Goal: Use online tool/utility: Utilize a website feature to perform a specific function

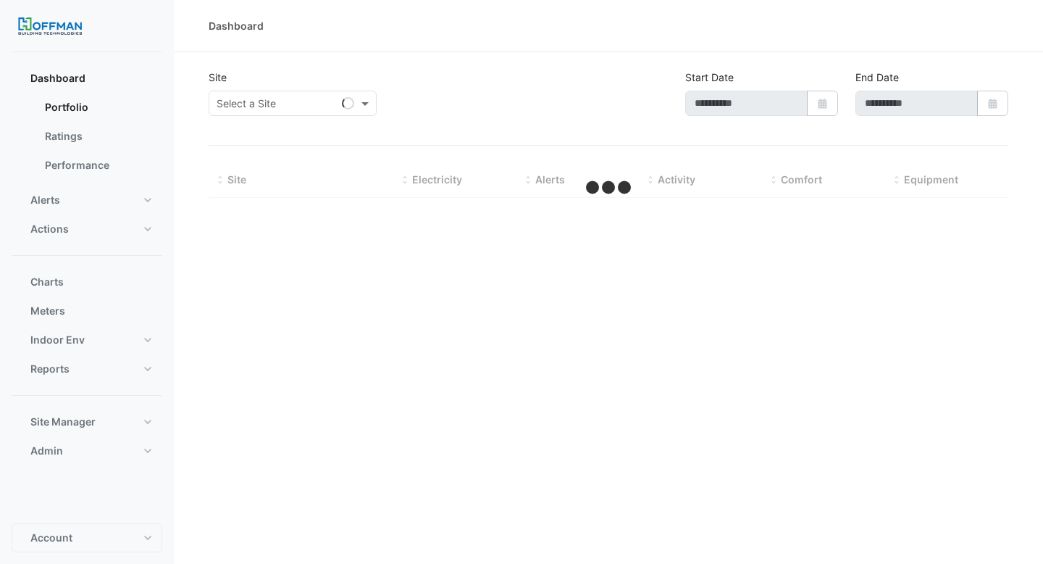
type input "**********"
select select "***"
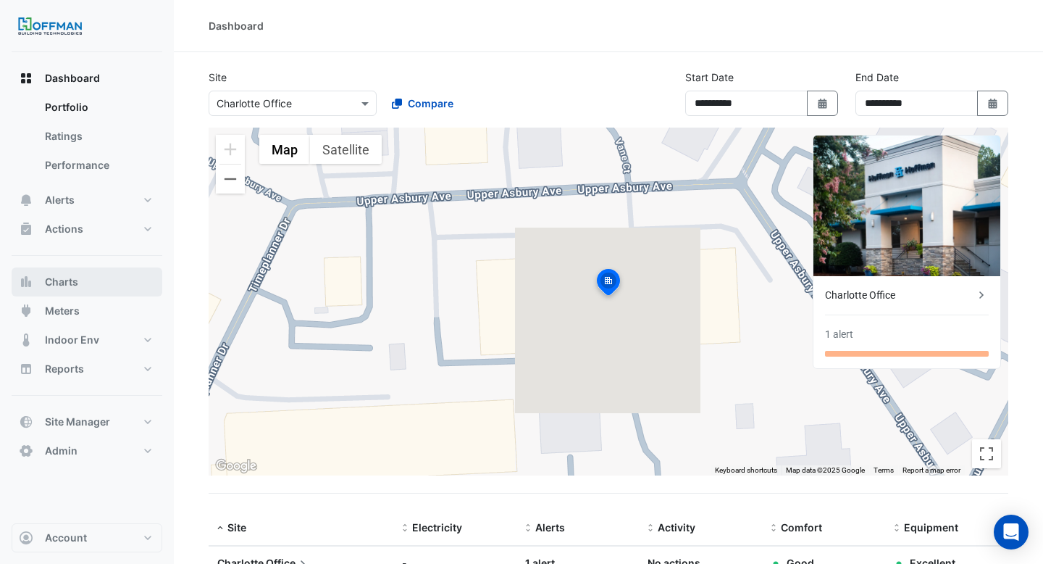
click at [123, 288] on button "Charts" at bounding box center [87, 281] width 151 height 29
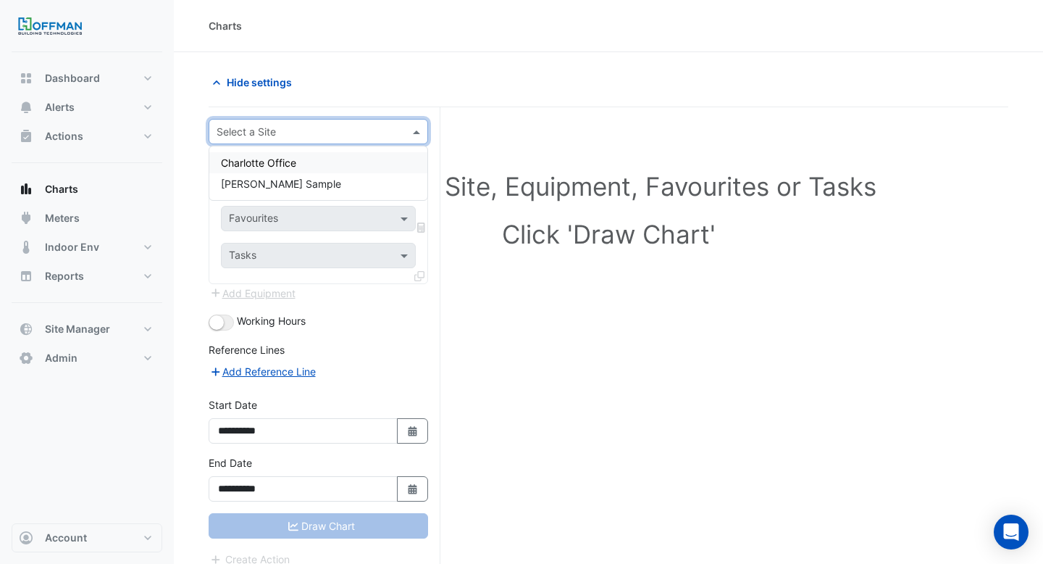
click at [314, 138] on div "Select a Site" at bounding box center [306, 131] width 194 height 15
click at [327, 164] on div "Charlotte Office" at bounding box center [318, 162] width 218 height 21
click at [327, 178] on input "text" at bounding box center [304, 175] width 150 height 15
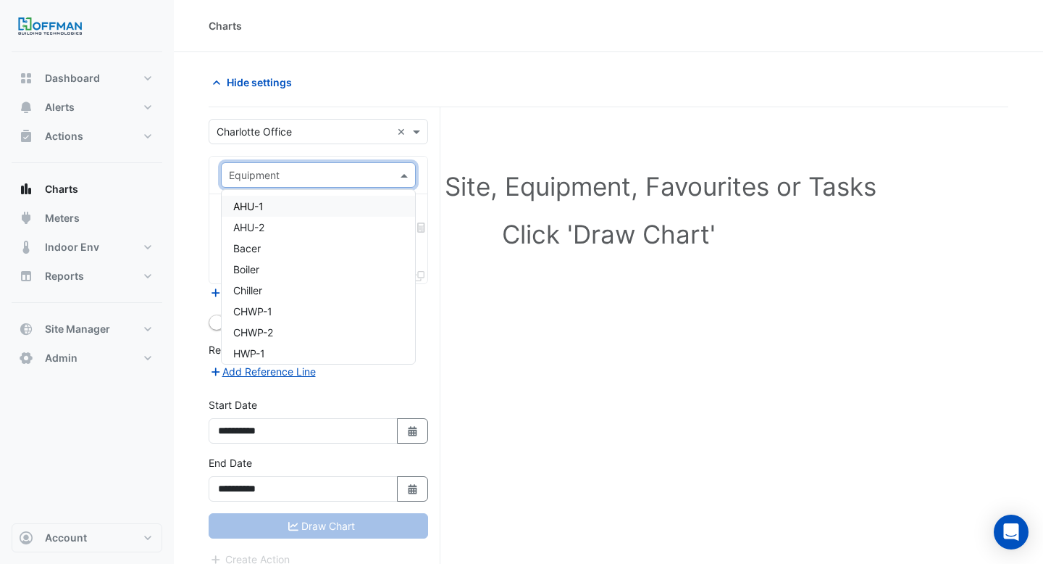
click at [322, 206] on div "AHU-1" at bounding box center [318, 206] width 193 height 21
click at [322, 215] on input "text" at bounding box center [302, 219] width 146 height 15
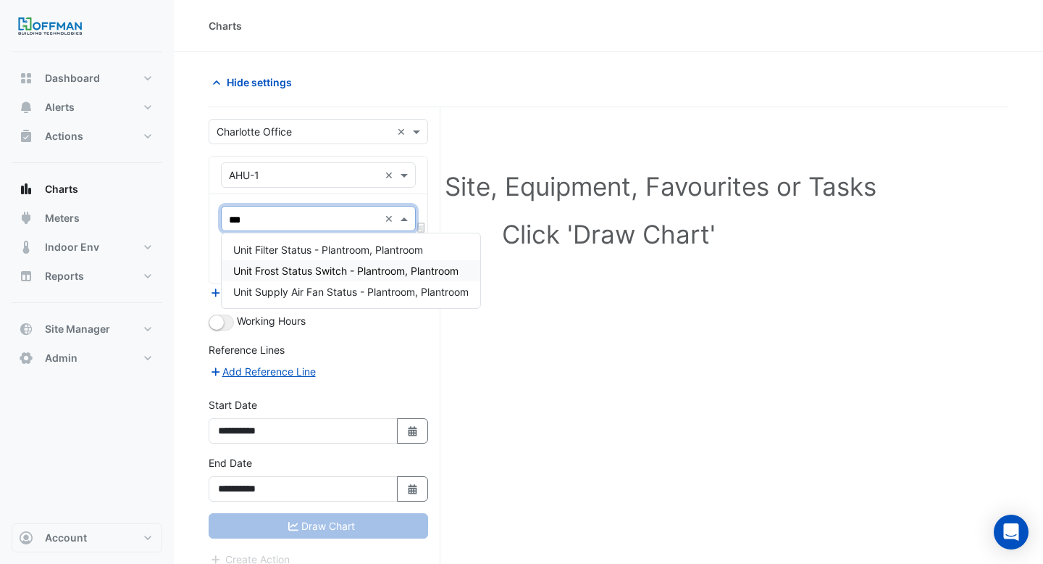
type input "****"
click at [392, 301] on div "Unit Supply Air Fan Status - Plantroom, Plantroom" at bounding box center [351, 291] width 259 height 21
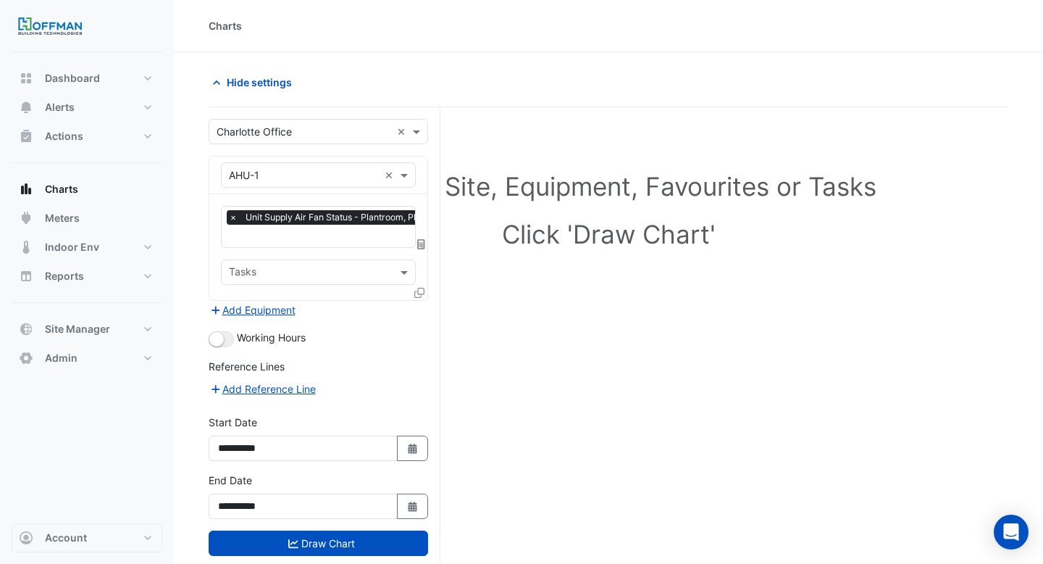
click at [427, 290] on div "Equipment × AHU-1 × Favourites × Unit Supply Air Fan Status - Plantroom, Plantr…" at bounding box center [319, 228] width 220 height 145
click at [425, 290] on div at bounding box center [420, 295] width 13 height 21
click at [420, 292] on icon at bounding box center [419, 293] width 10 height 10
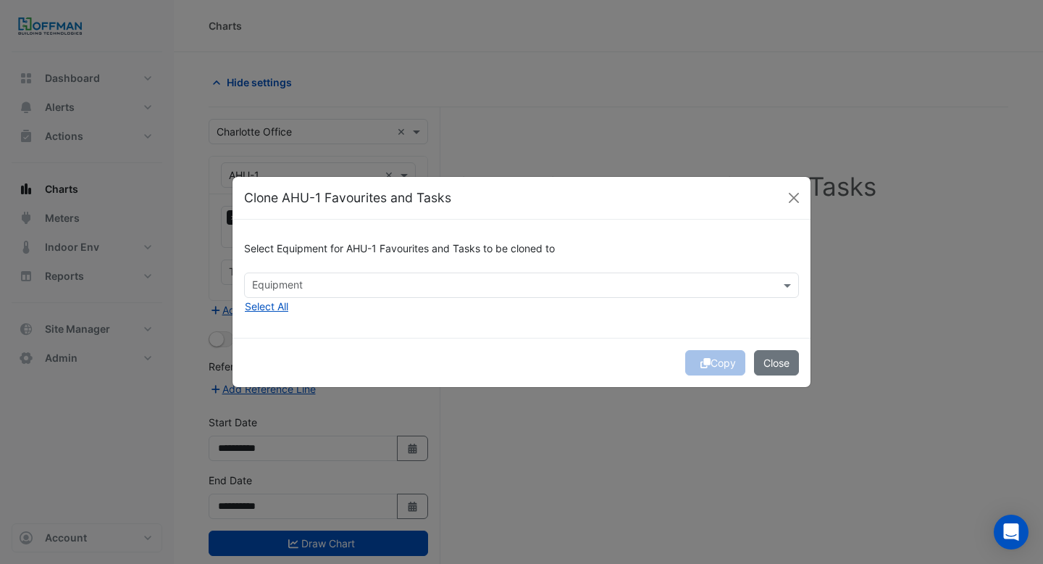
click at [420, 275] on div "Equipment" at bounding box center [510, 285] width 530 height 22
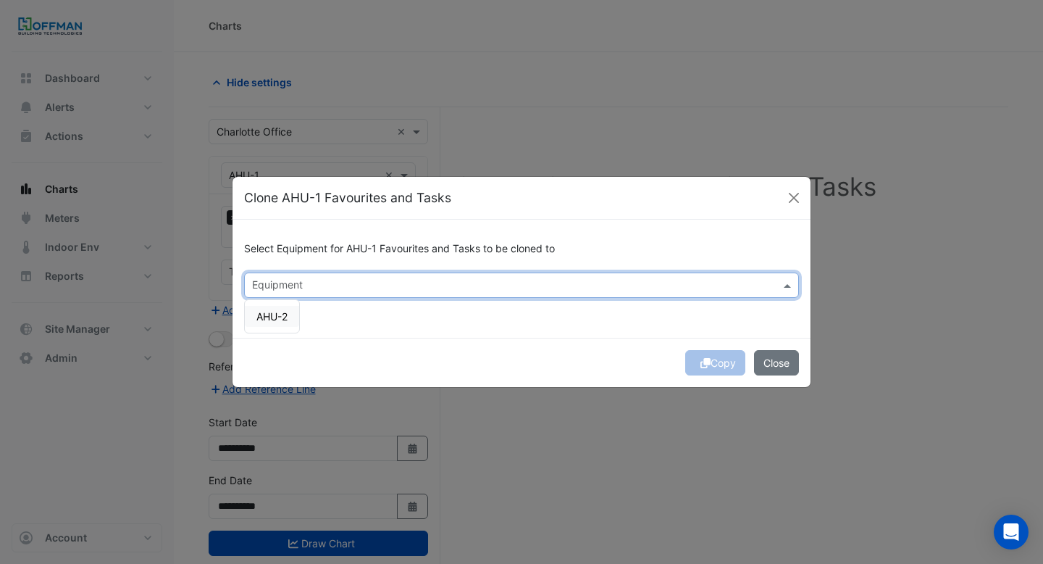
click at [275, 327] on div "AHU-2" at bounding box center [272, 316] width 54 height 33
click at [274, 320] on span "AHU-2" at bounding box center [271, 316] width 31 height 12
click at [382, 309] on div "Select Equipment for AHU-1 Favourites and Tasks to be cloned to Equipment × AHU…" at bounding box center [522, 279] width 578 height 118
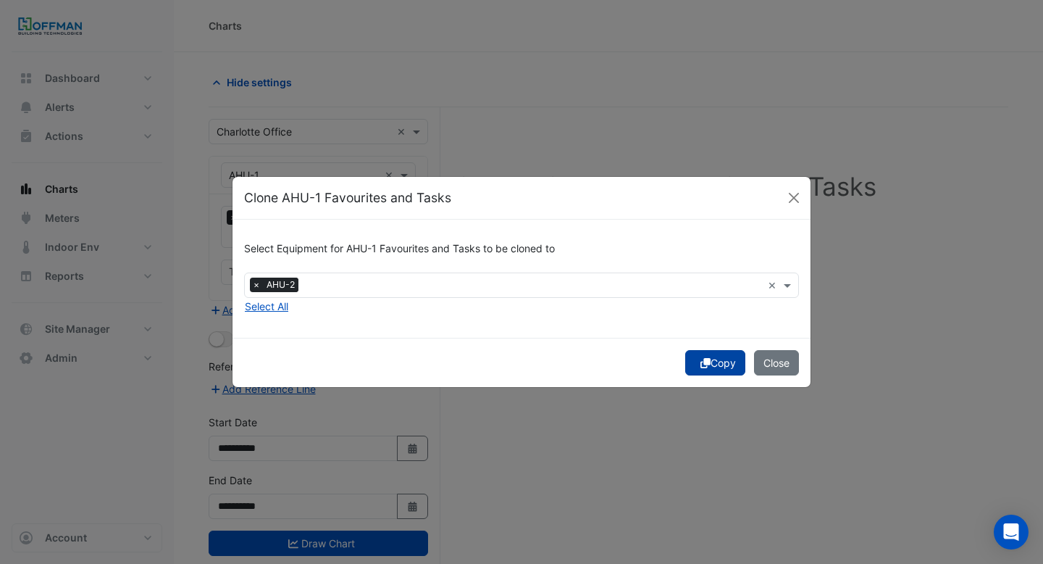
click at [701, 362] on icon "submit" at bounding box center [706, 363] width 10 height 10
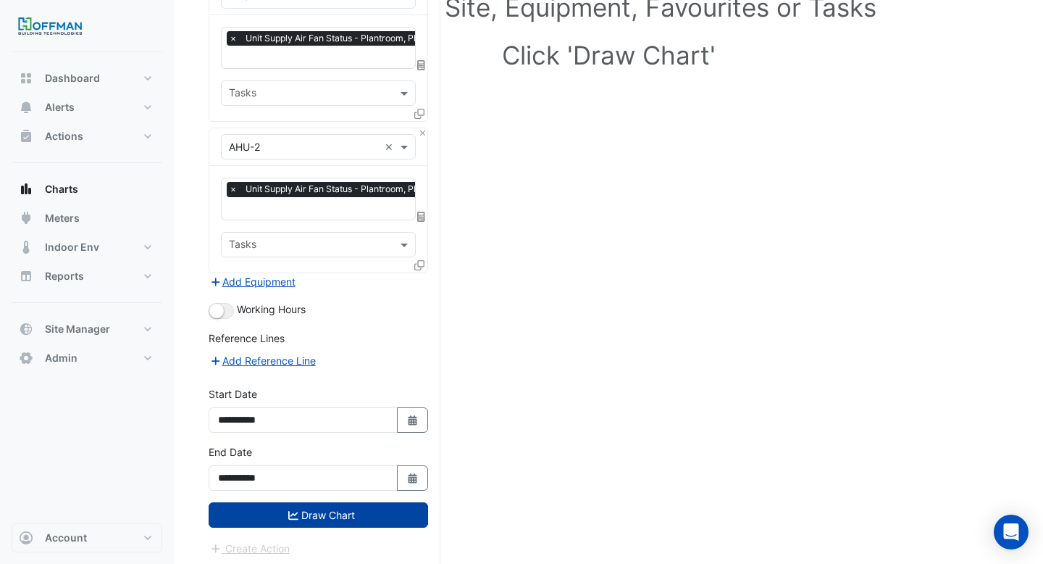
click at [305, 502] on button "Draw Chart" at bounding box center [319, 514] width 220 height 25
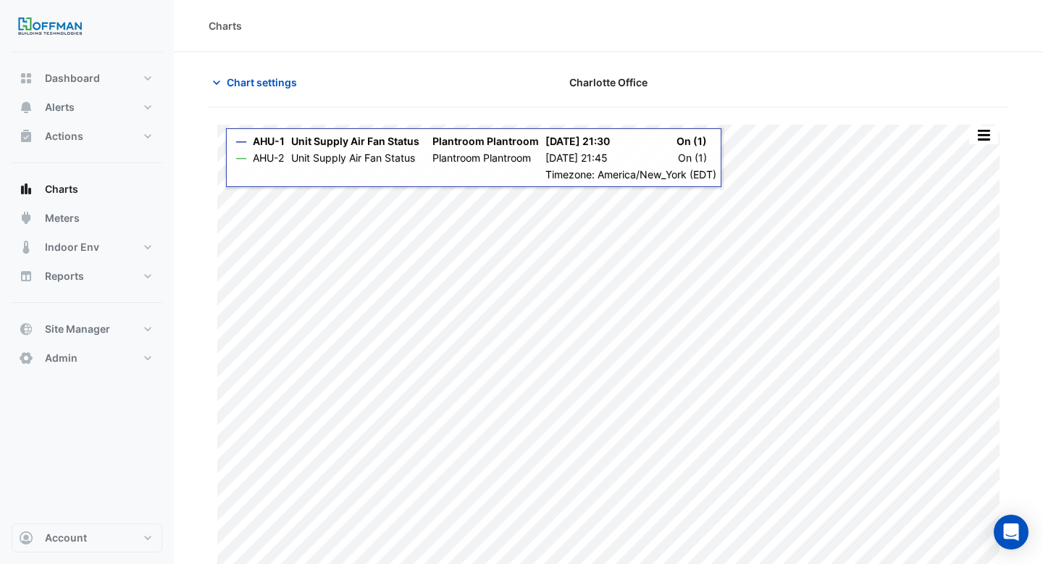
scroll to position [25, 0]
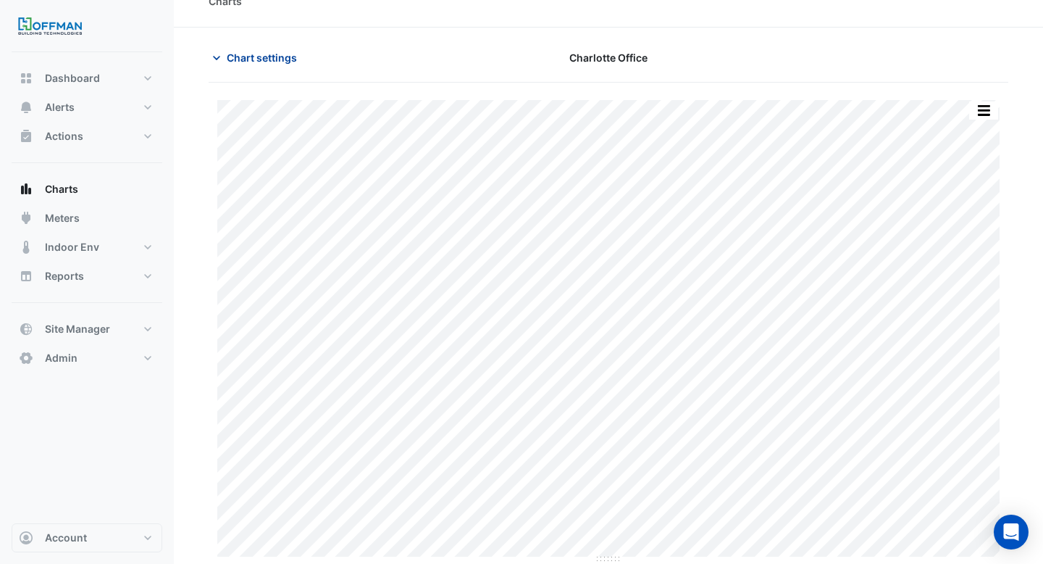
click at [264, 59] on span "Chart settings" at bounding box center [262, 57] width 70 height 15
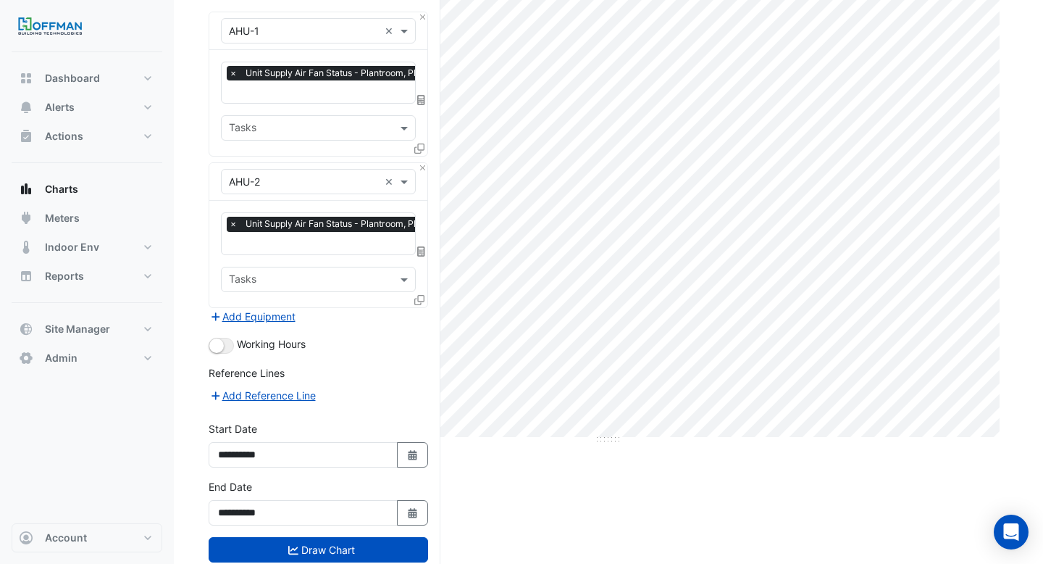
scroll to position [179, 0]
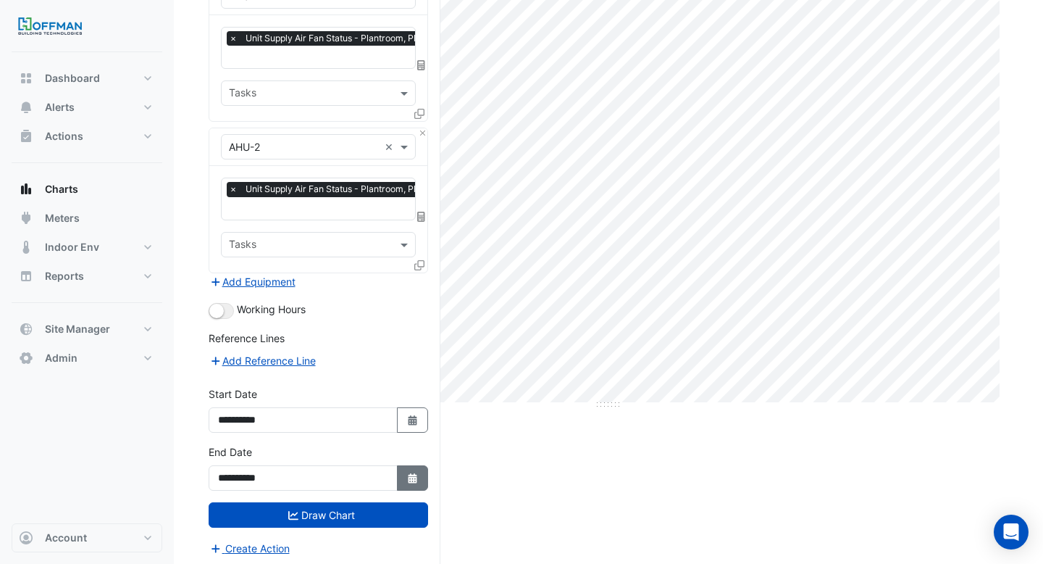
click at [412, 472] on fa-icon "Select Date" at bounding box center [412, 478] width 13 height 12
select select "*"
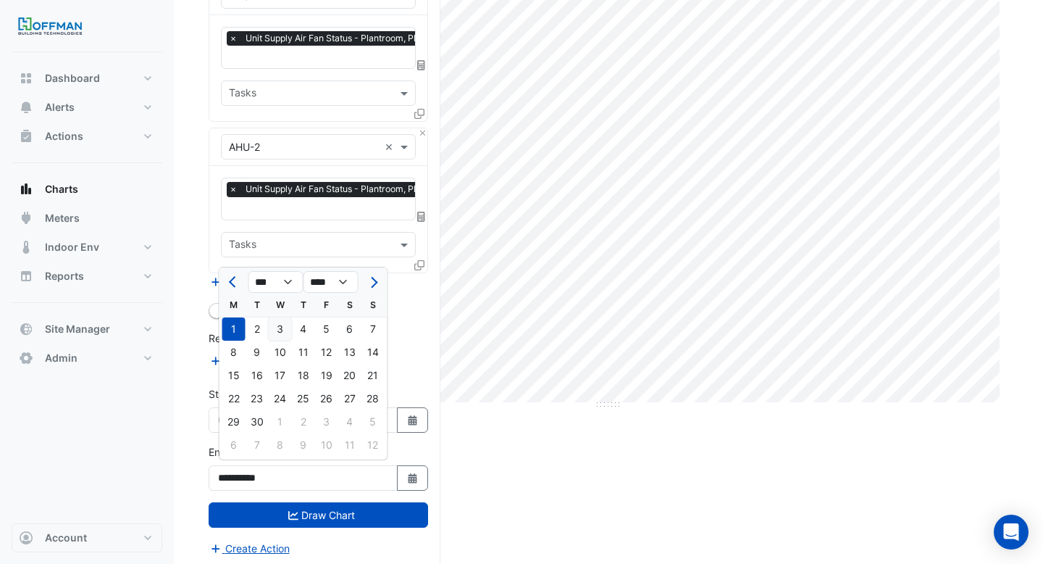
click at [276, 327] on div "3" at bounding box center [280, 328] width 23 height 23
type input "**********"
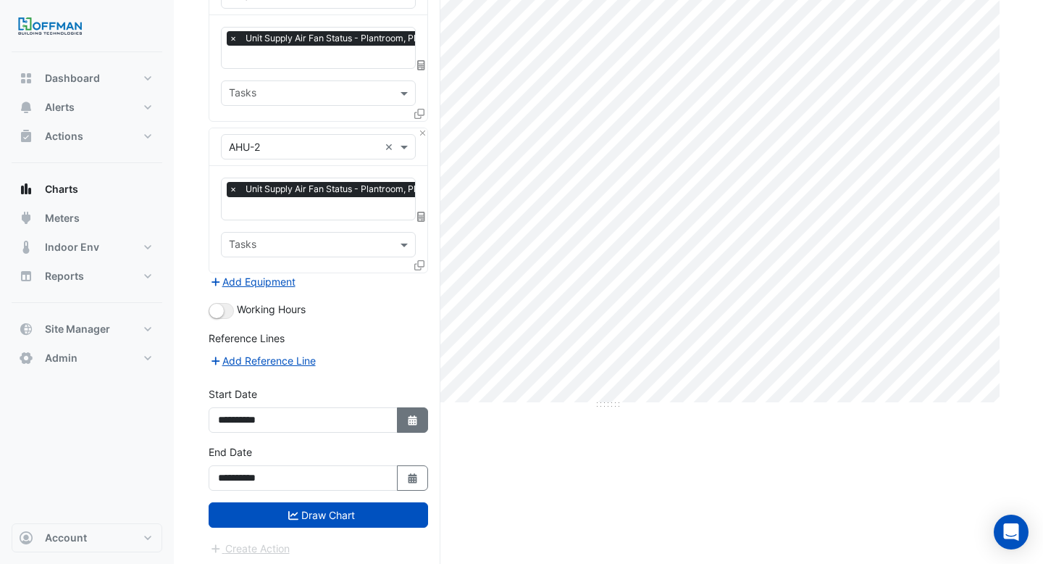
click at [419, 421] on button "Select Date" at bounding box center [413, 419] width 32 height 25
select select "*"
select select "****"
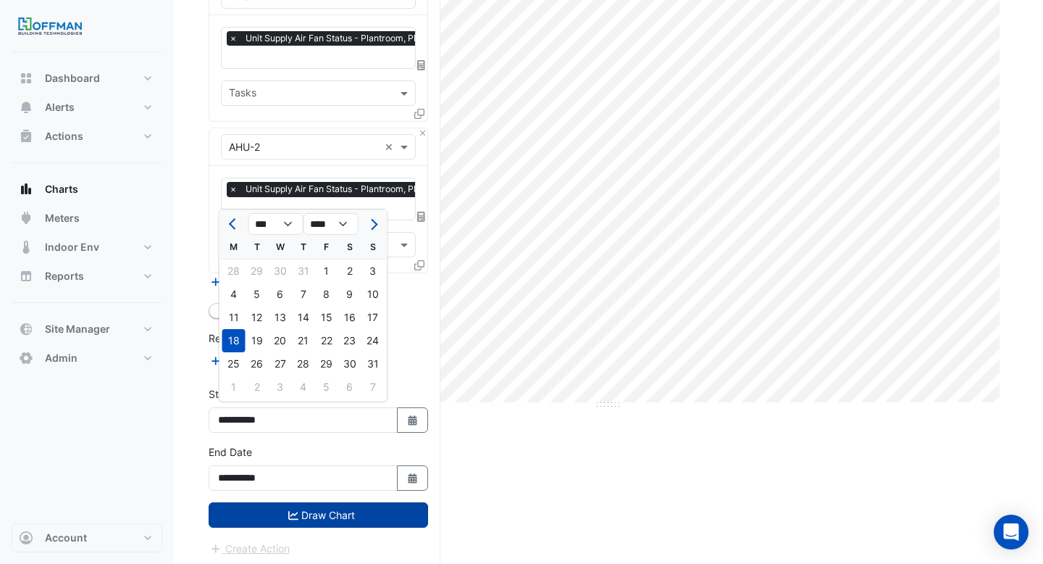
click at [343, 502] on button "Draw Chart" at bounding box center [319, 514] width 220 height 25
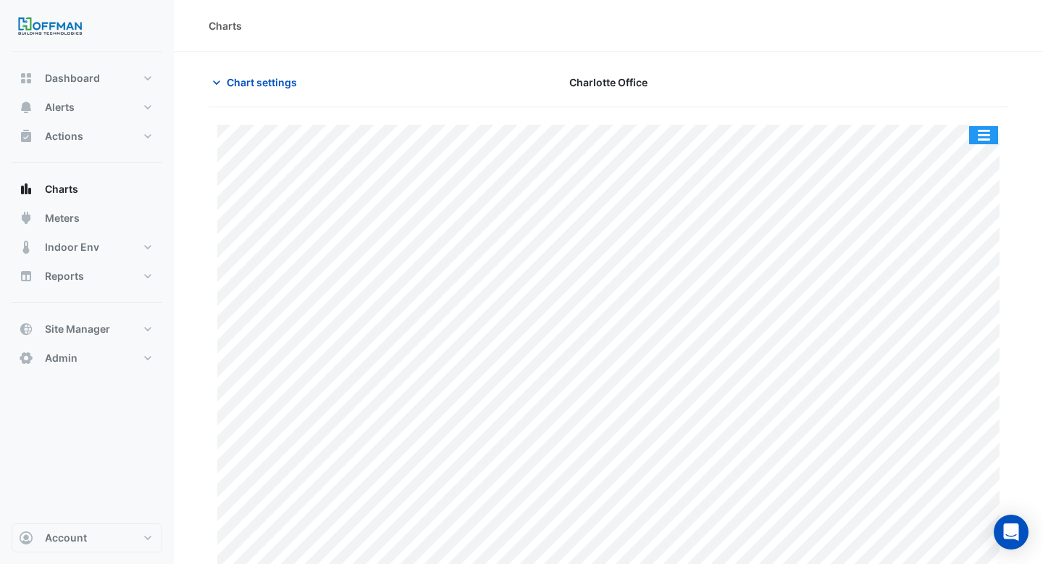
click at [974, 130] on button "button" at bounding box center [983, 135] width 29 height 18
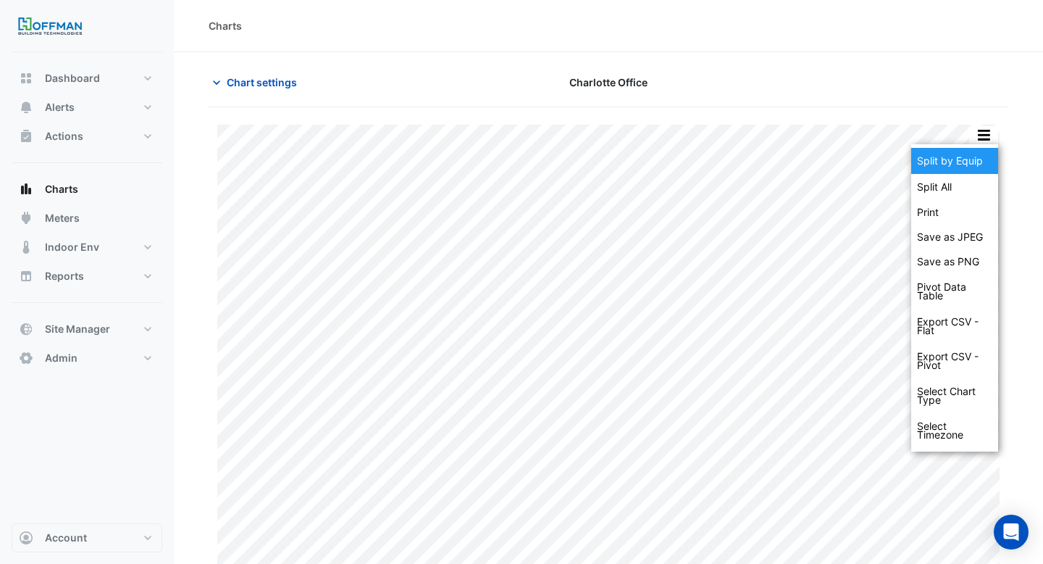
click at [966, 158] on div "Split by Equip" at bounding box center [954, 161] width 87 height 26
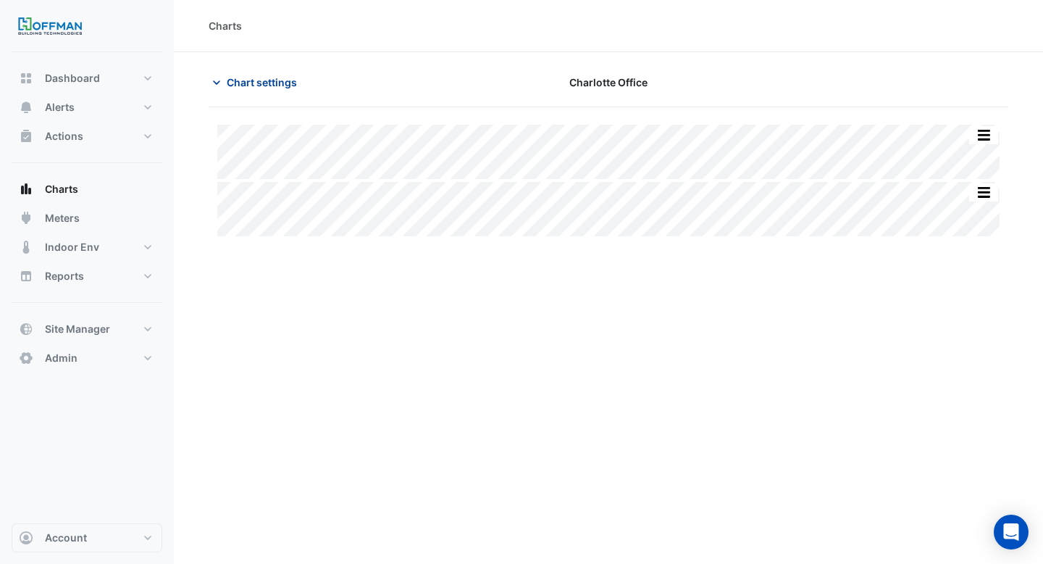
click at [251, 75] on span "Chart settings" at bounding box center [262, 82] width 70 height 15
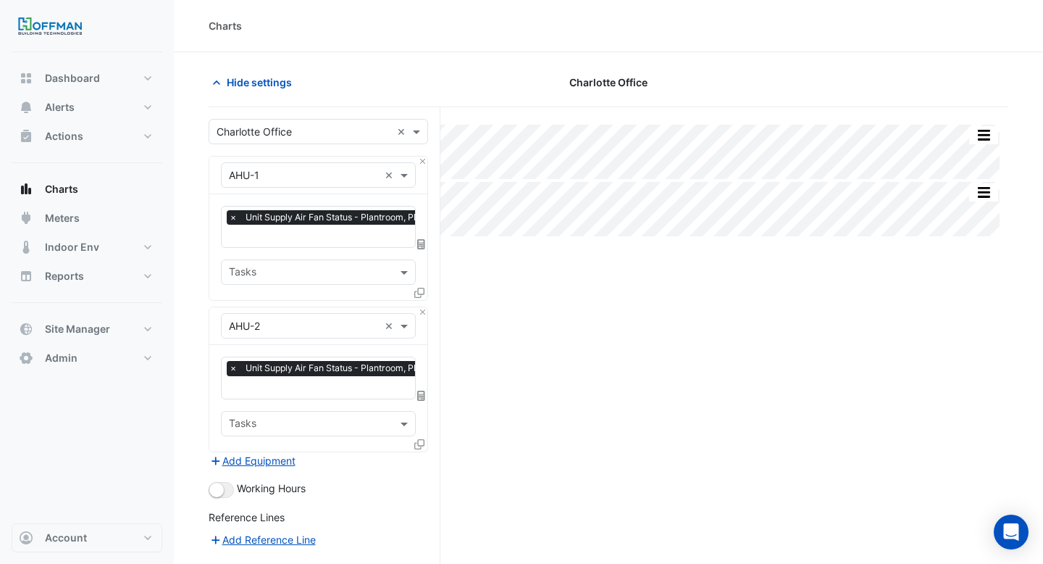
click at [261, 241] on input "text" at bounding box center [343, 237] width 229 height 15
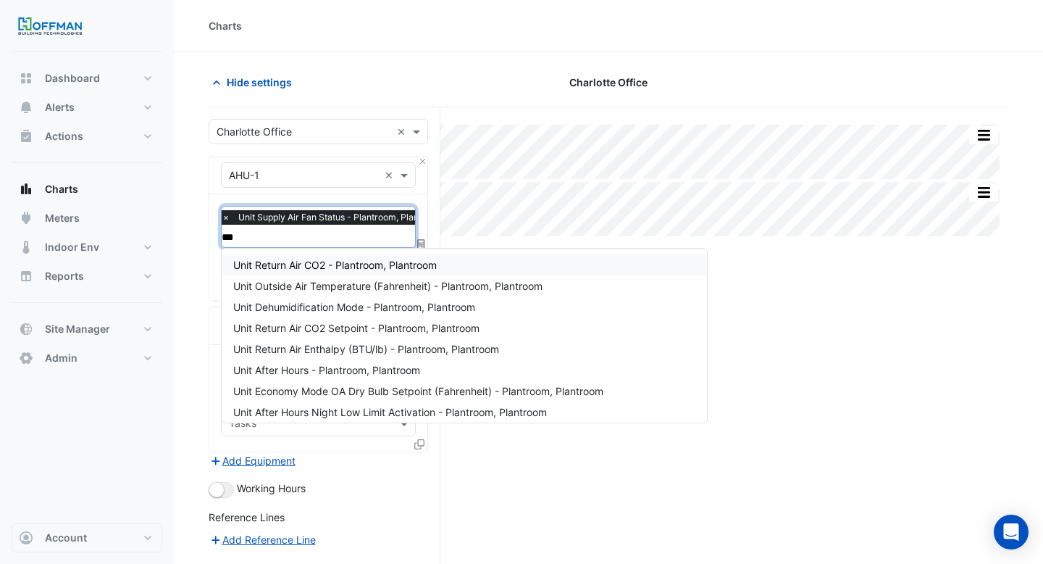
type input "****"
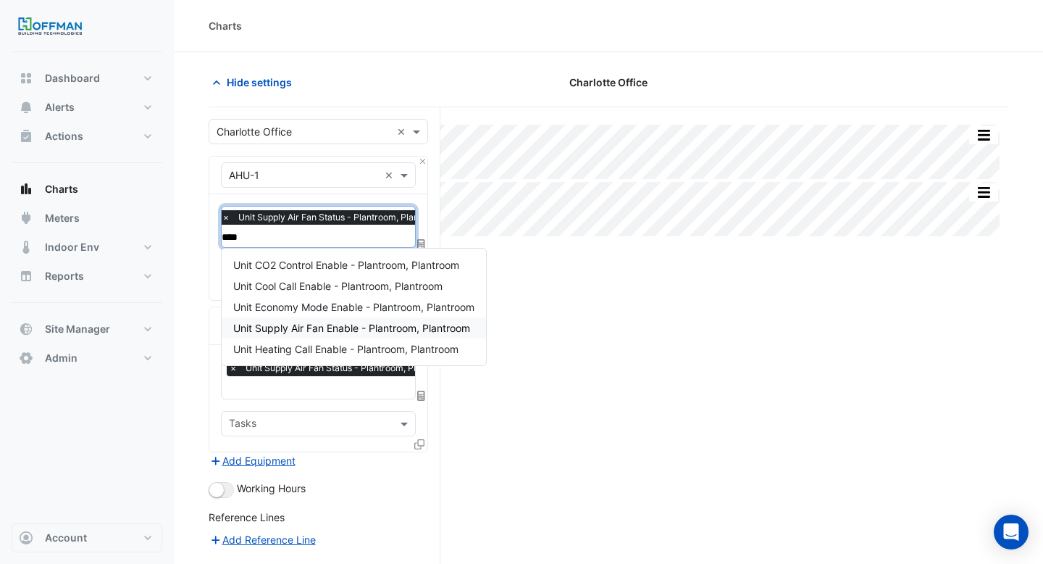
click at [302, 319] on div "Unit Supply Air Fan Enable - Plantroom, Plantroom" at bounding box center [354, 327] width 264 height 21
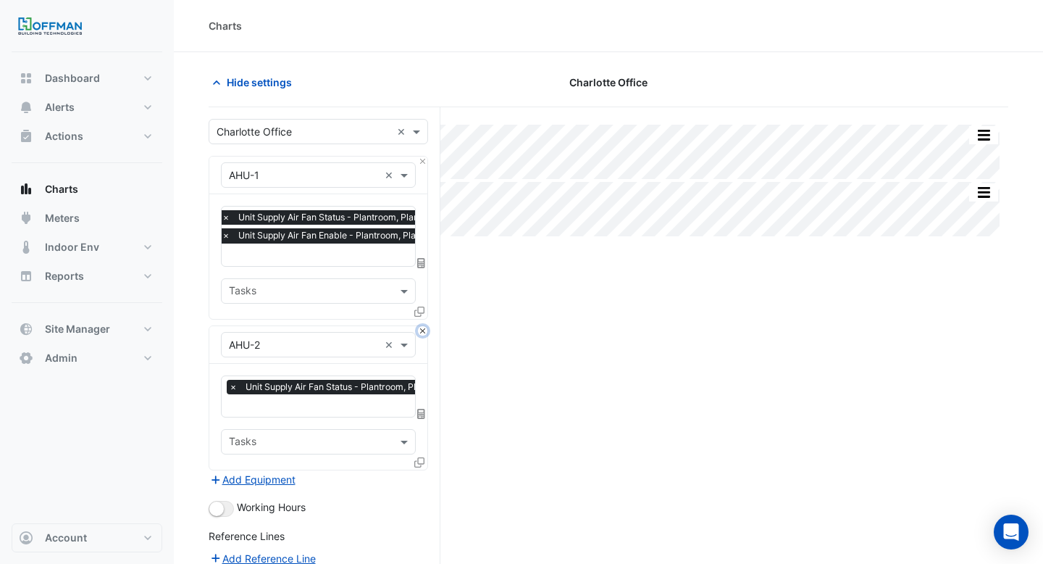
click at [424, 331] on button "Close" at bounding box center [422, 330] width 9 height 9
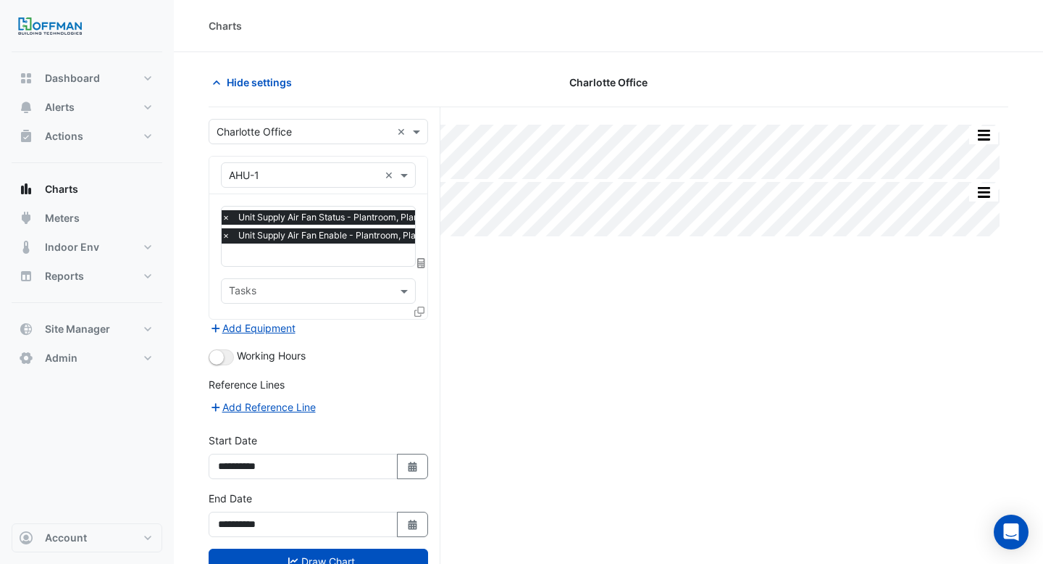
click at [422, 310] on icon at bounding box center [419, 311] width 10 height 10
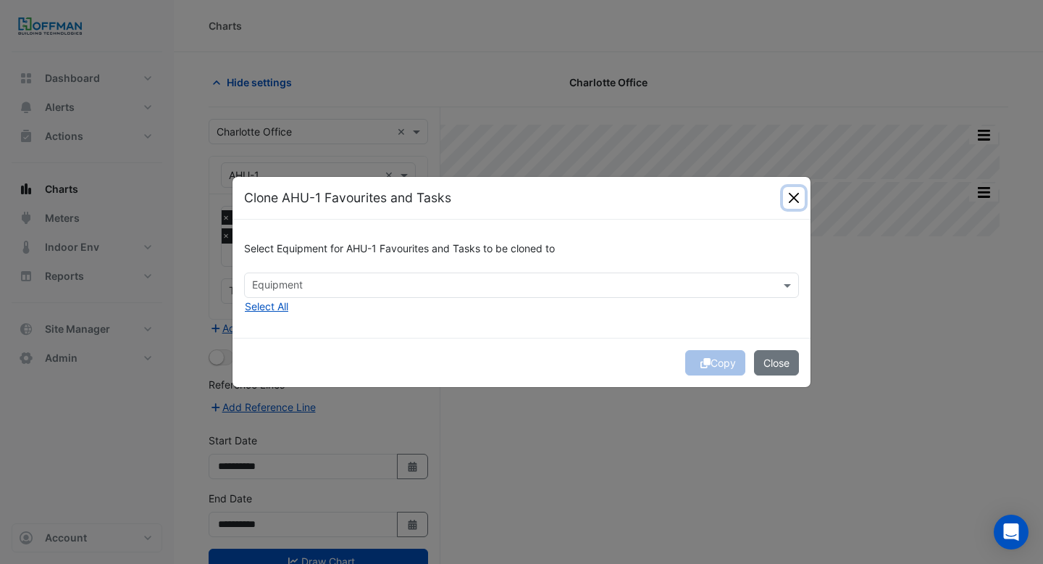
click at [793, 190] on button "Close" at bounding box center [794, 198] width 22 height 22
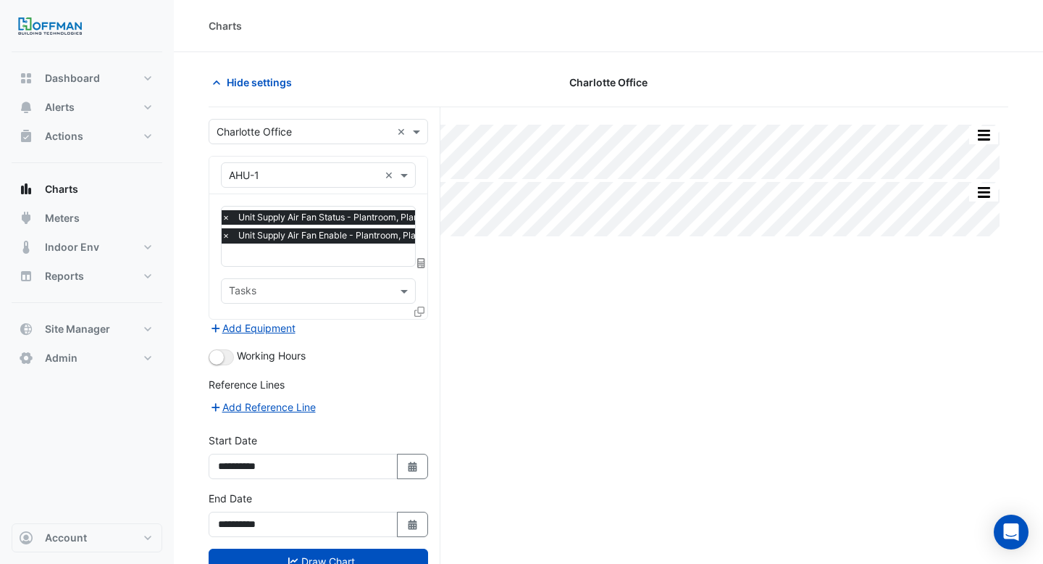
click at [294, 257] on input "text" at bounding box center [337, 256] width 231 height 15
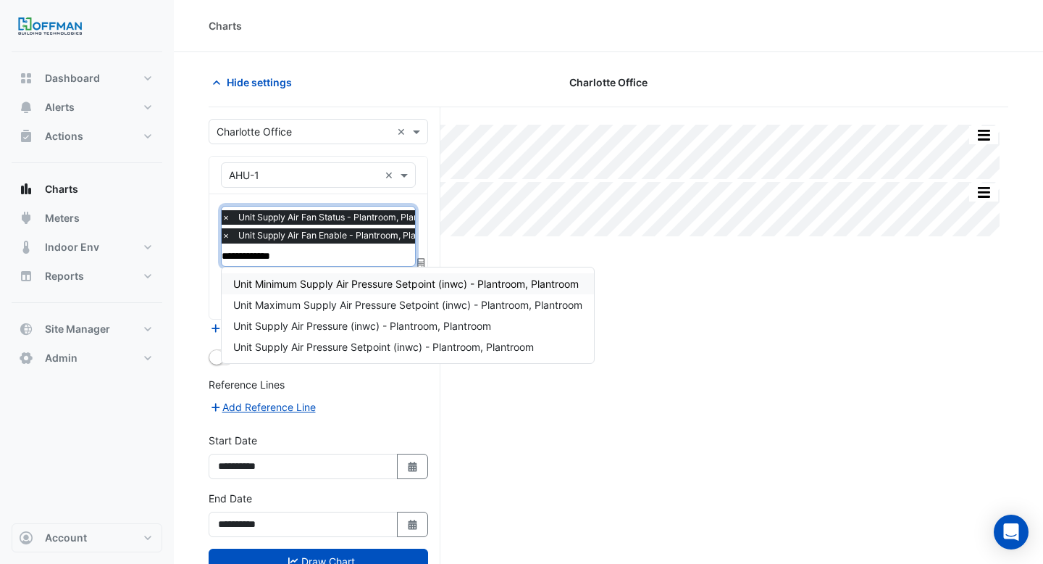
type input "**********"
click at [354, 326] on span "Unit Supply Air Pressure (inwc) - Plantroom, Plantroom" at bounding box center [362, 326] width 258 height 12
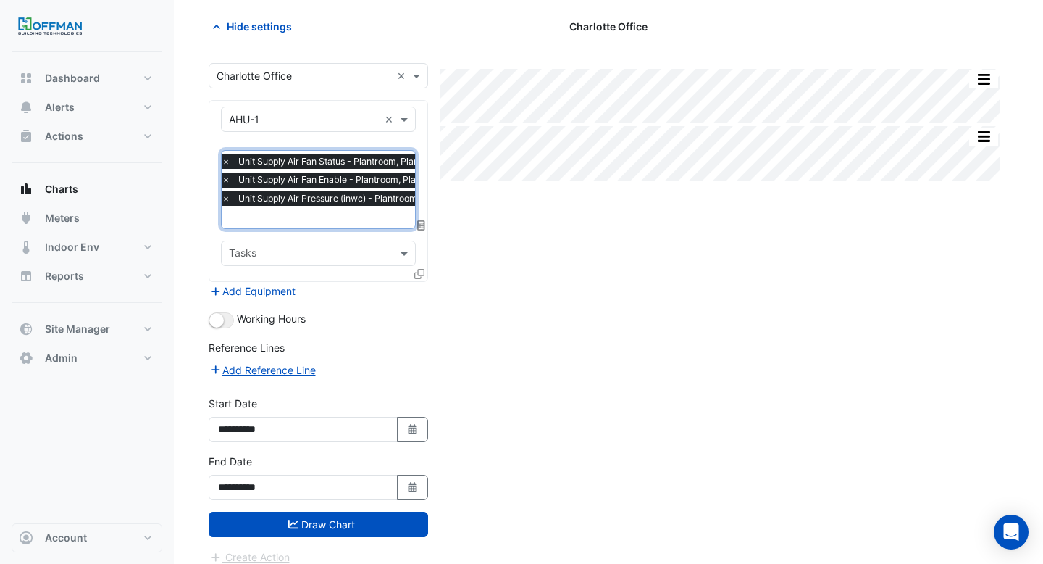
scroll to position [65, 0]
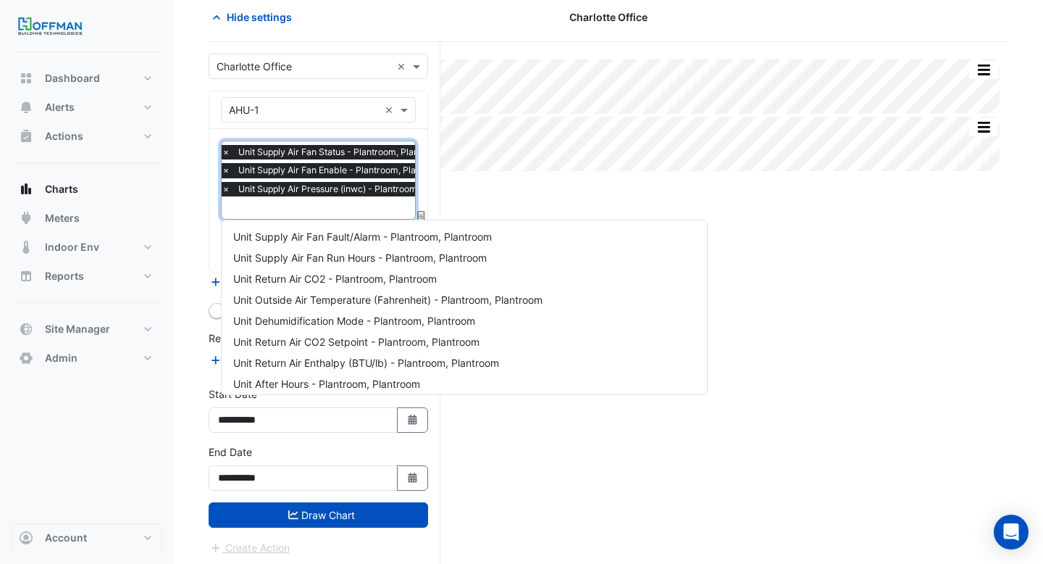
click at [370, 212] on input "text" at bounding box center [347, 208] width 250 height 15
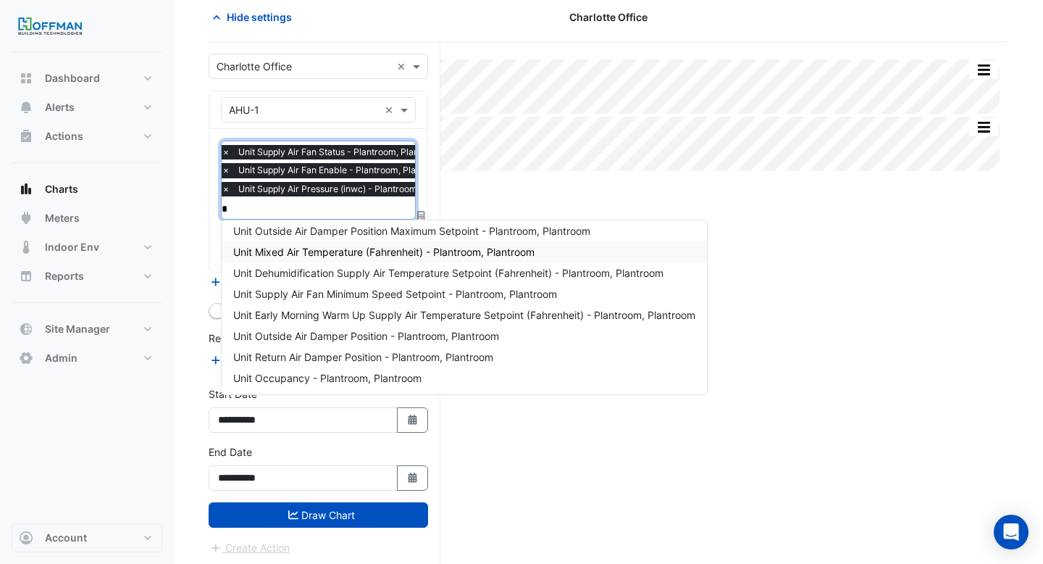
scroll to position [0, 0]
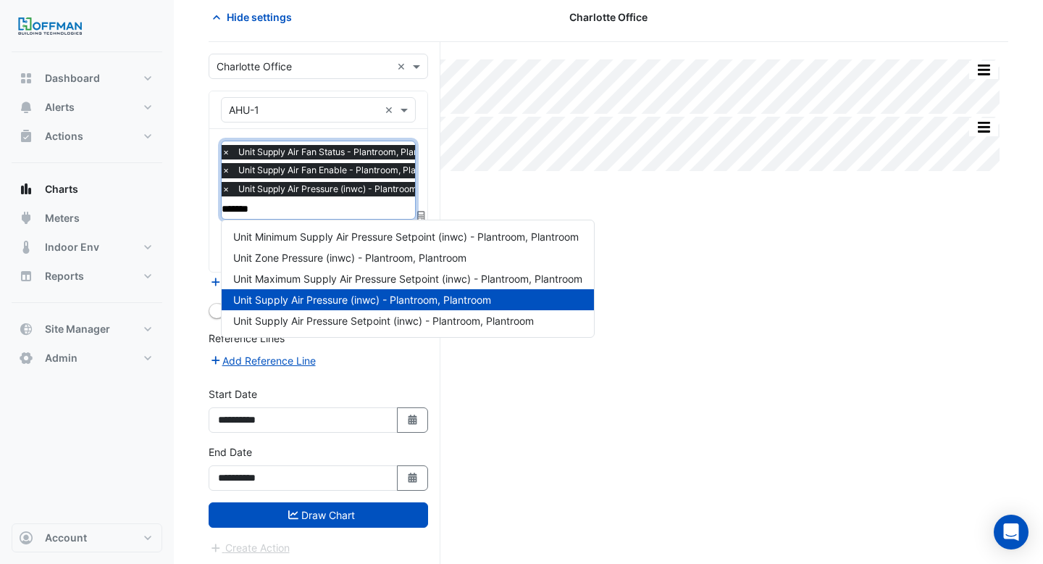
type input "********"
click at [393, 315] on span "Unit Supply Air Pressure Setpoint (inwc) - Plantroom, Plantroom" at bounding box center [383, 320] width 301 height 12
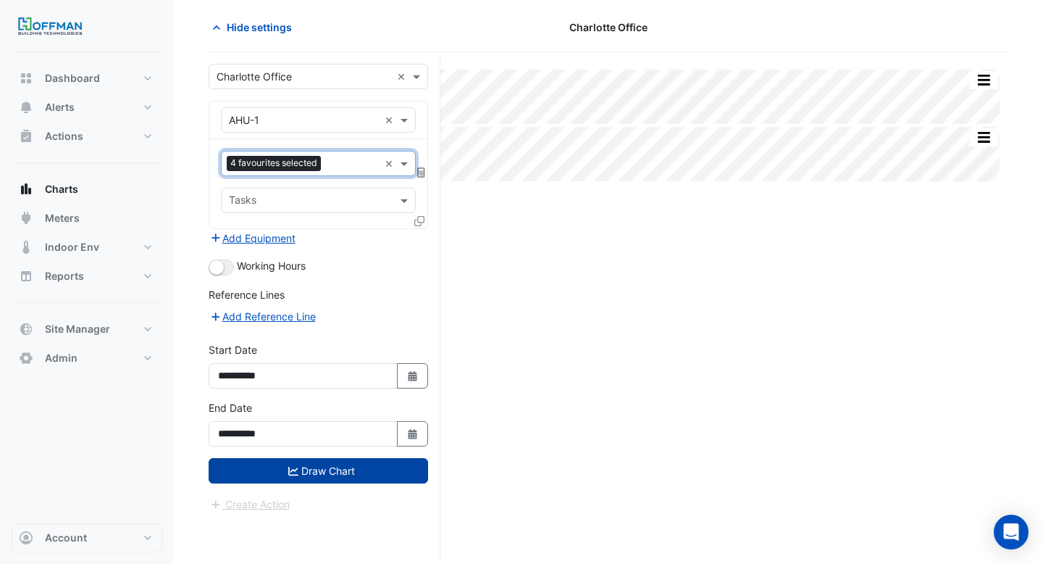
click at [335, 464] on button "Draw Chart" at bounding box center [319, 470] width 220 height 25
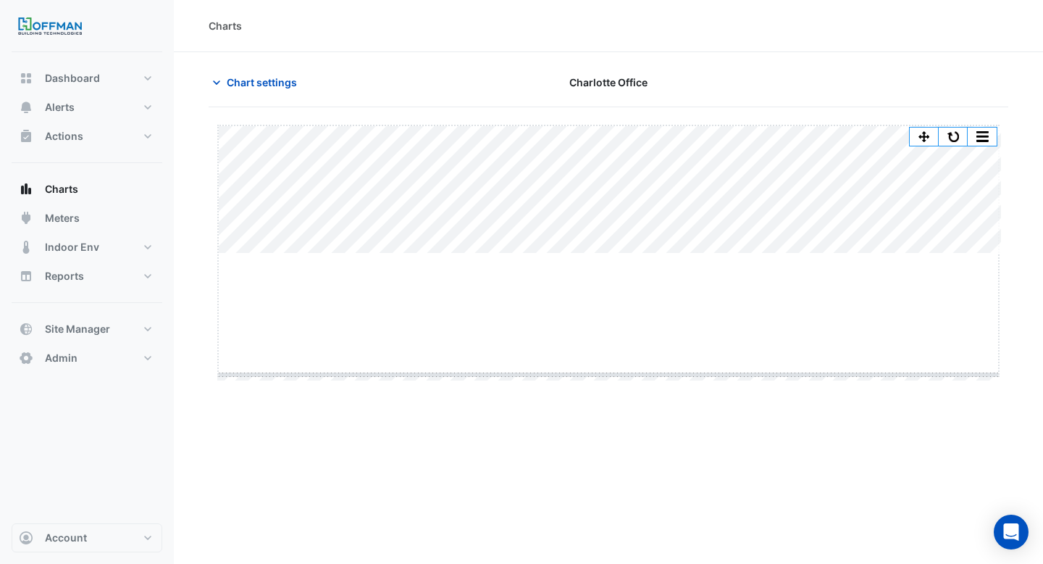
drag, startPoint x: 609, startPoint y: 254, endPoint x: 609, endPoint y: 377, distance: 122.4
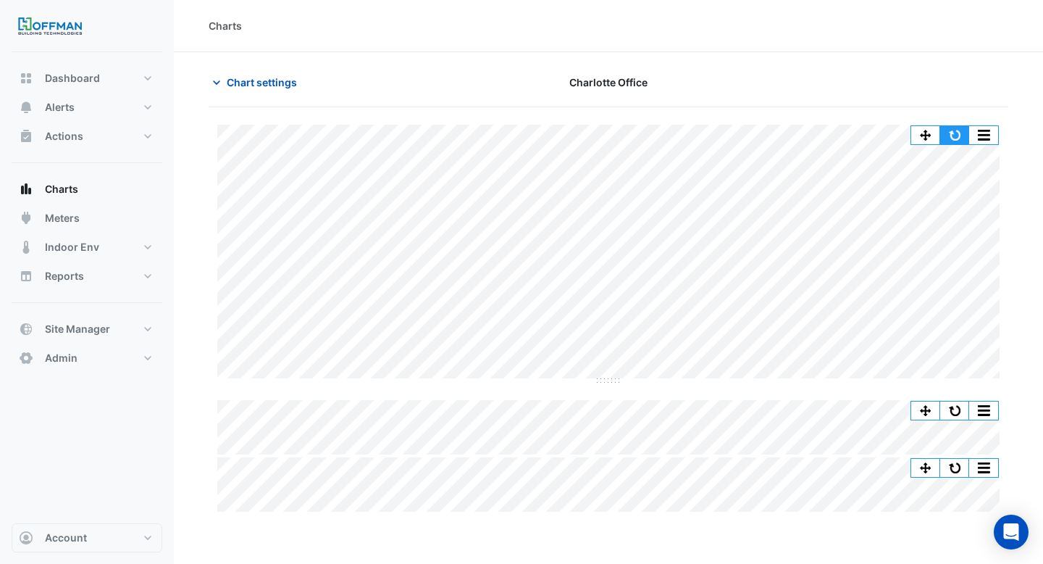
click at [961, 135] on button "button" at bounding box center [954, 135] width 29 height 18
click at [259, 78] on span "Chart settings" at bounding box center [262, 82] width 70 height 15
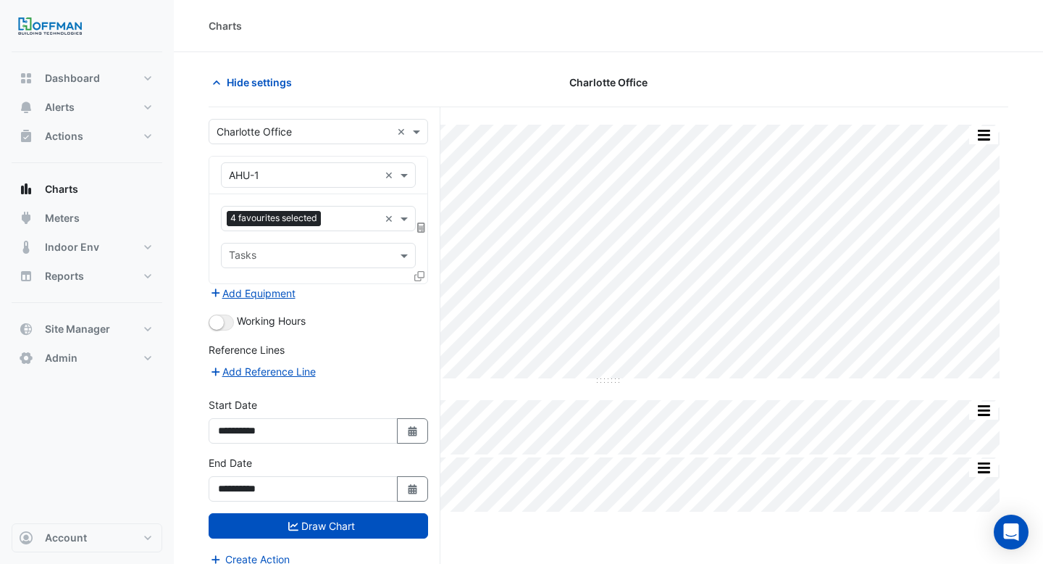
click at [416, 271] on icon at bounding box center [419, 276] width 10 height 10
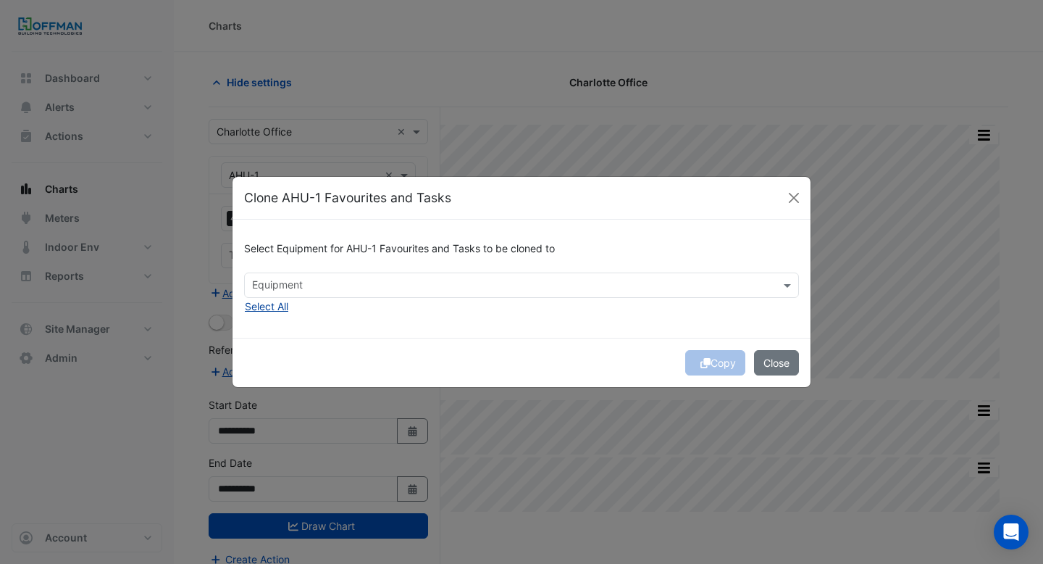
click at [256, 304] on button "Select All" at bounding box center [266, 306] width 45 height 17
click at [694, 364] on button "Copy" at bounding box center [715, 362] width 60 height 25
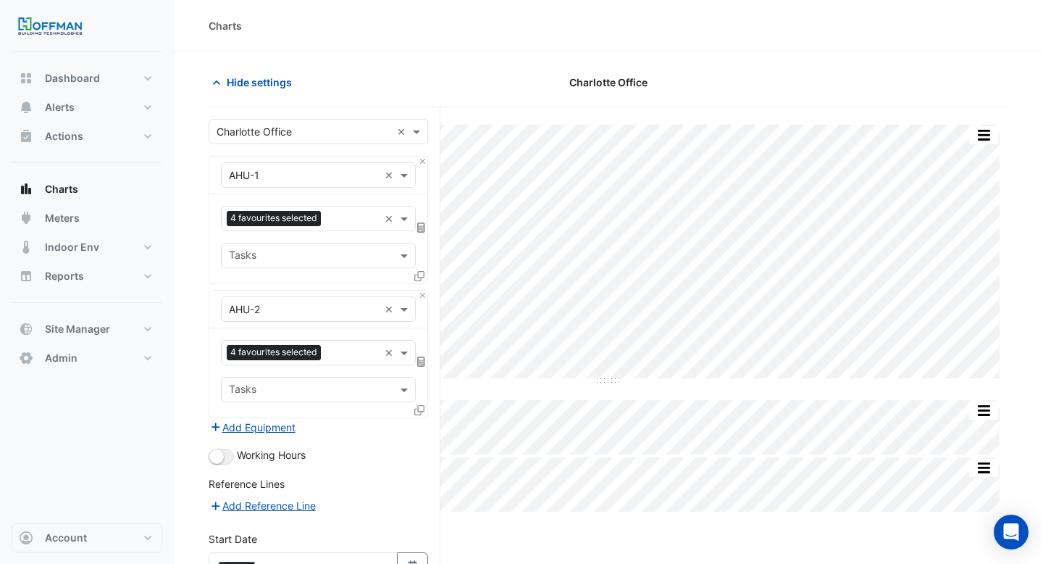
scroll to position [148, 0]
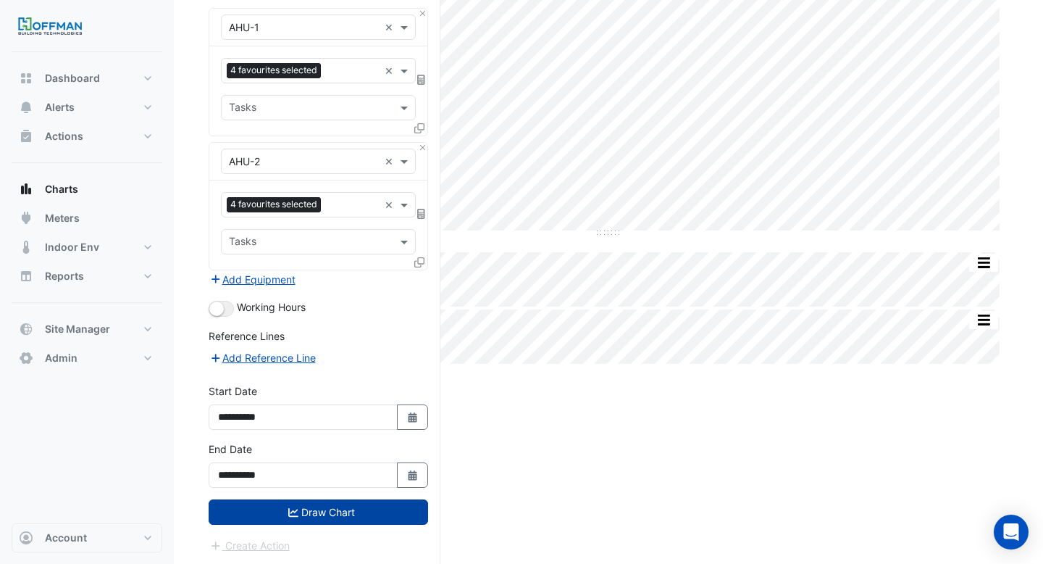
click at [346, 514] on button "Draw Chart" at bounding box center [319, 511] width 220 height 25
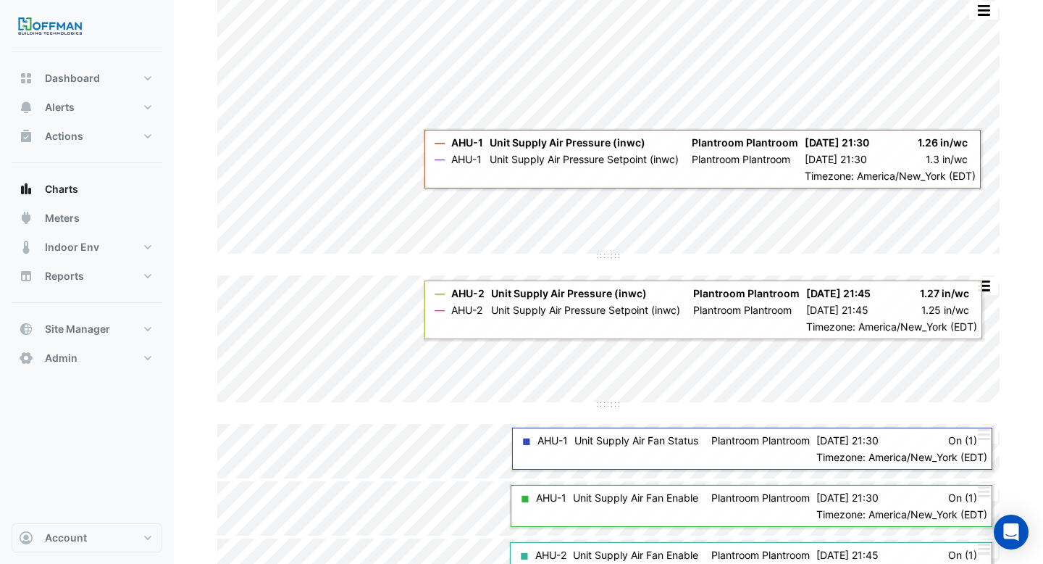
scroll to position [214, 0]
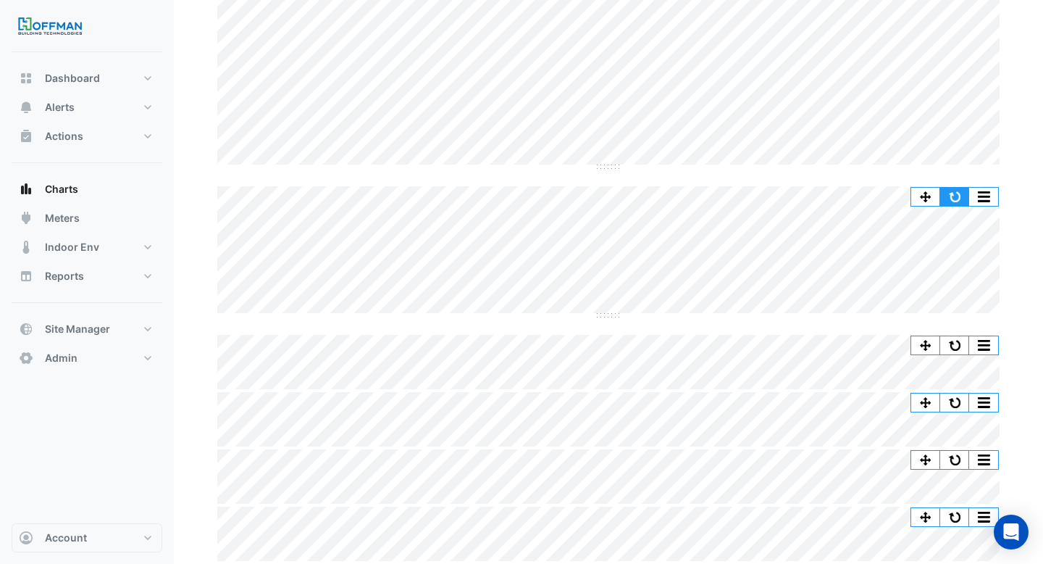
click at [956, 190] on button "button" at bounding box center [954, 197] width 29 height 18
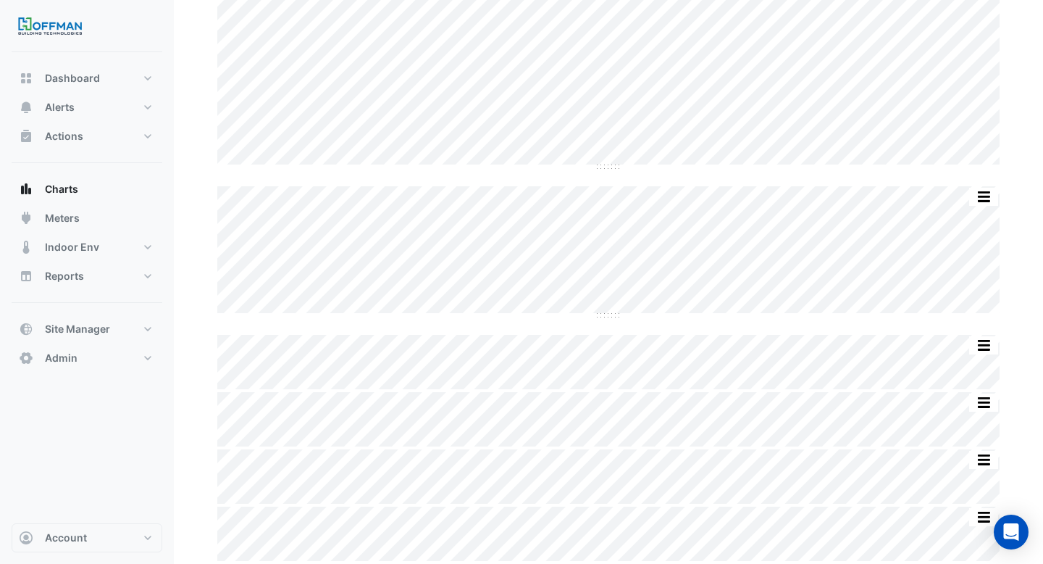
scroll to position [0, 0]
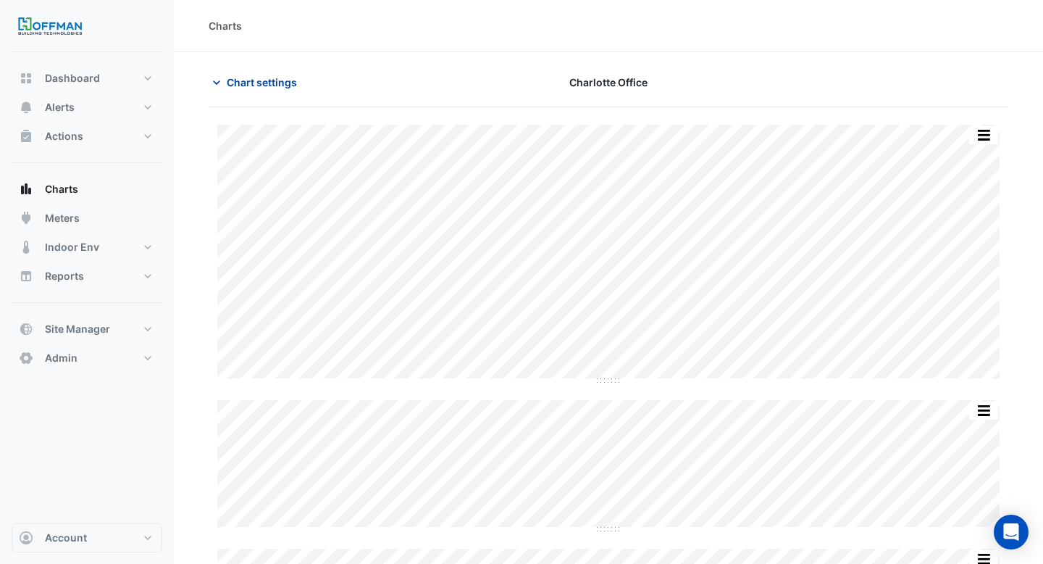
click at [237, 71] on button "Chart settings" at bounding box center [258, 82] width 98 height 25
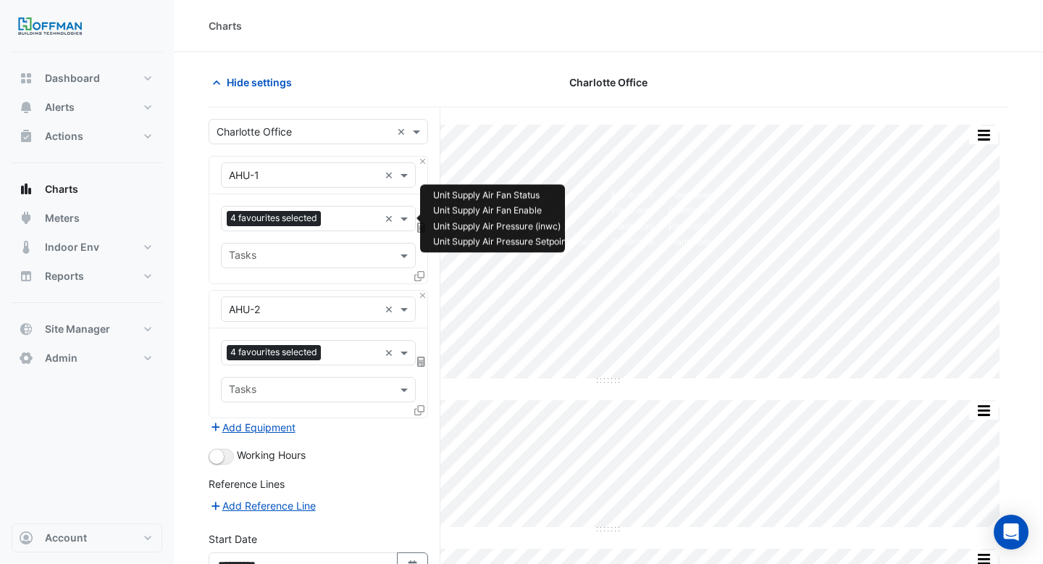
click at [338, 213] on input "text" at bounding box center [353, 219] width 52 height 15
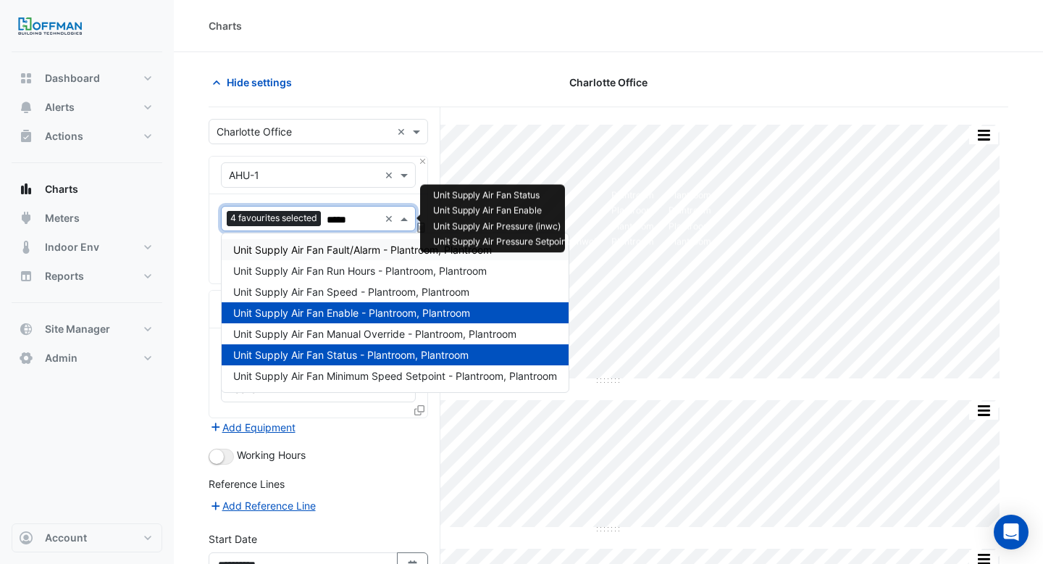
type input "******"
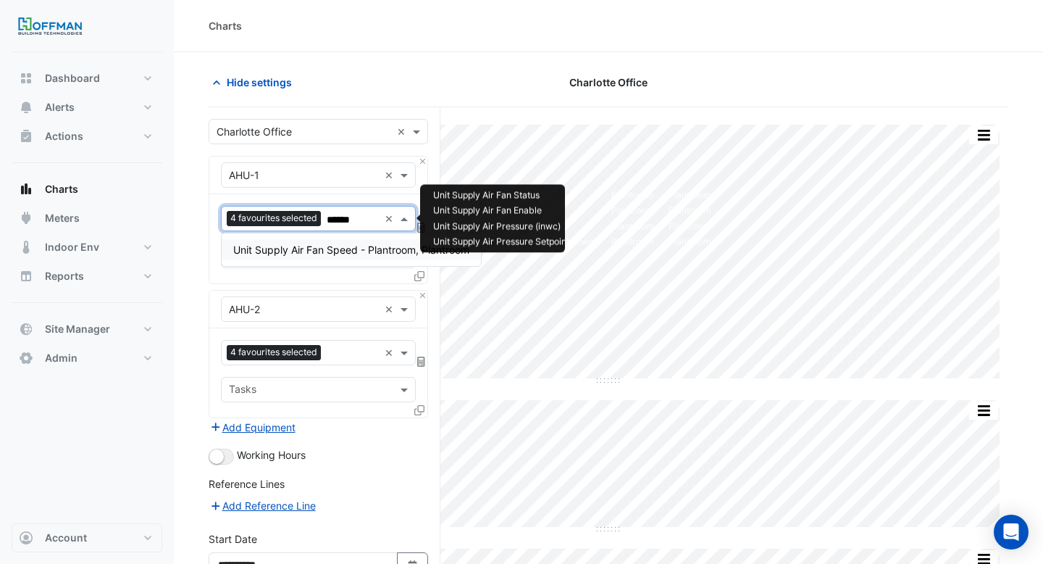
click at [335, 248] on span "Unit Supply Air Fan Speed - Plantroom, Plantroom" at bounding box center [351, 249] width 236 height 12
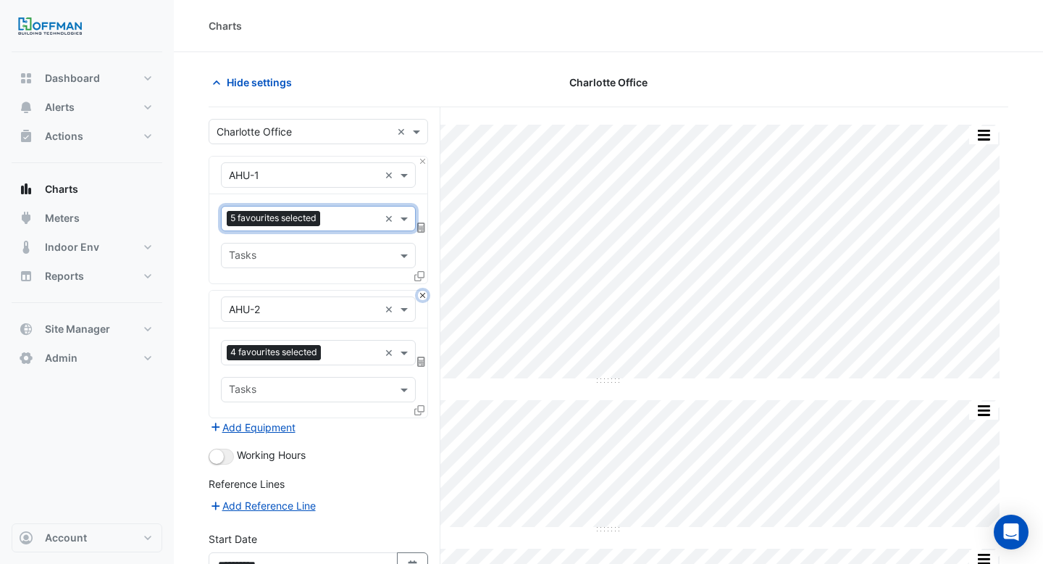
click at [425, 296] on button "Close" at bounding box center [422, 295] width 9 height 9
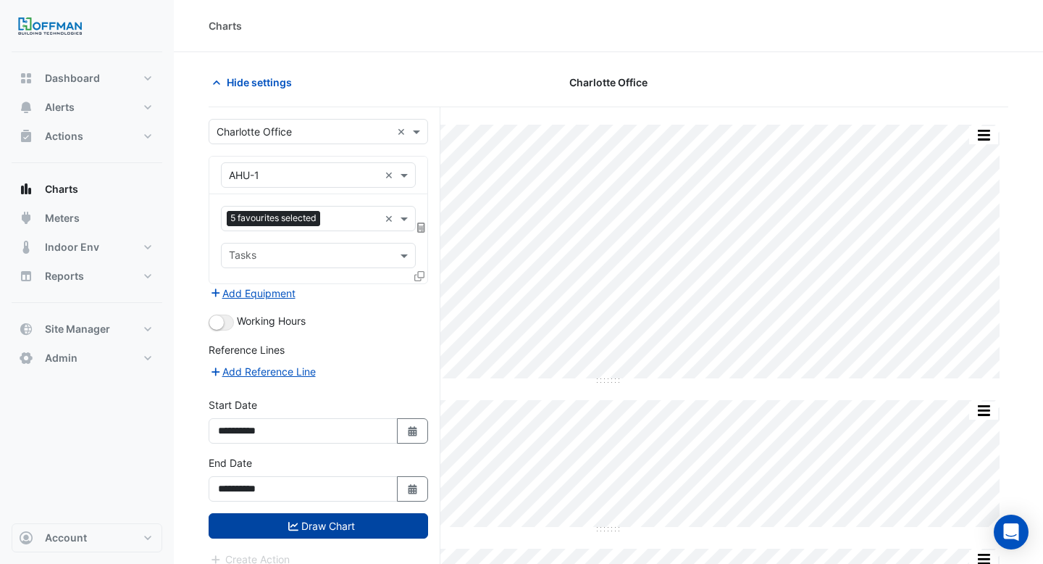
click at [315, 525] on button "Draw Chart" at bounding box center [319, 525] width 220 height 25
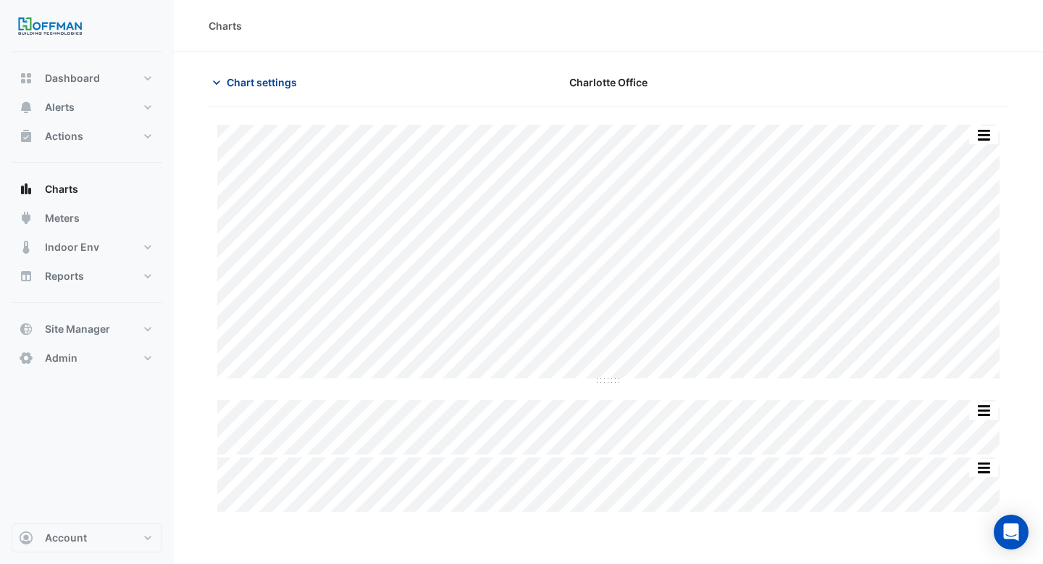
click at [263, 73] on button "Chart settings" at bounding box center [258, 82] width 98 height 25
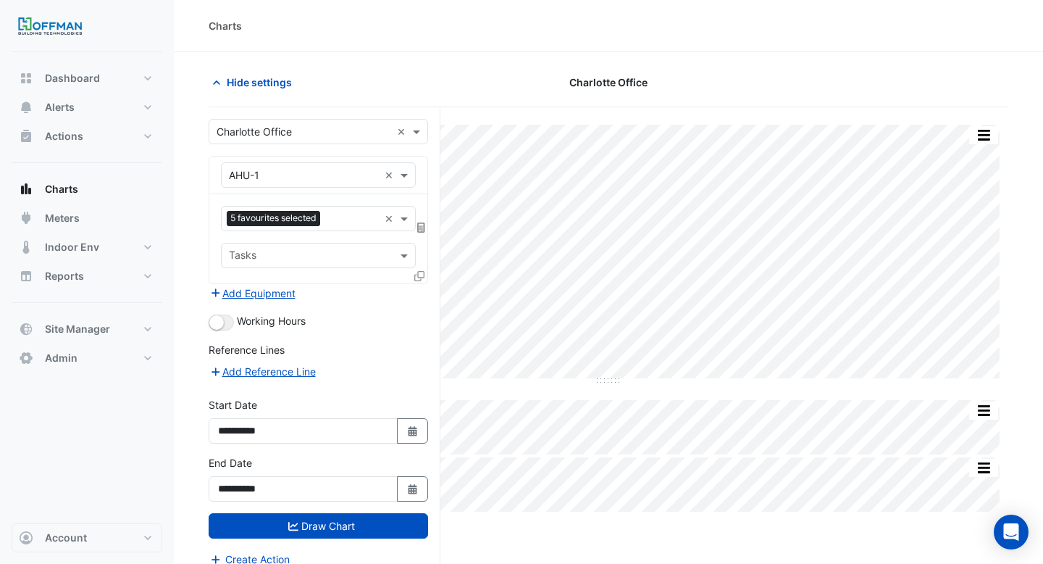
click at [419, 276] on icon at bounding box center [419, 276] width 10 height 10
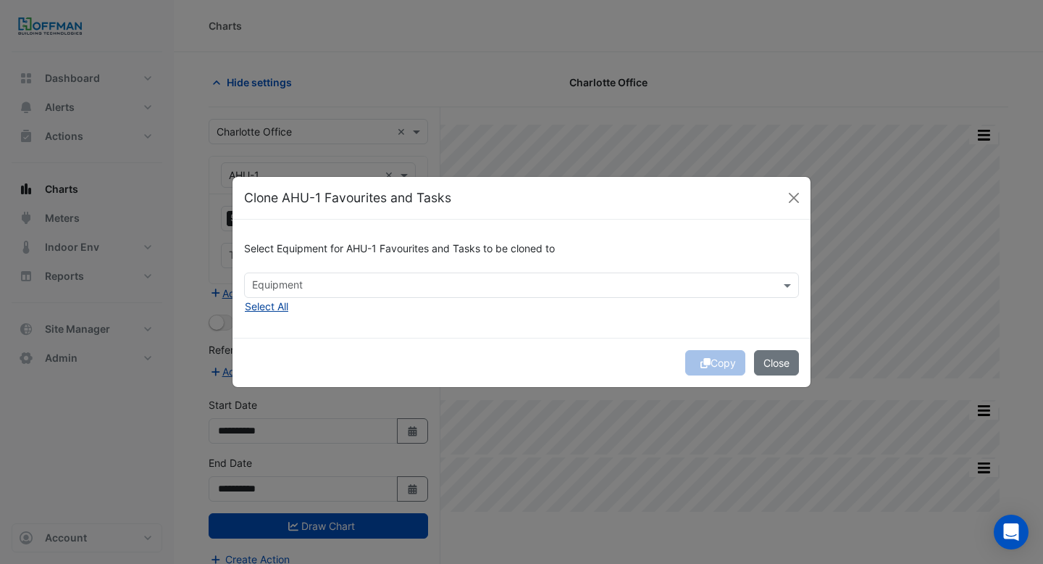
click at [265, 310] on button "Select All" at bounding box center [266, 306] width 45 height 17
click at [699, 371] on button "Copy" at bounding box center [715, 362] width 60 height 25
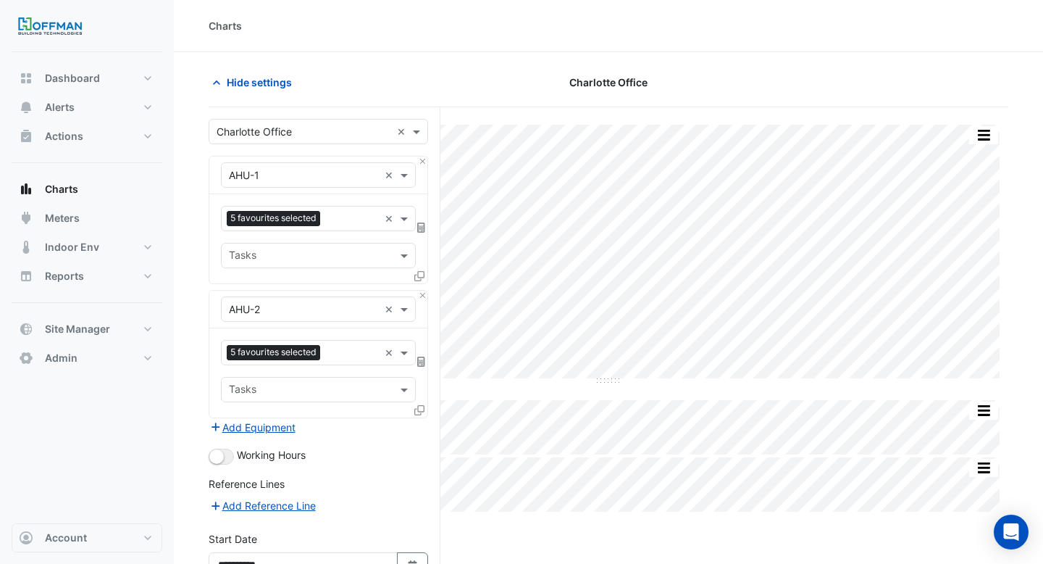
scroll to position [148, 0]
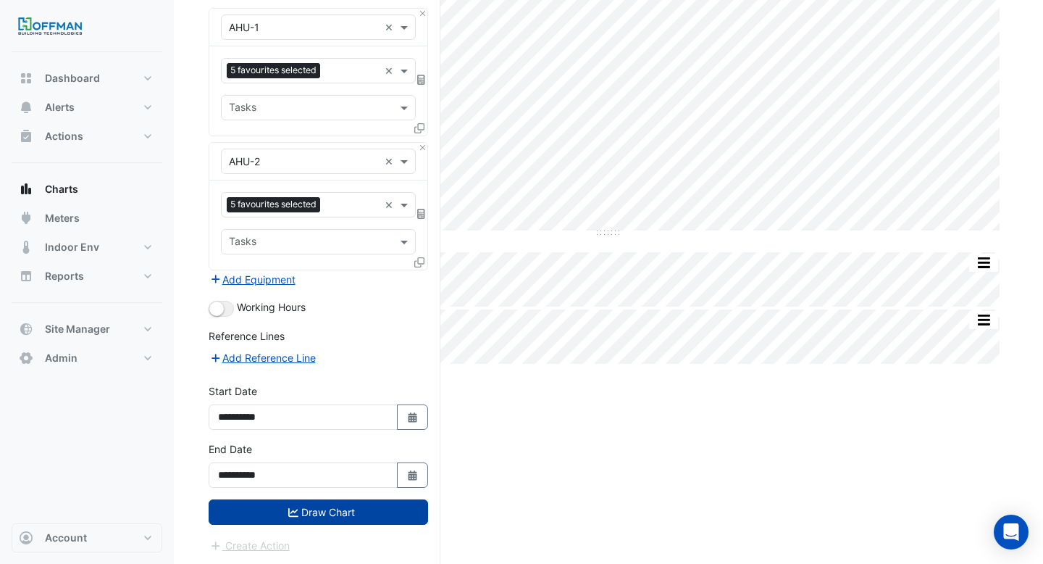
click at [364, 510] on button "Draw Chart" at bounding box center [319, 511] width 220 height 25
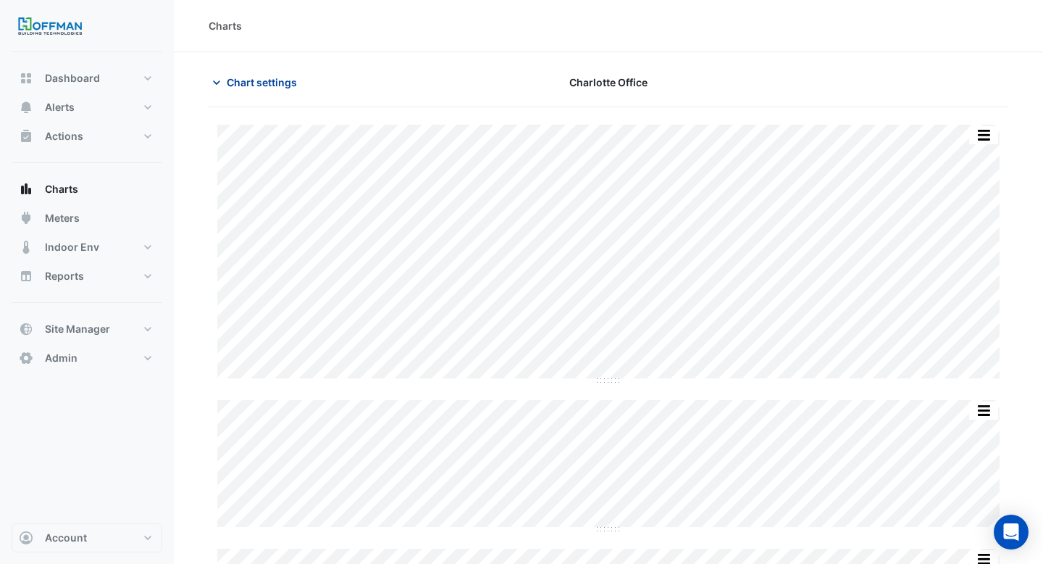
click at [236, 93] on button "Chart settings" at bounding box center [258, 82] width 98 height 25
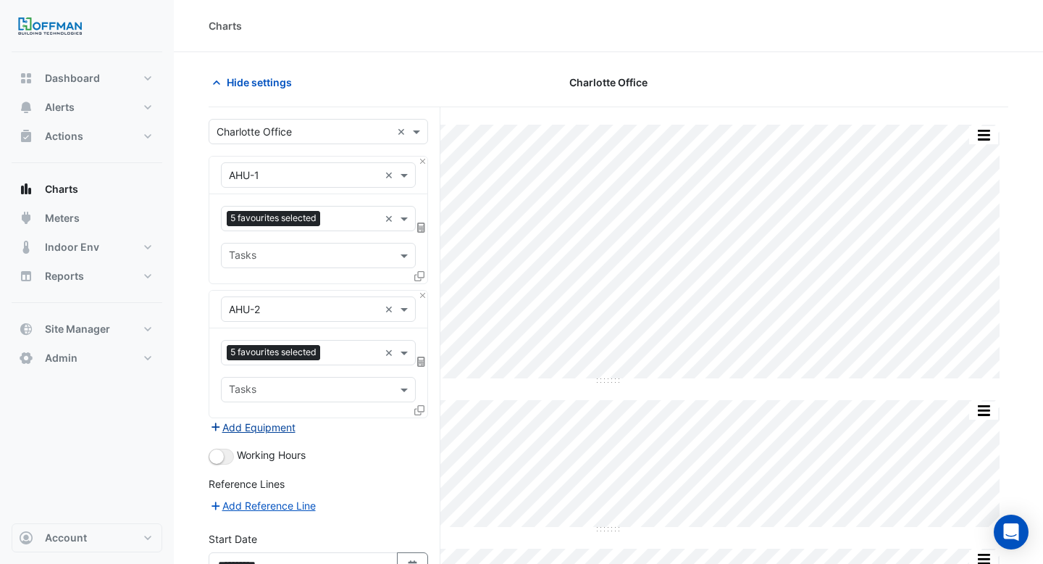
click at [286, 427] on button "Add Equipment" at bounding box center [253, 427] width 88 height 17
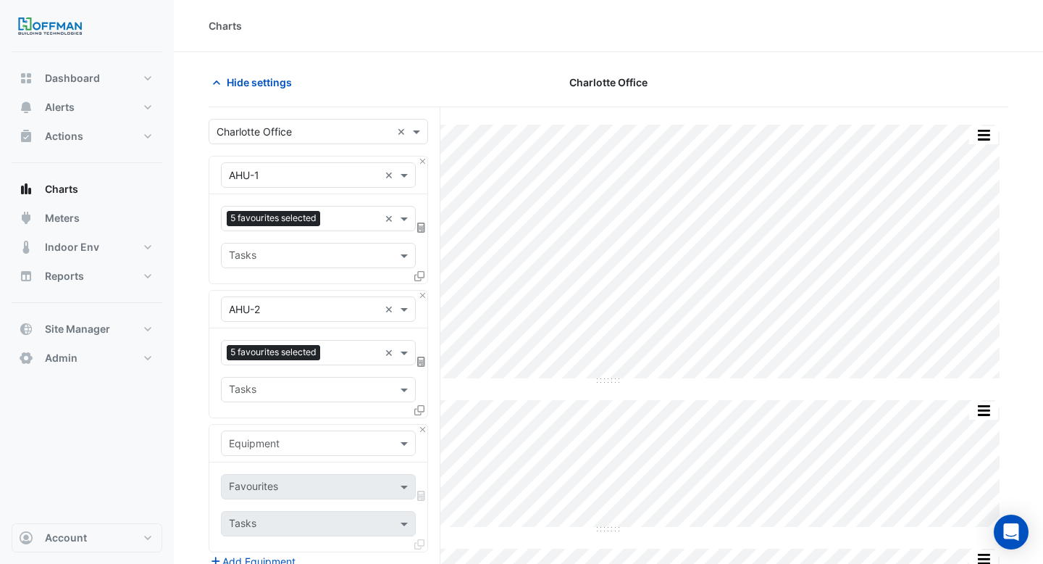
click at [285, 438] on input "text" at bounding box center [304, 443] width 150 height 15
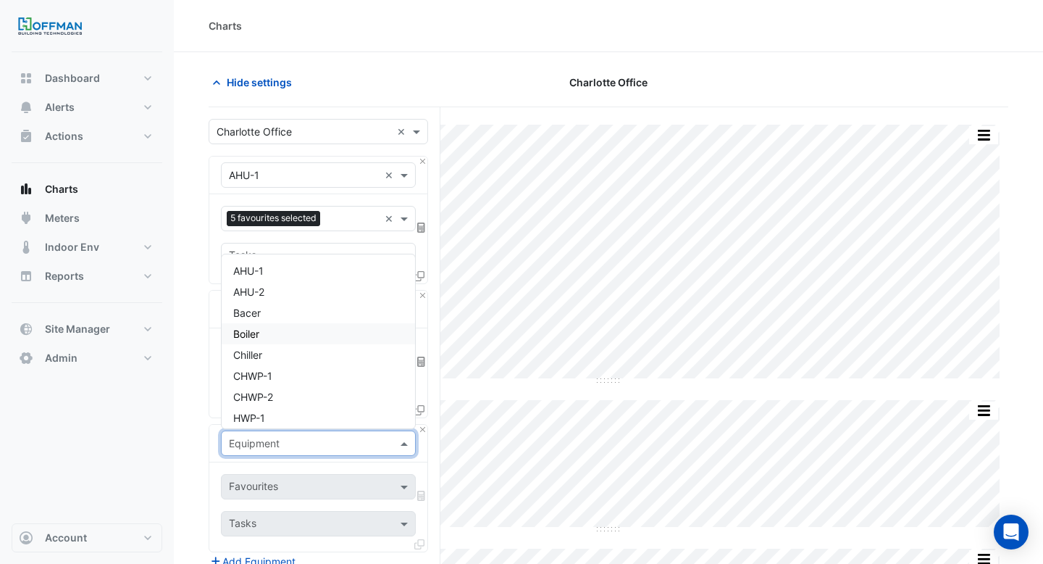
click at [306, 337] on div "Boiler" at bounding box center [318, 333] width 193 height 21
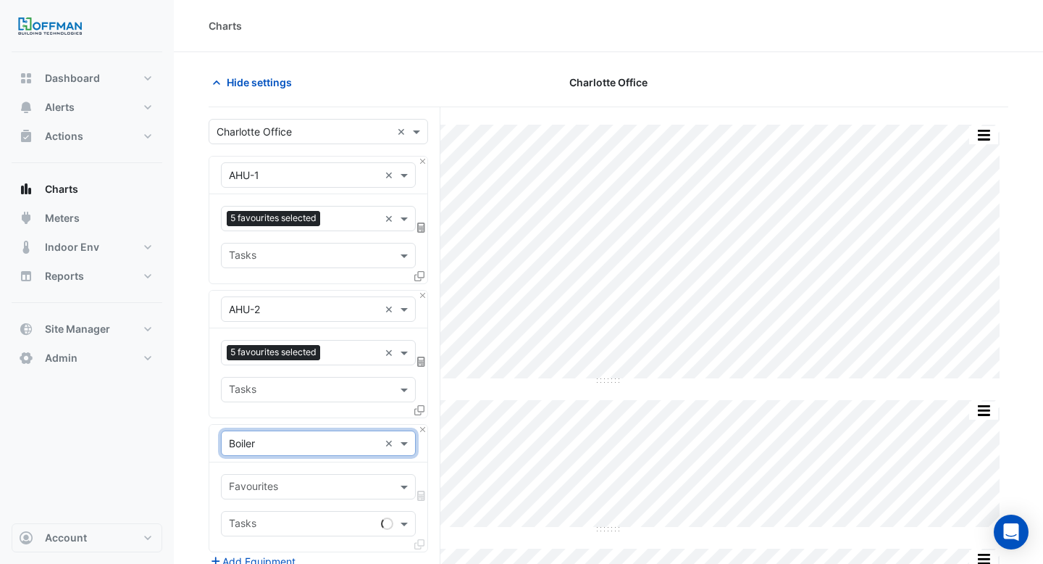
click at [293, 486] on input "text" at bounding box center [310, 487] width 162 height 15
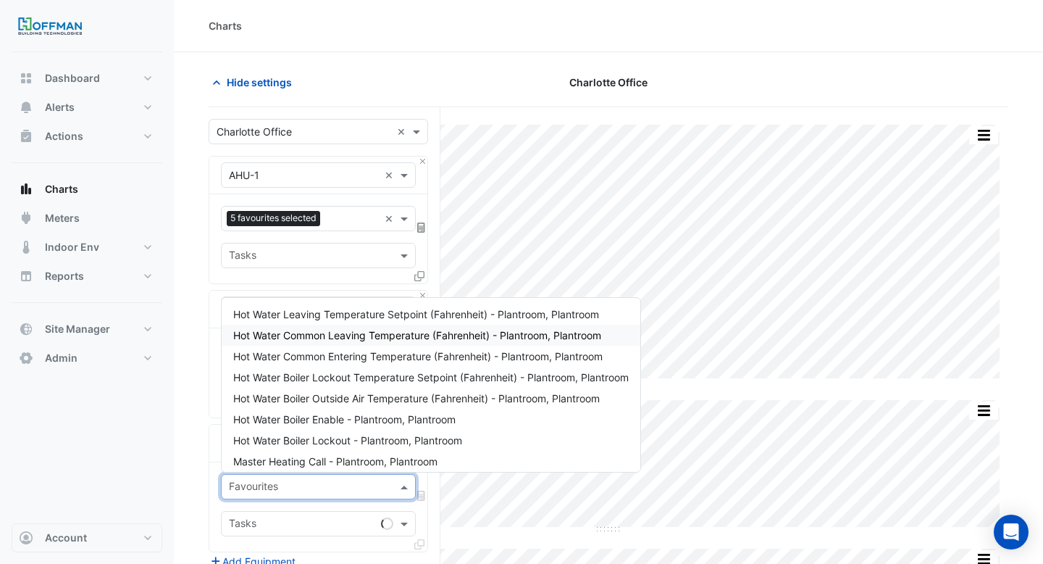
click at [442, 331] on span "Hot Water Common Leaving Temperature (Fahrenheit) - Plantroom, Plantroom" at bounding box center [417, 335] width 368 height 12
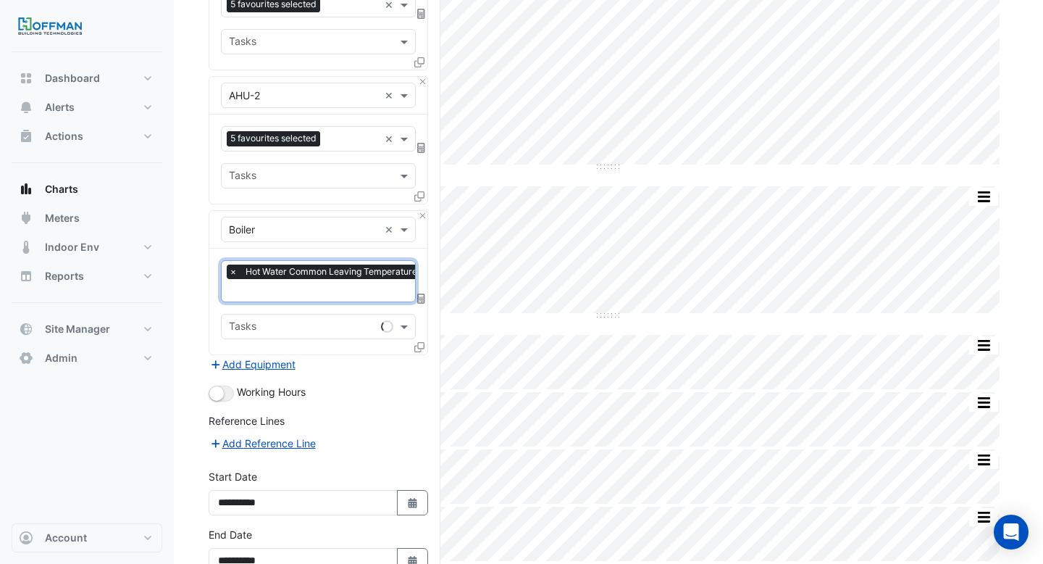
scroll to position [242, 0]
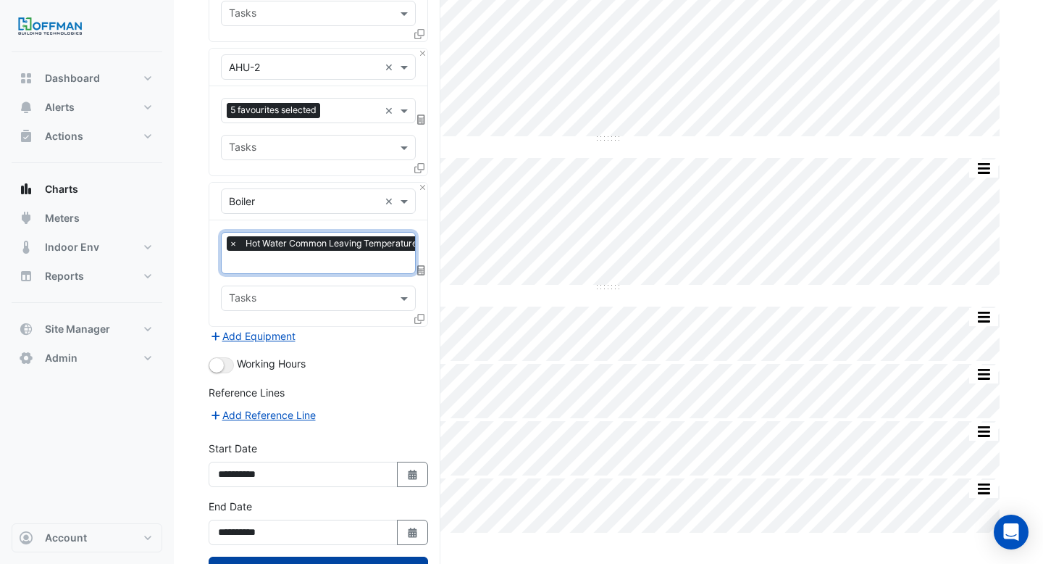
click at [354, 560] on button "Draw Chart" at bounding box center [319, 568] width 220 height 25
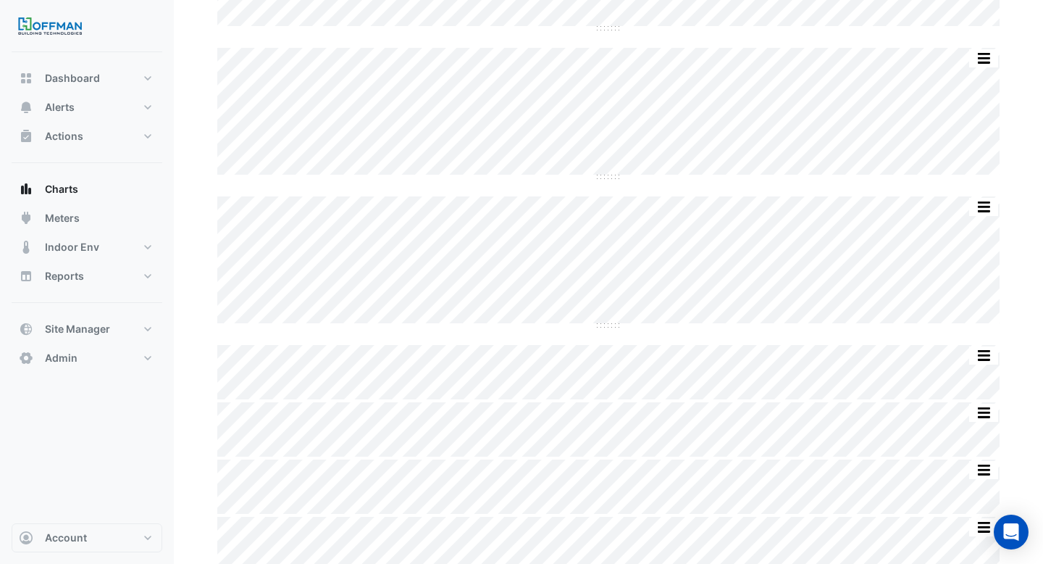
scroll to position [362, 0]
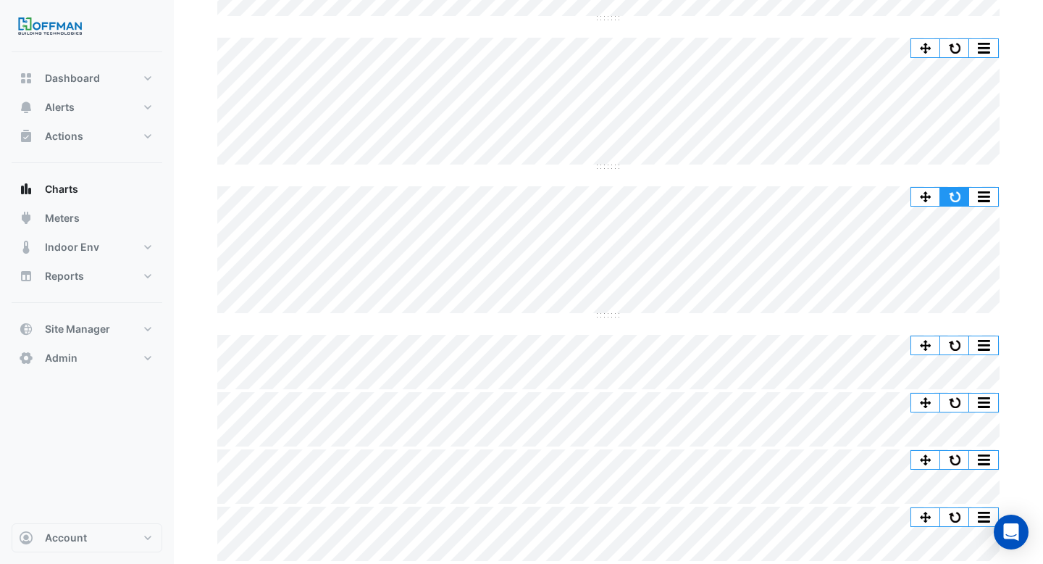
click at [952, 198] on button "button" at bounding box center [954, 197] width 29 height 18
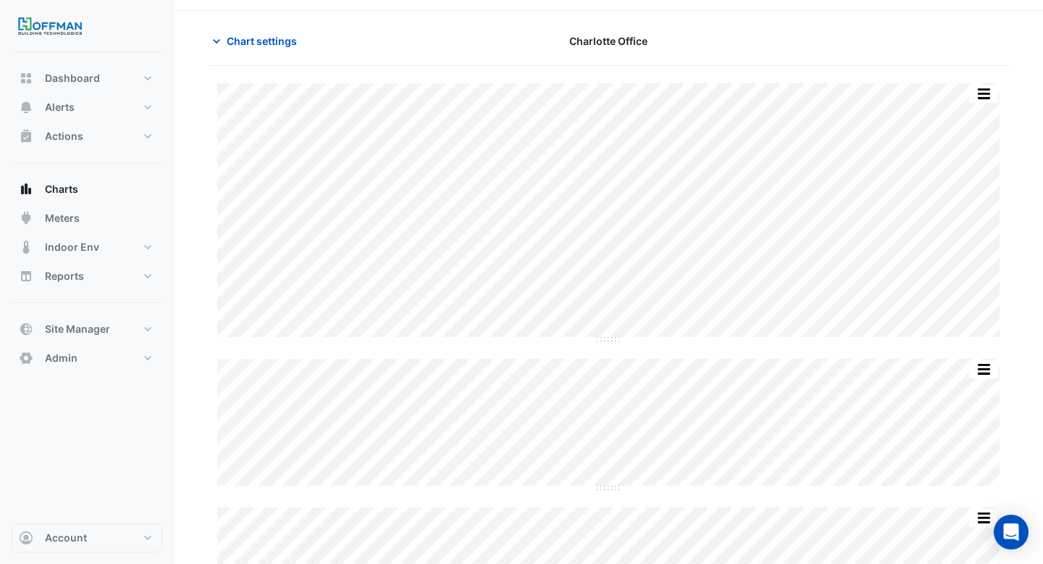
scroll to position [0, 0]
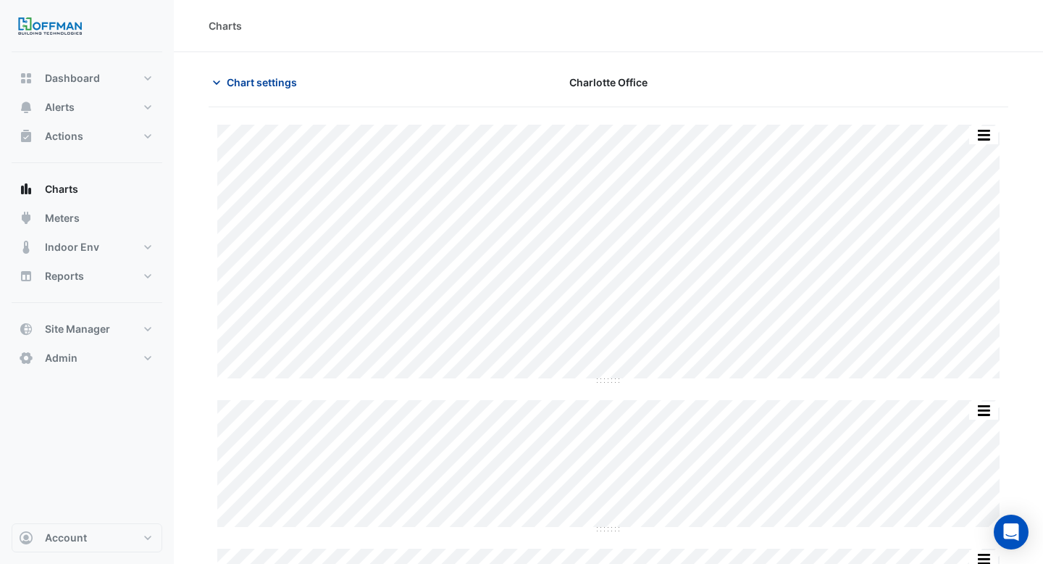
click at [229, 77] on span "Chart settings" at bounding box center [262, 82] width 70 height 15
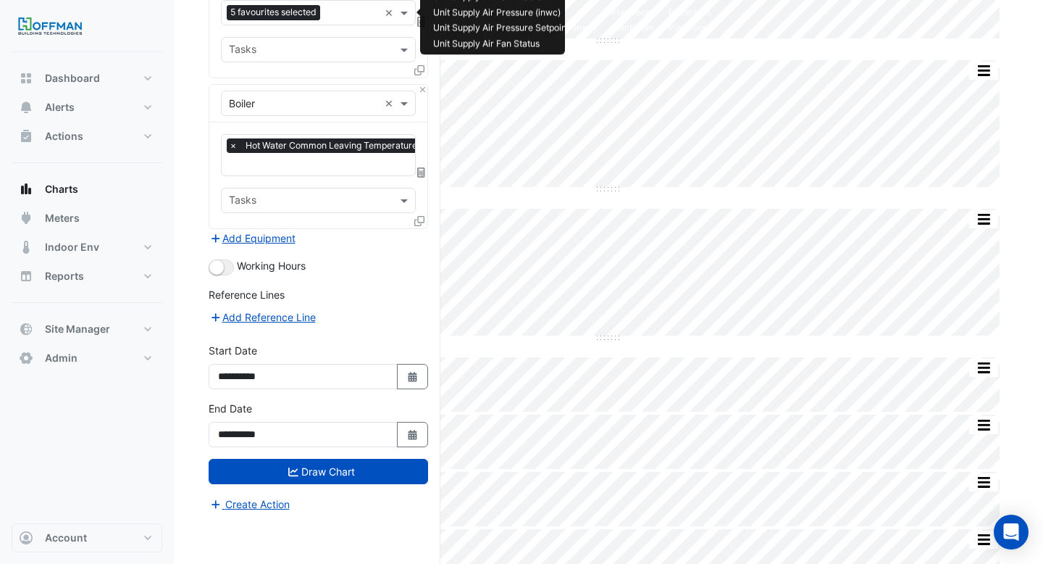
scroll to position [362, 0]
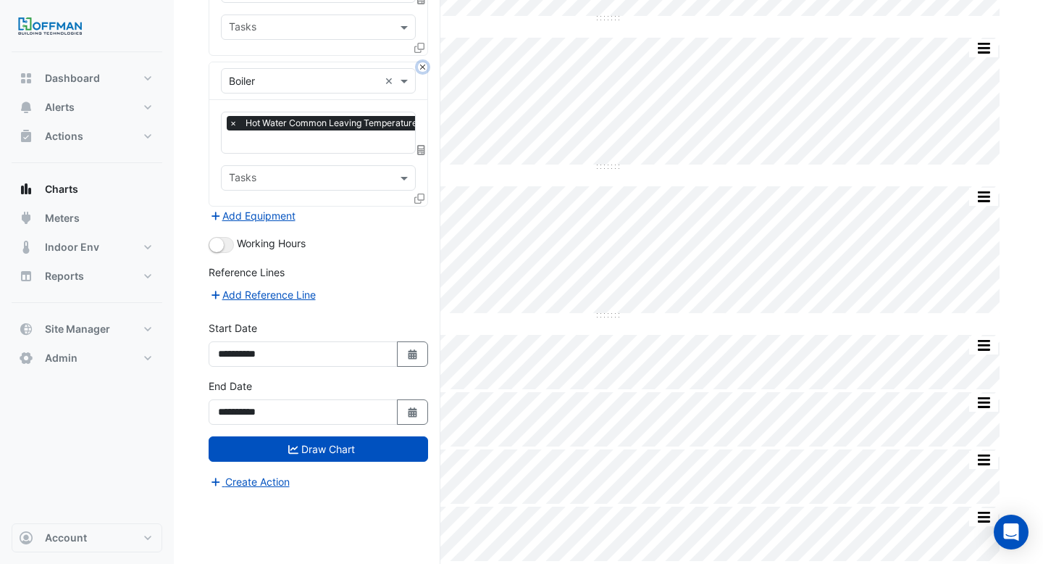
click at [420, 68] on button "Close" at bounding box center [422, 66] width 9 height 9
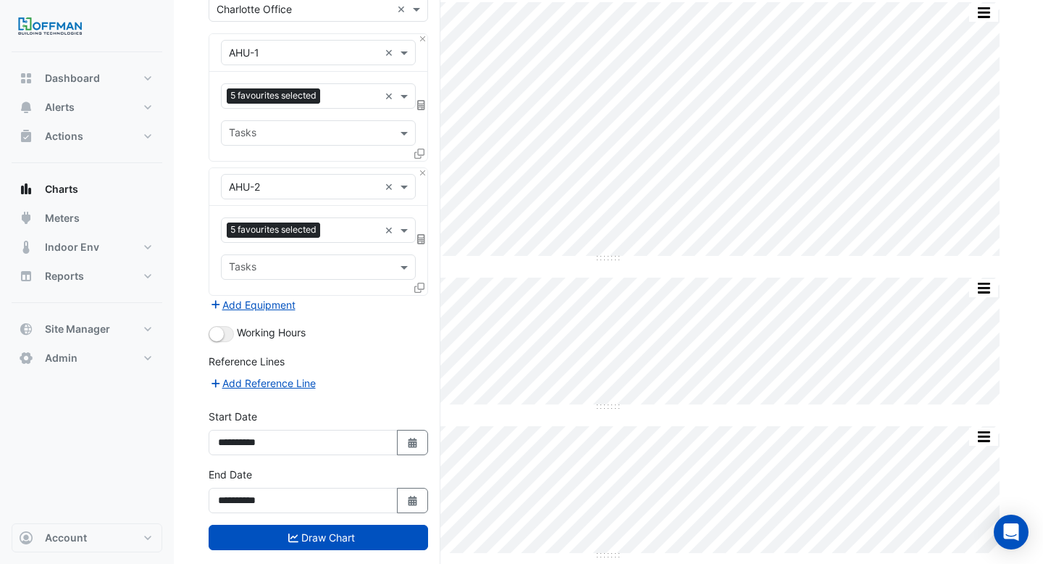
scroll to position [0, 0]
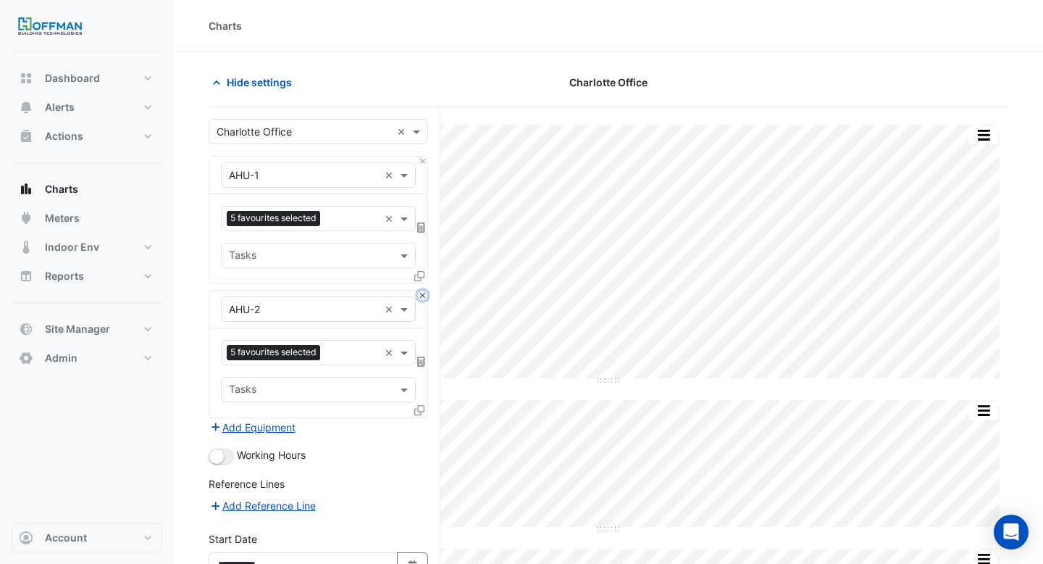
click at [422, 297] on button "Close" at bounding box center [422, 295] width 9 height 9
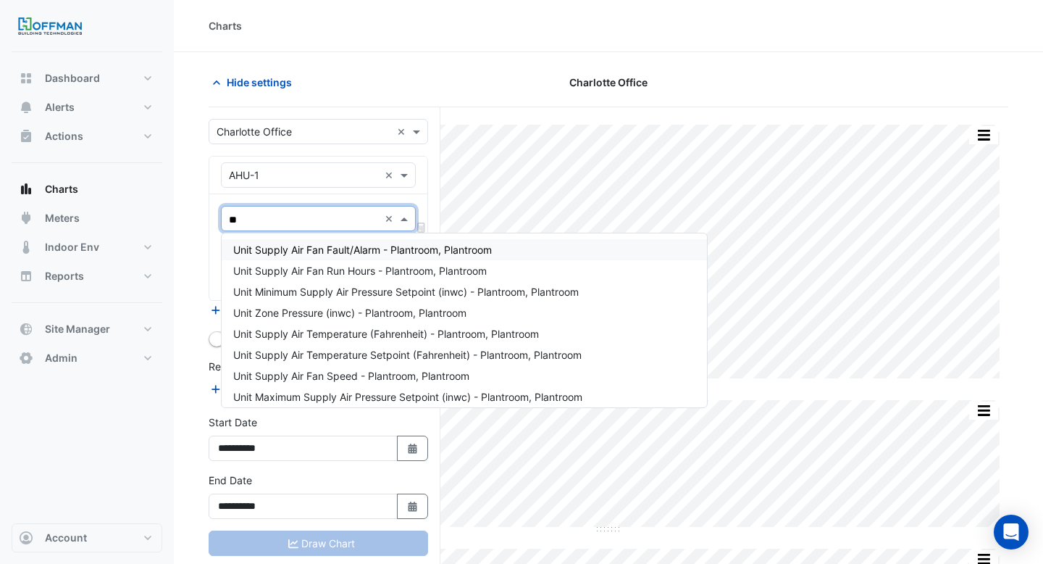
type input "***"
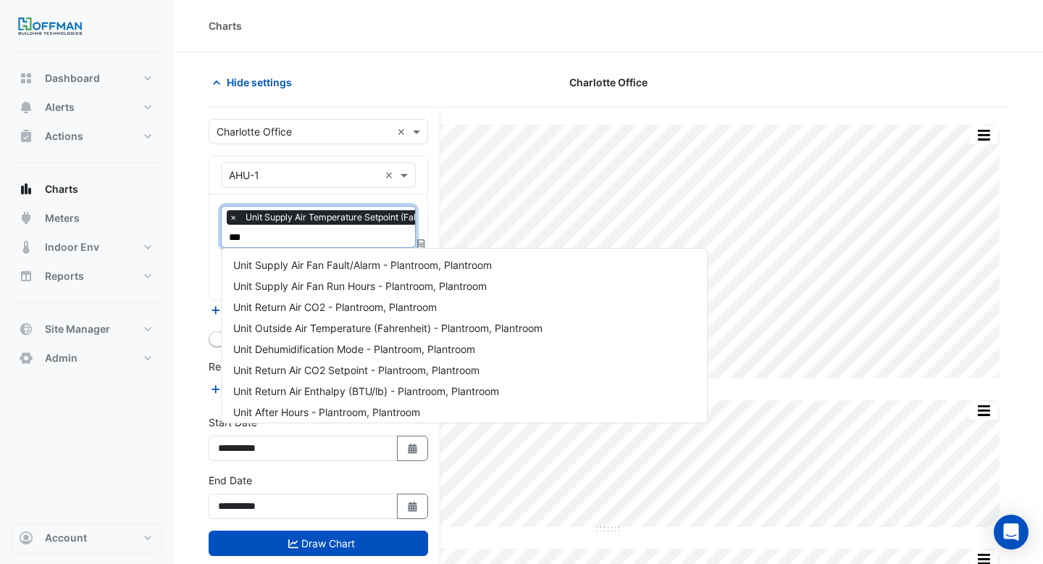
scroll to position [48, 0]
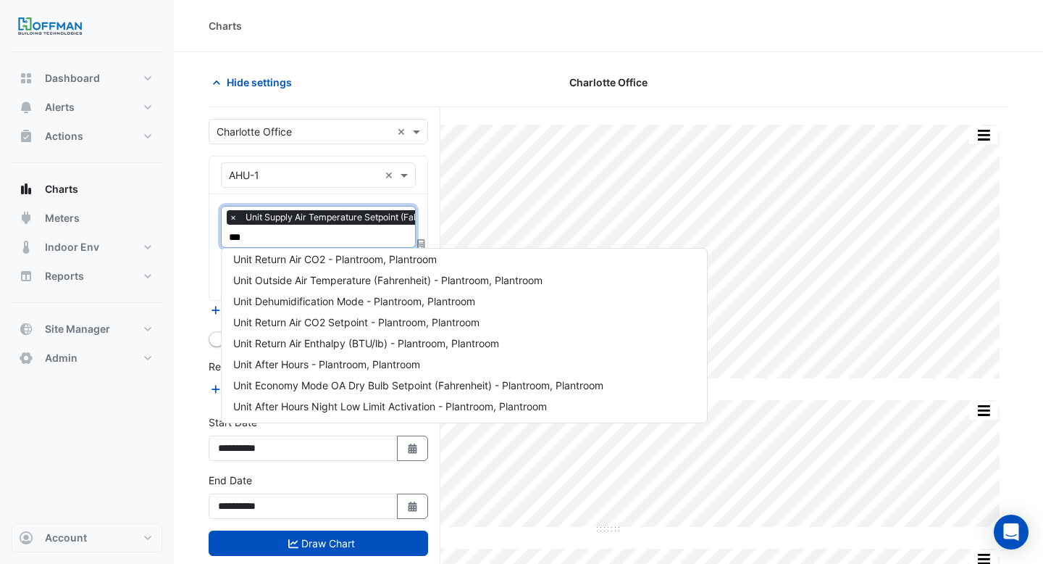
type input "****"
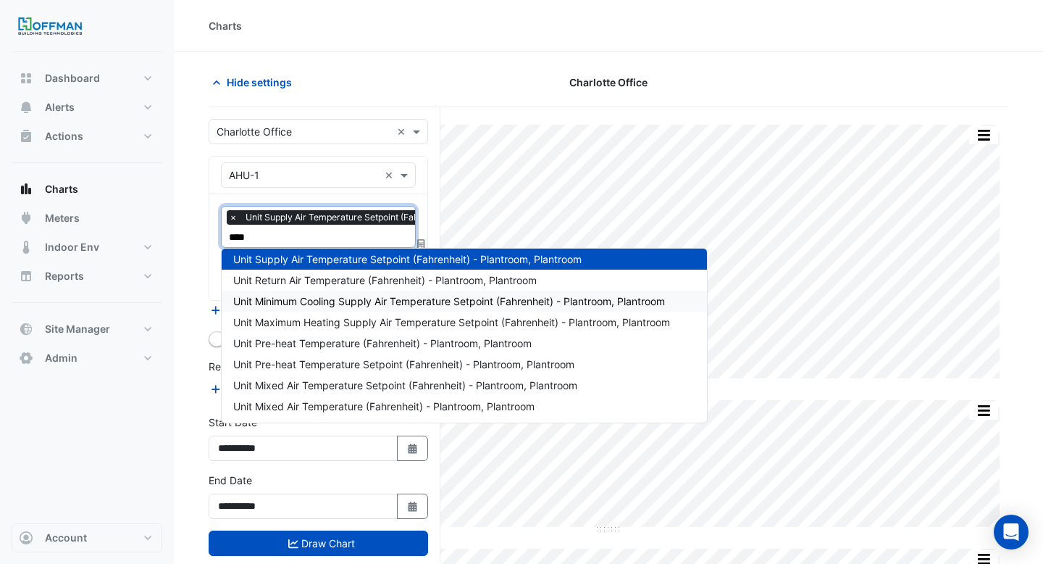
scroll to position [0, 0]
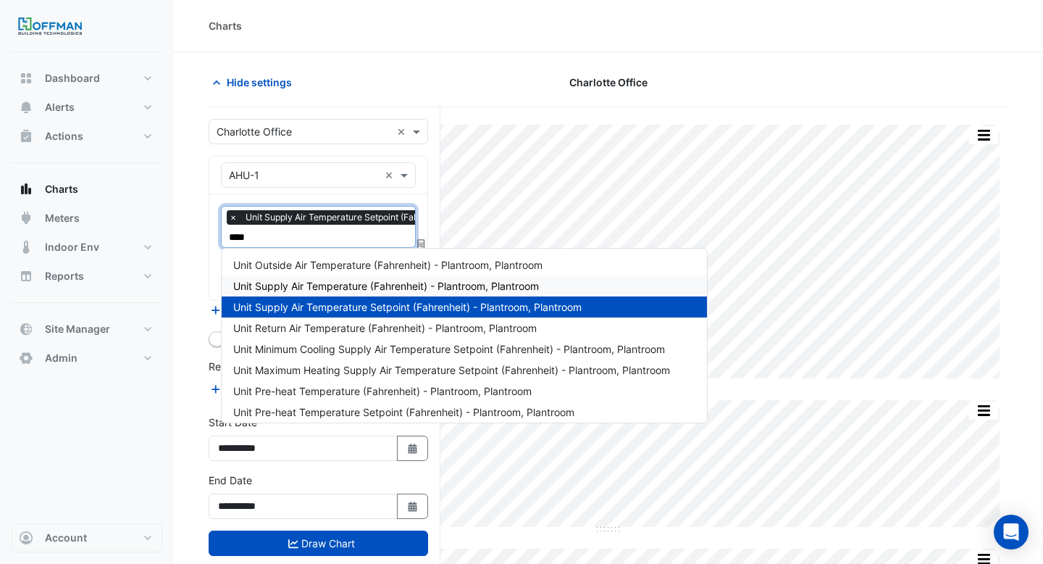
click at [373, 285] on span "Unit Supply Air Temperature (Fahrenheit) - Plantroom, Plantroom" at bounding box center [386, 286] width 306 height 12
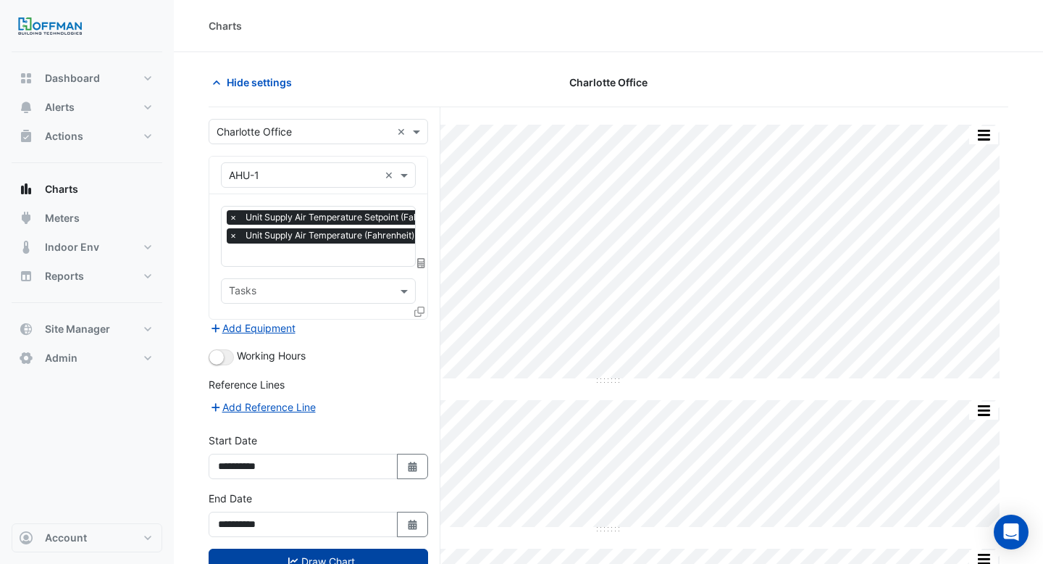
click at [301, 557] on button "Draw Chart" at bounding box center [319, 560] width 220 height 25
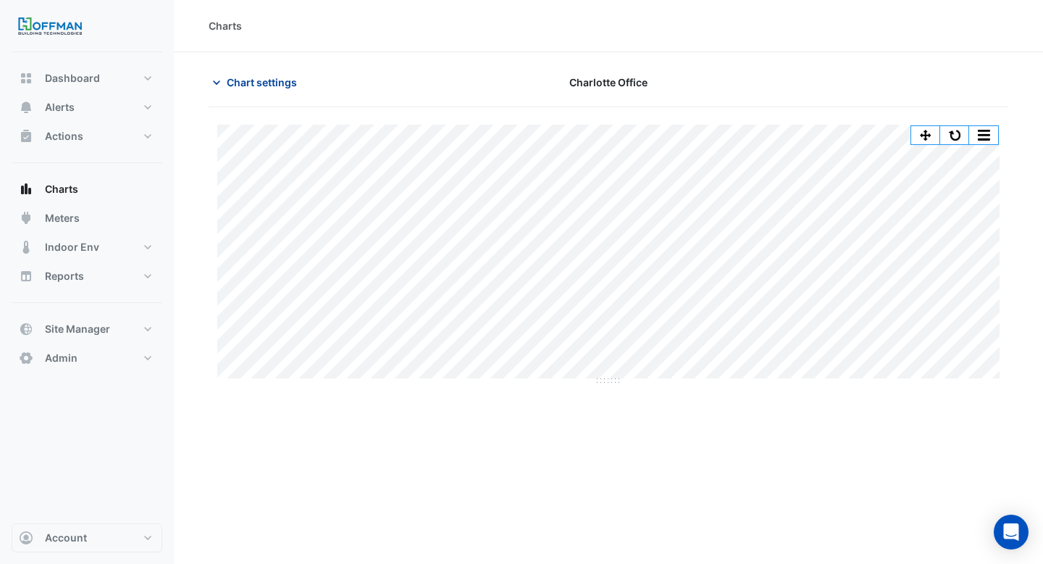
click at [268, 80] on span "Chart settings" at bounding box center [262, 82] width 70 height 15
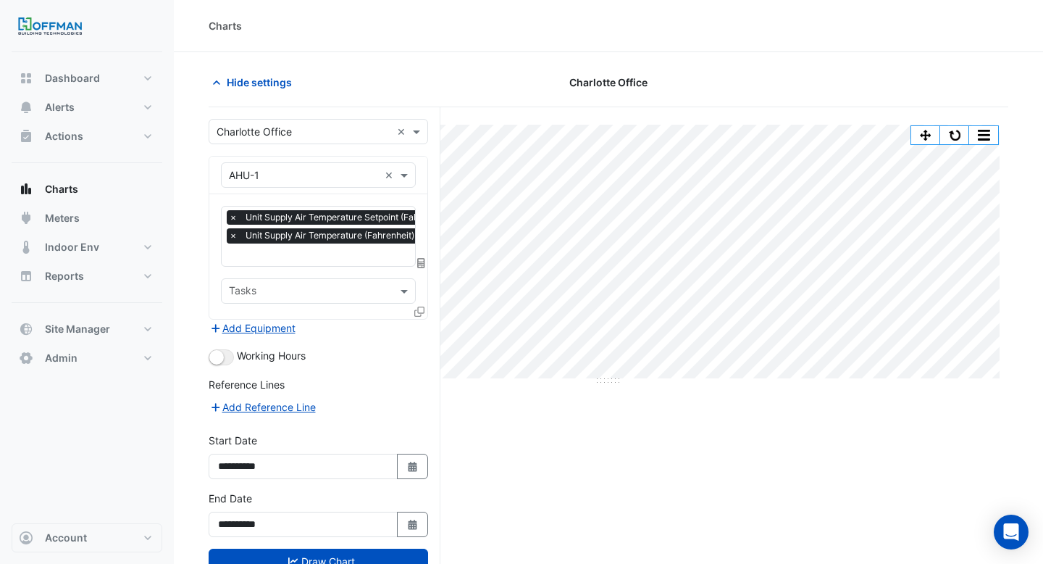
click at [425, 313] on div at bounding box center [420, 314] width 13 height 21
click at [417, 306] on icon at bounding box center [419, 311] width 10 height 10
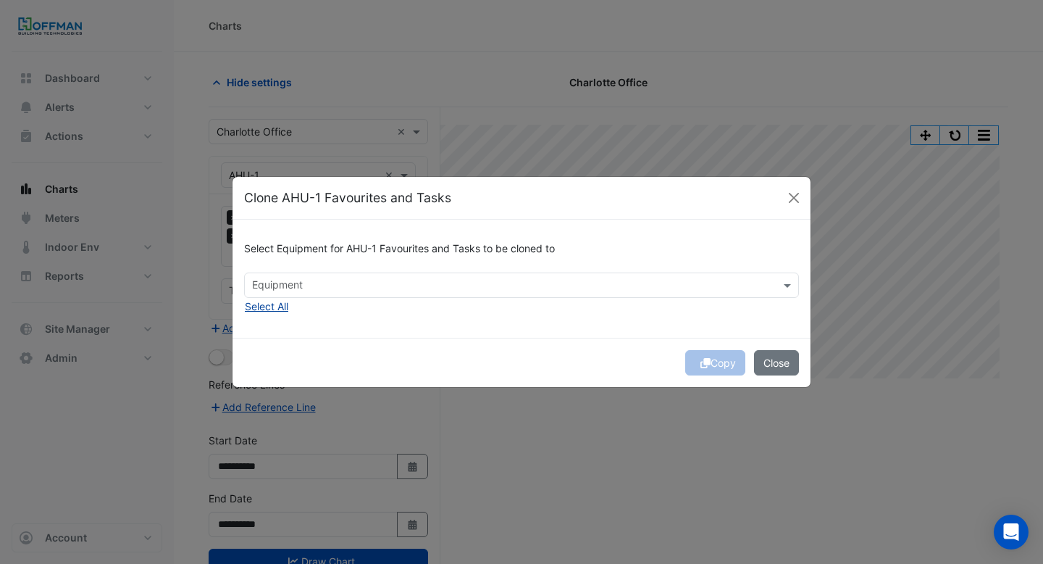
click at [276, 305] on button "Select All" at bounding box center [266, 306] width 45 height 17
click at [695, 359] on button "Copy" at bounding box center [715, 362] width 60 height 25
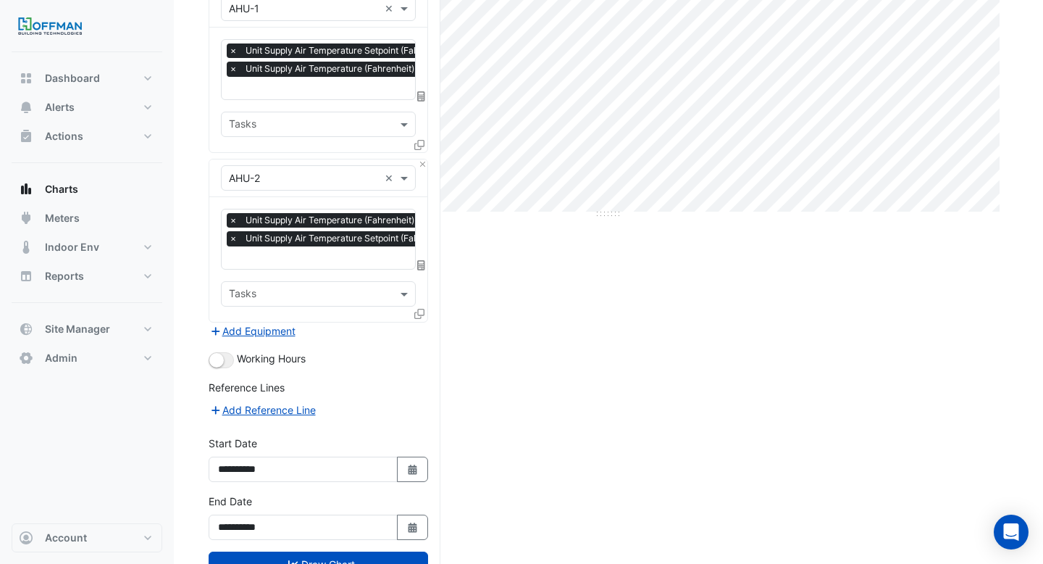
scroll to position [216, 0]
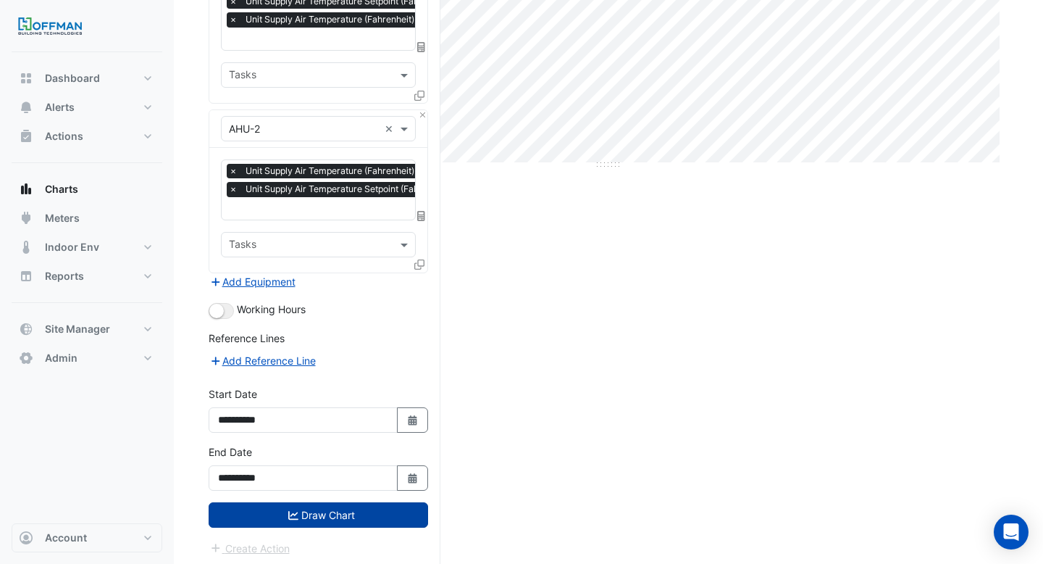
click at [348, 513] on button "Draw Chart" at bounding box center [319, 514] width 220 height 25
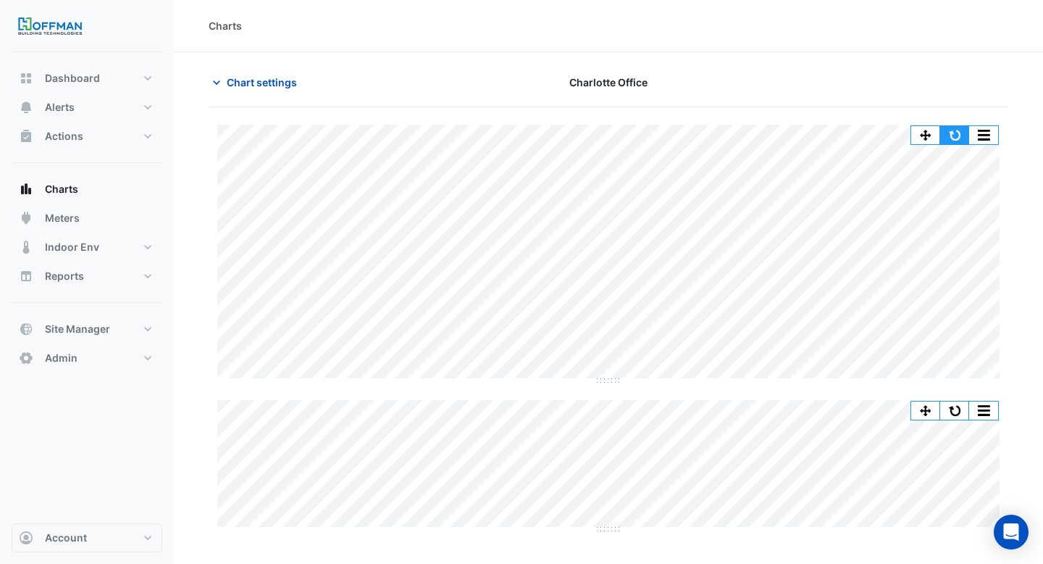
click at [951, 127] on button "button" at bounding box center [954, 135] width 29 height 18
click at [240, 79] on span "Chart settings" at bounding box center [262, 82] width 70 height 15
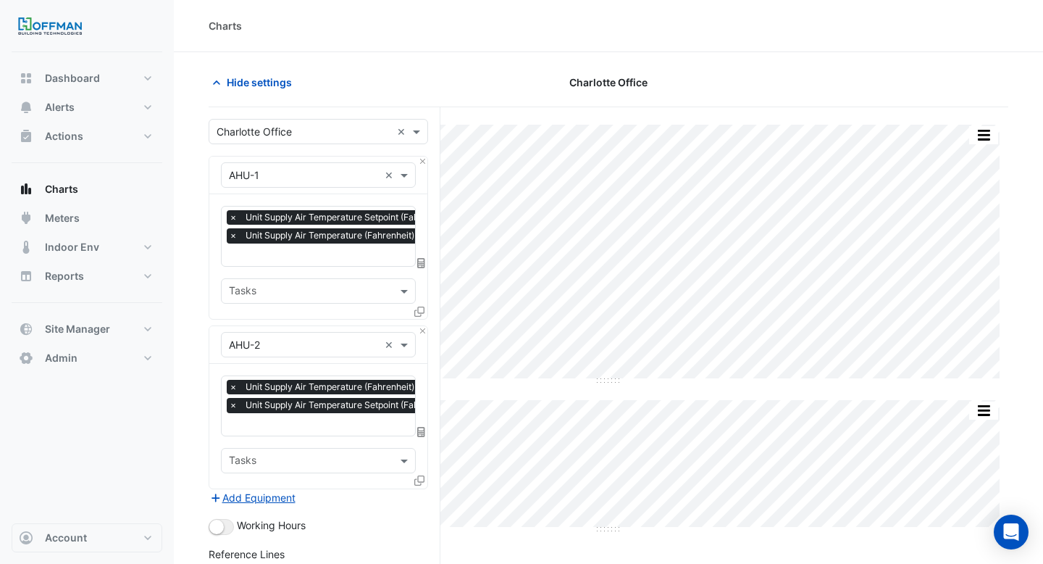
click at [278, 255] on input "text" at bounding box center [392, 256] width 327 height 15
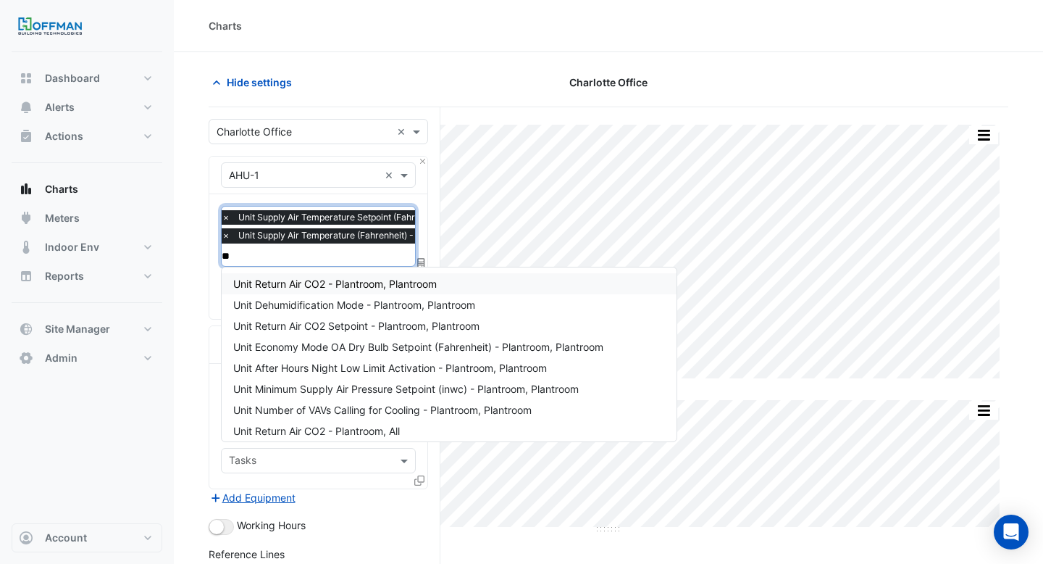
type input "***"
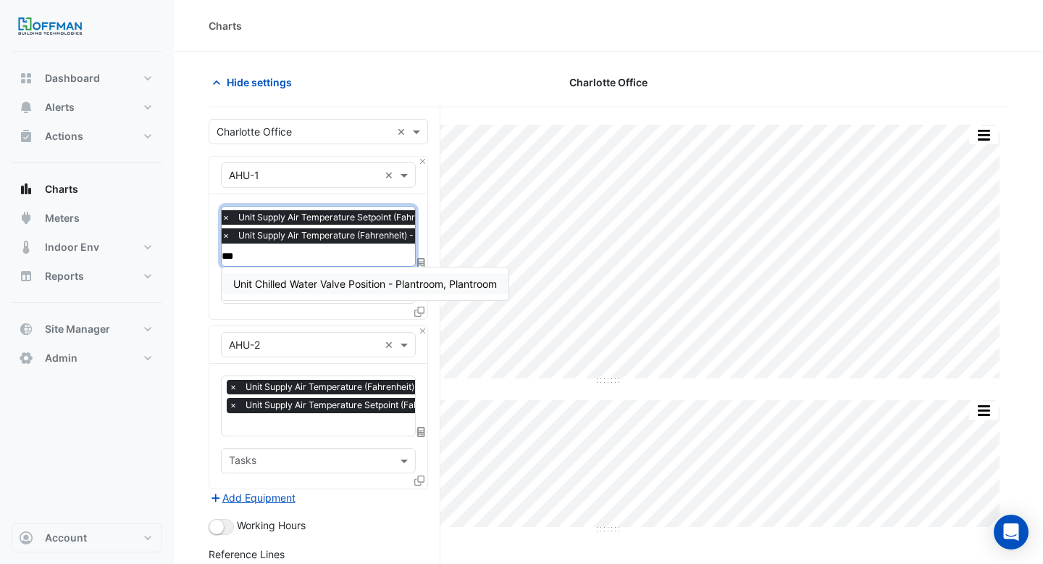
click at [276, 282] on span "Unit Chilled Water Valve Position - Plantroom, Plantroom" at bounding box center [365, 283] width 264 height 12
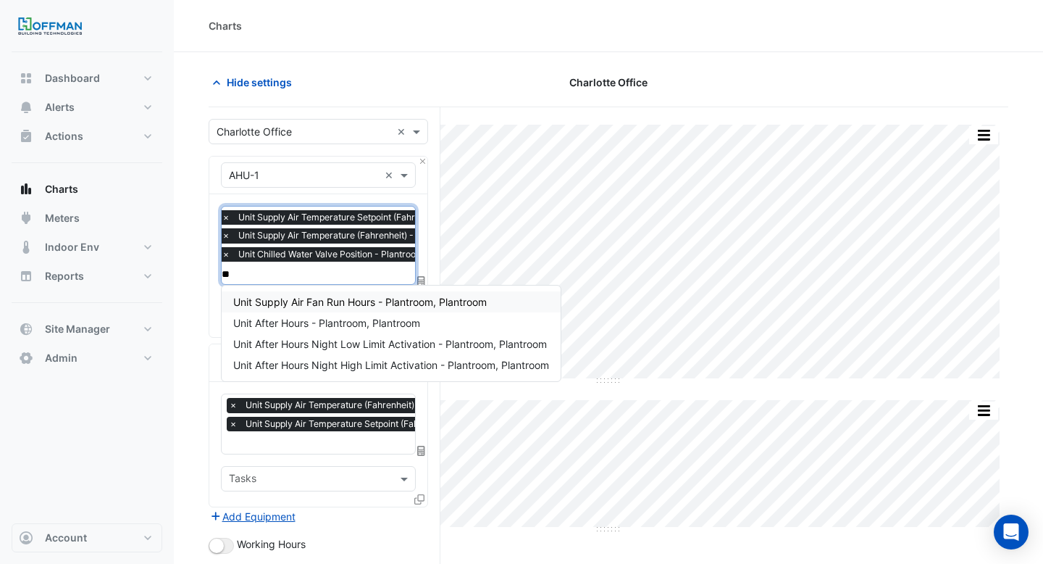
type input "*"
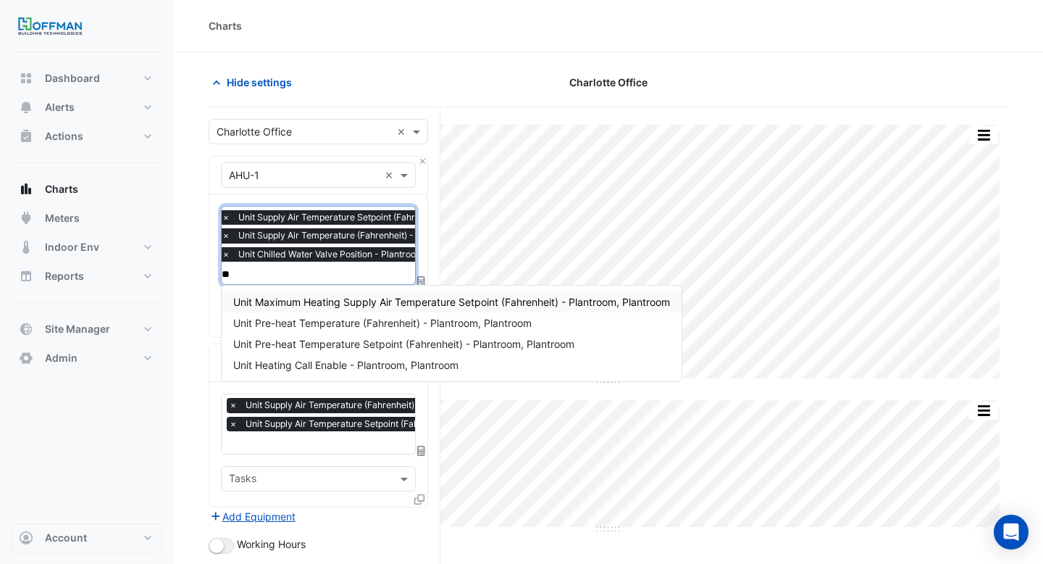
type input "*"
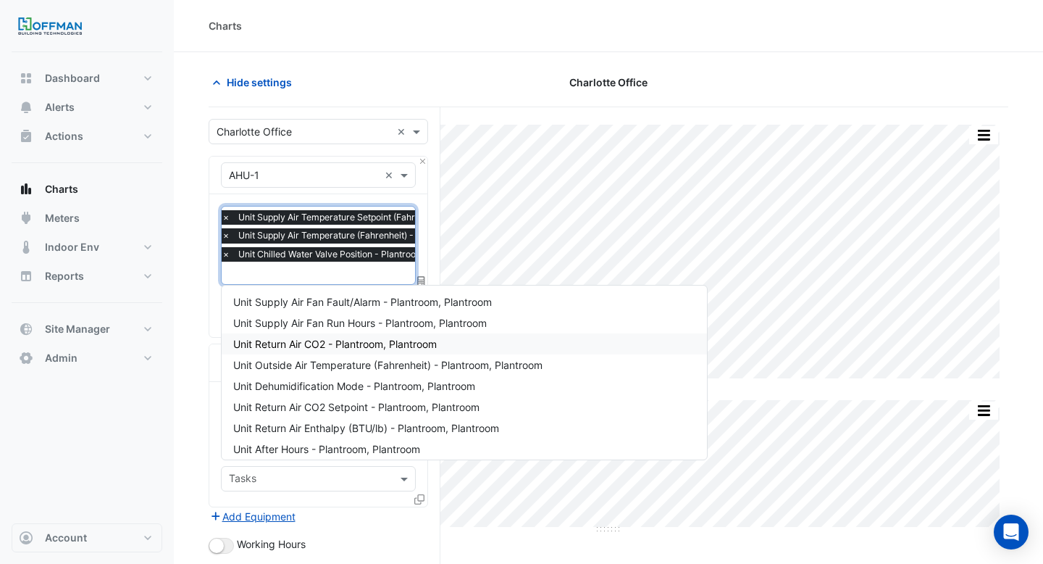
click at [192, 342] on section "Hide settings Charlotte Office Split All Split None Print Save as JPEG Save as …" at bounding box center [608, 427] width 869 height 750
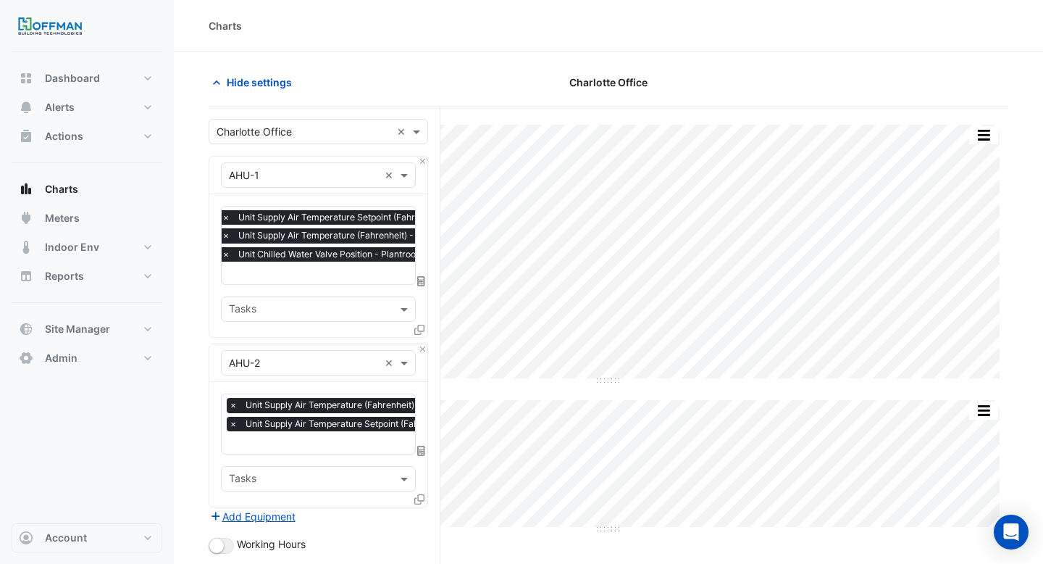
scroll to position [0, 7]
click at [262, 441] on input "text" at bounding box center [385, 443] width 327 height 15
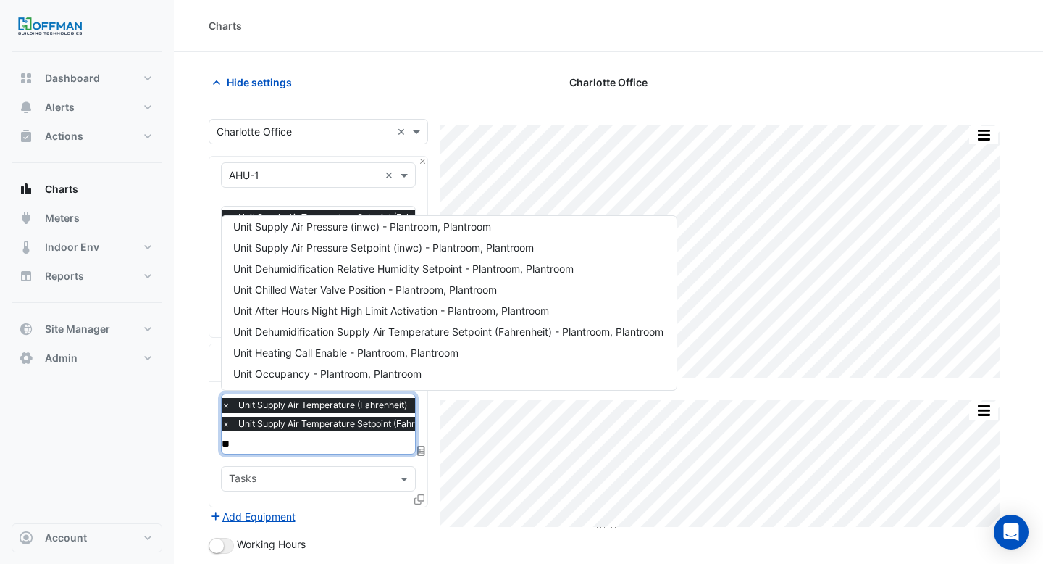
scroll to position [0, 0]
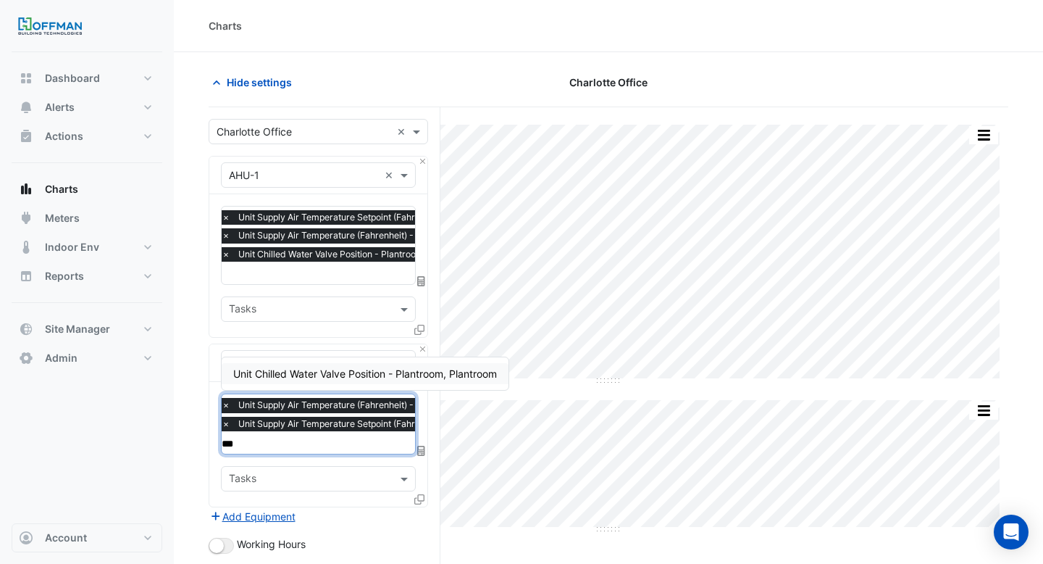
type input "****"
click at [331, 368] on span "Unit Chilled Water Valve Position - Plantroom, Plantroom" at bounding box center [365, 373] width 264 height 12
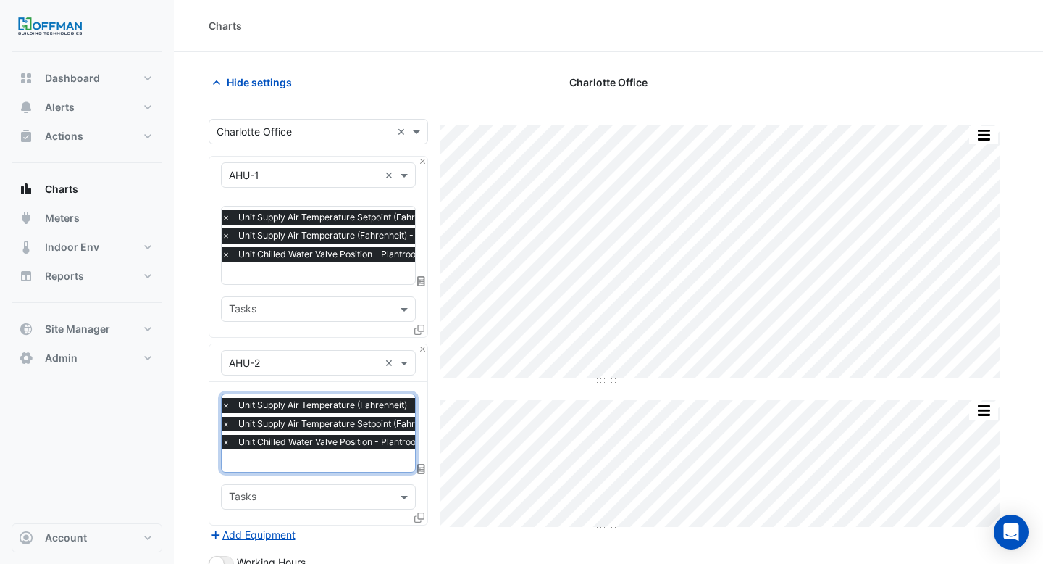
scroll to position [253, 0]
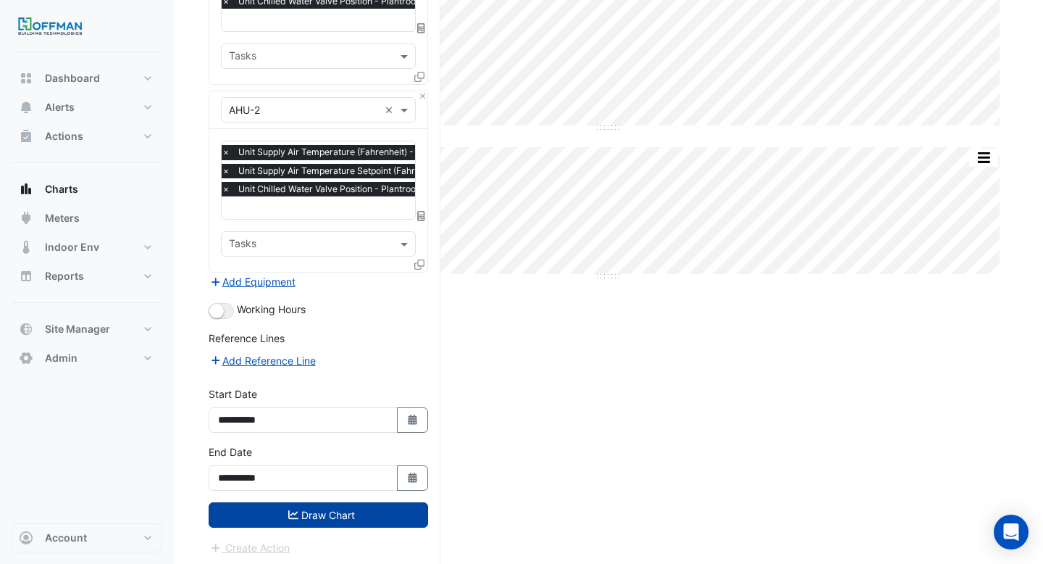
click at [348, 504] on button "Draw Chart" at bounding box center [319, 514] width 220 height 25
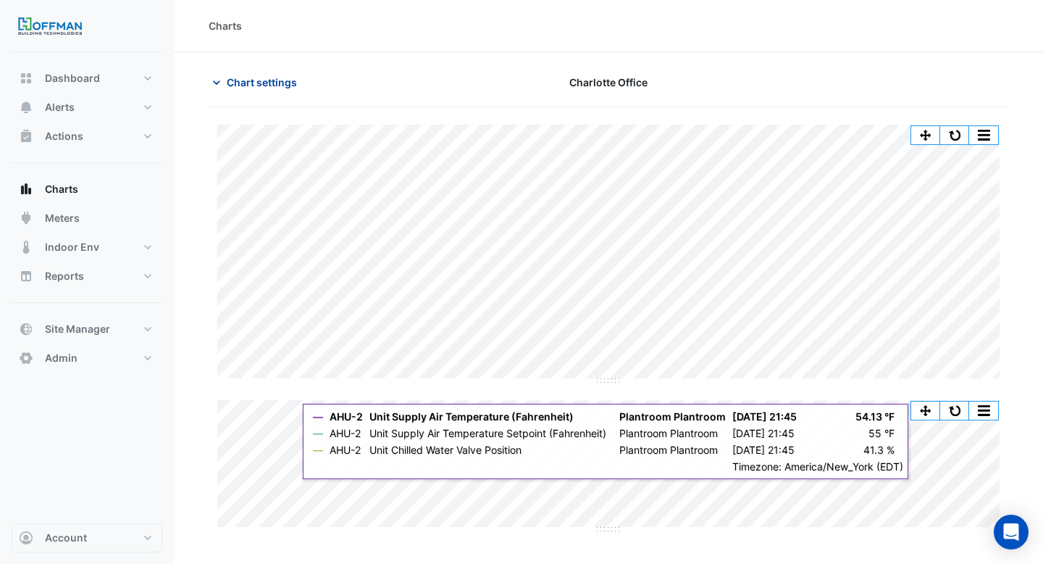
click at [214, 80] on icon "button" at bounding box center [216, 82] width 14 height 14
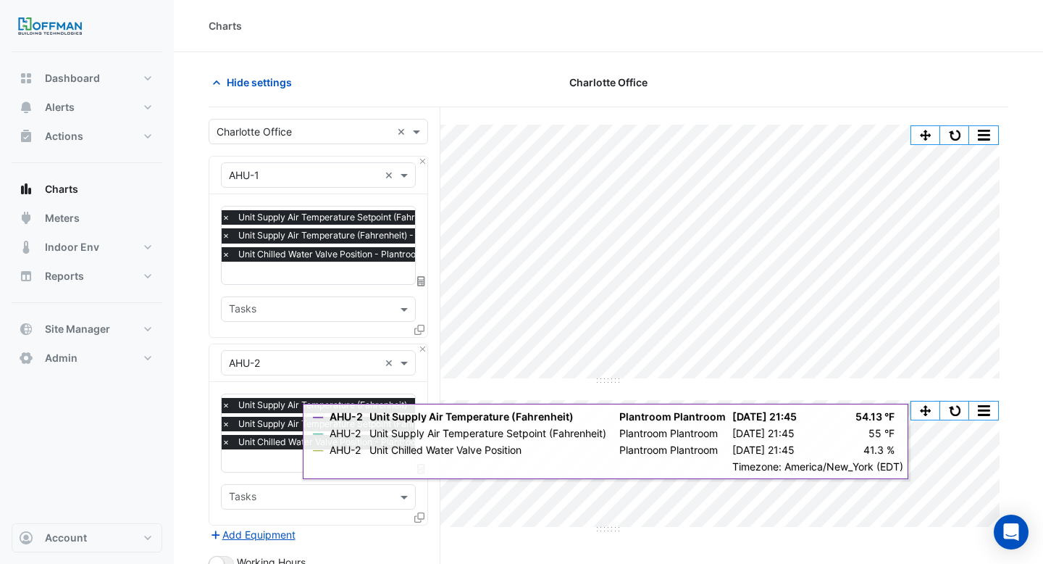
click at [316, 184] on div "Equipment × AHU-1 ×" at bounding box center [318, 174] width 195 height 25
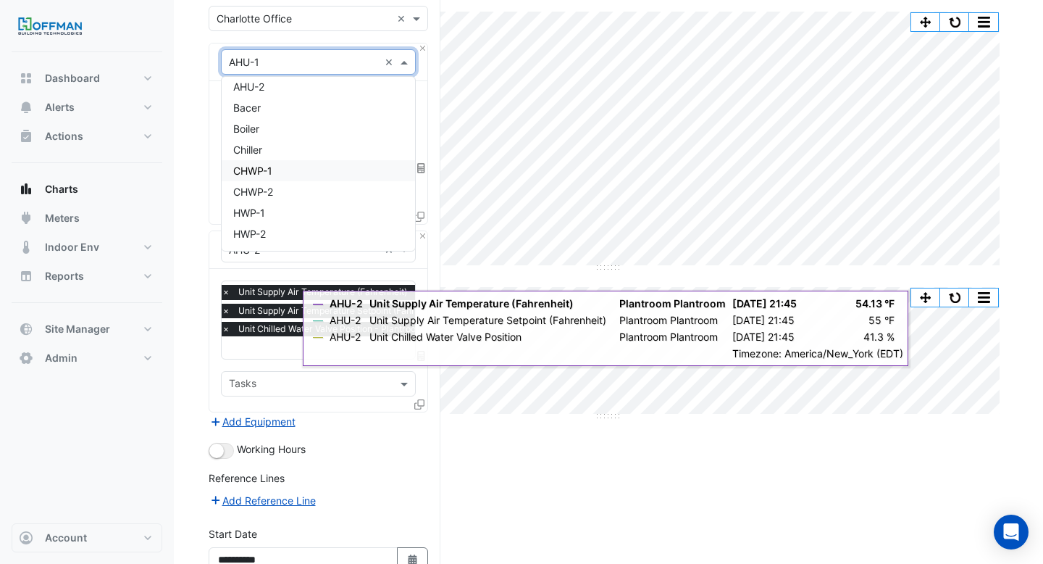
scroll to position [117, 0]
click at [293, 155] on div "VAV-1-1" at bounding box center [318, 164] width 193 height 21
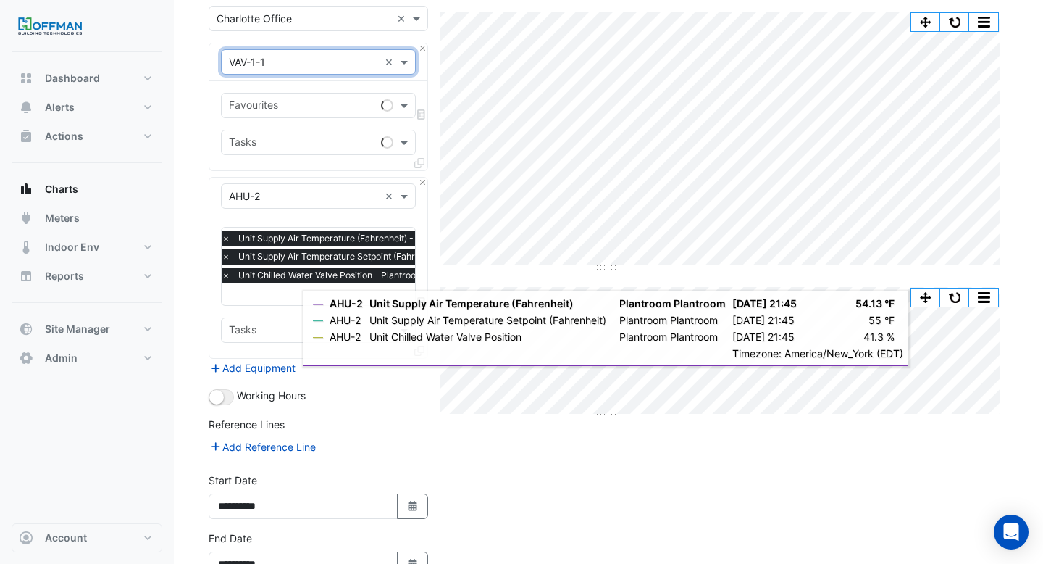
scroll to position [0, 0]
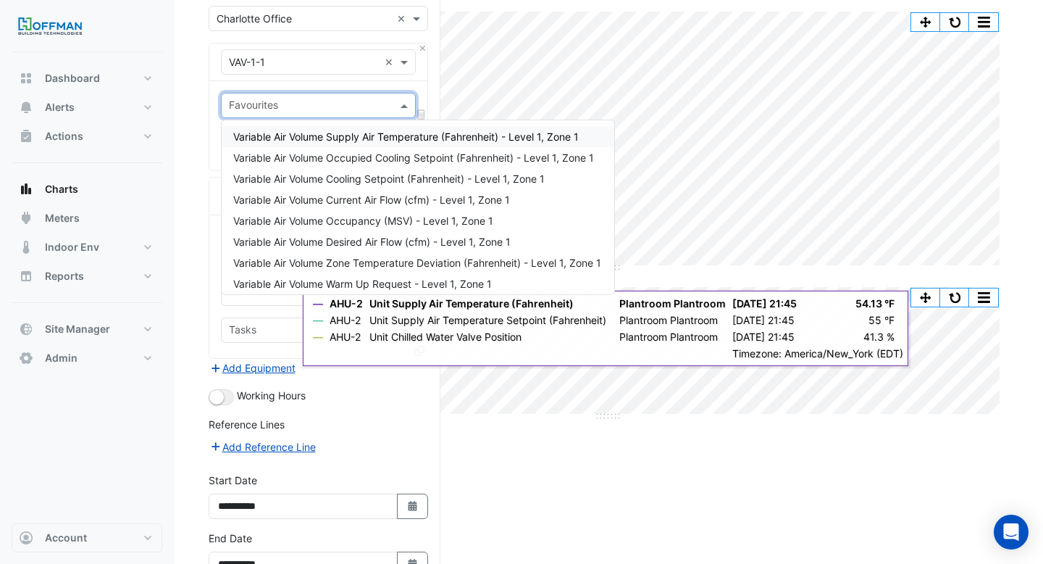
click at [317, 114] on div at bounding box center [309, 107] width 164 height 19
type input "***"
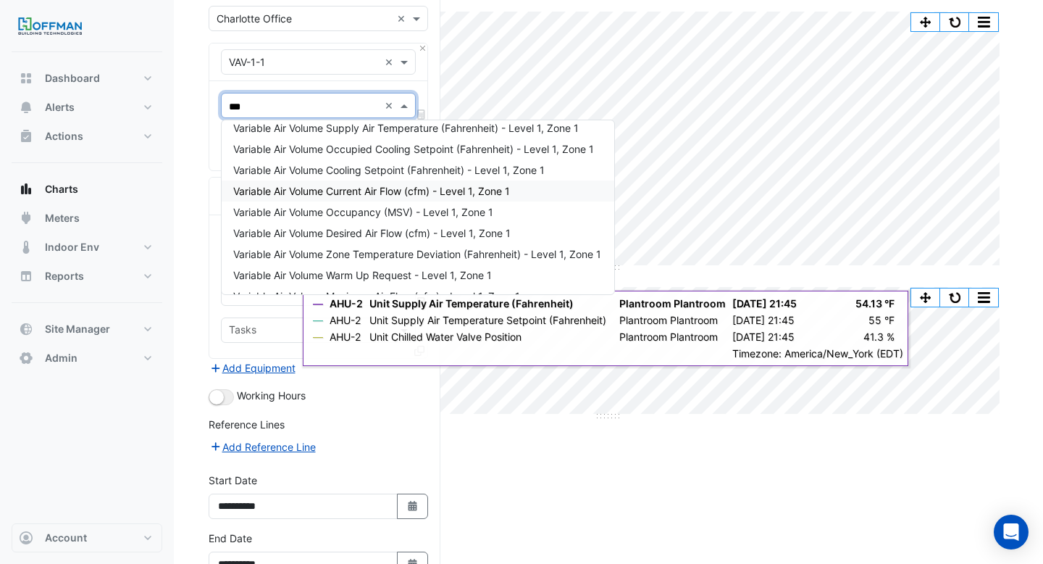
click at [321, 193] on span "Variable Air Volume Current Air Flow (cfm) - Level 1, Zone 1" at bounding box center [371, 191] width 277 height 12
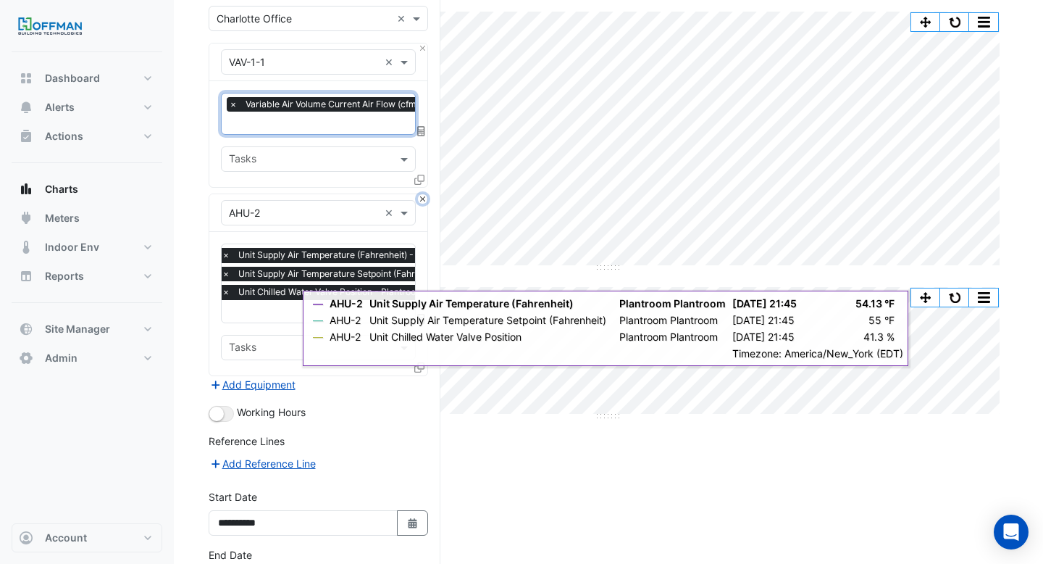
click at [424, 194] on button "Close" at bounding box center [422, 198] width 9 height 9
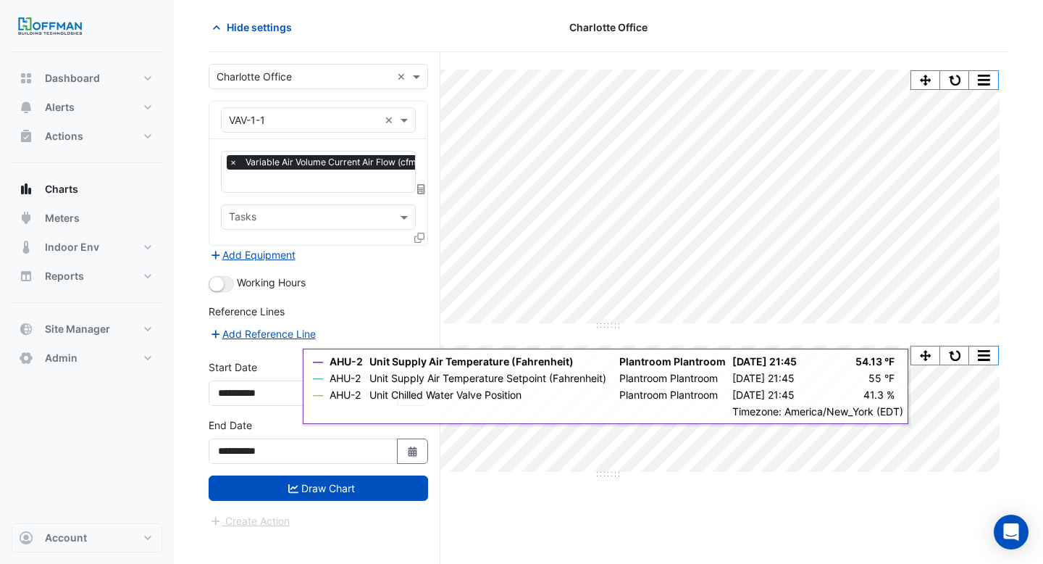
scroll to position [55, 0]
click at [422, 235] on icon at bounding box center [419, 238] width 10 height 10
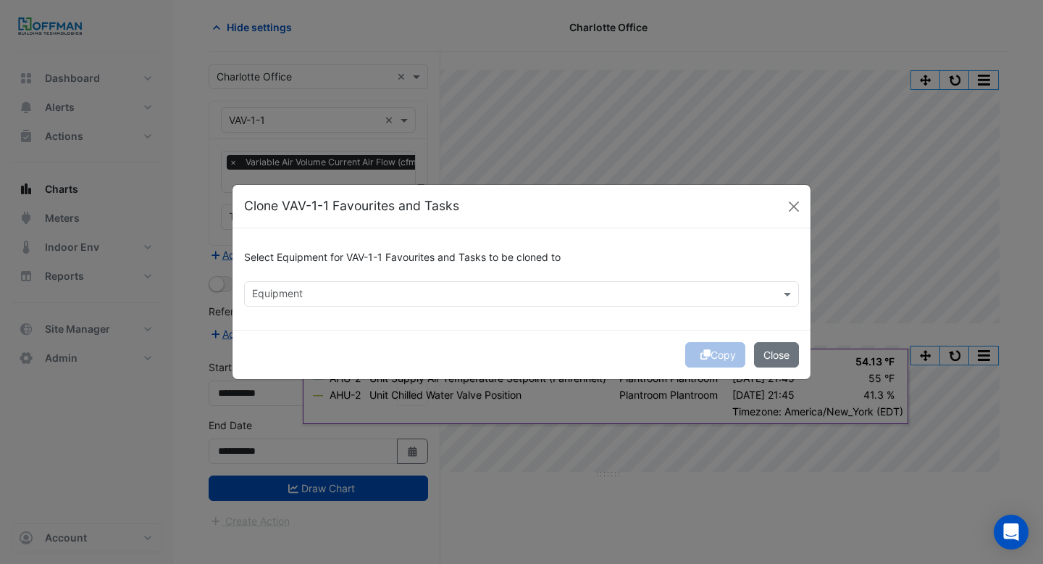
click at [427, 302] on div at bounding box center [512, 295] width 525 height 19
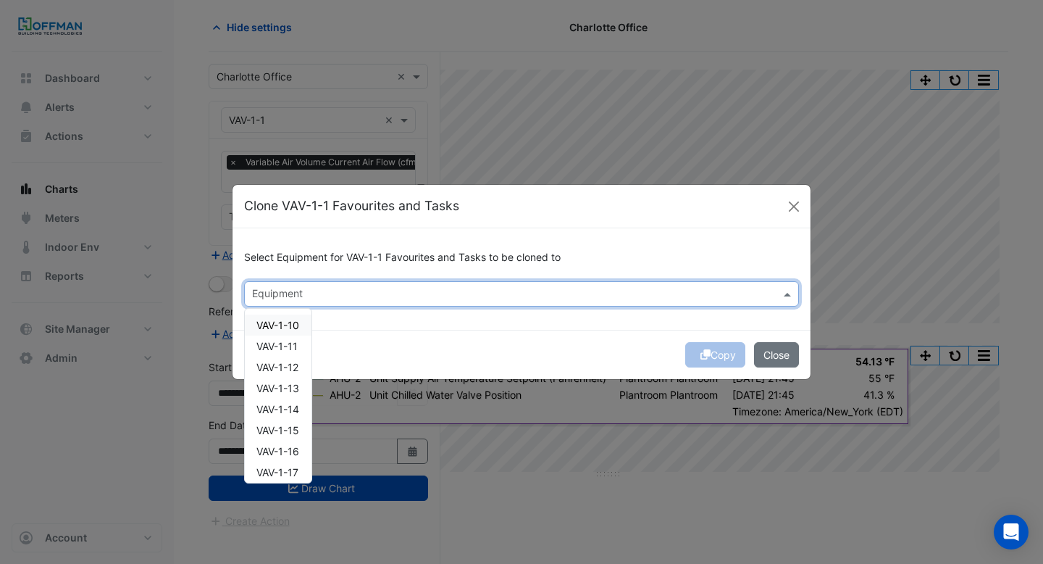
click at [293, 324] on span "VAV-1-10" at bounding box center [277, 325] width 43 height 12
click at [293, 343] on span "VAV-1-11" at bounding box center [276, 346] width 41 height 12
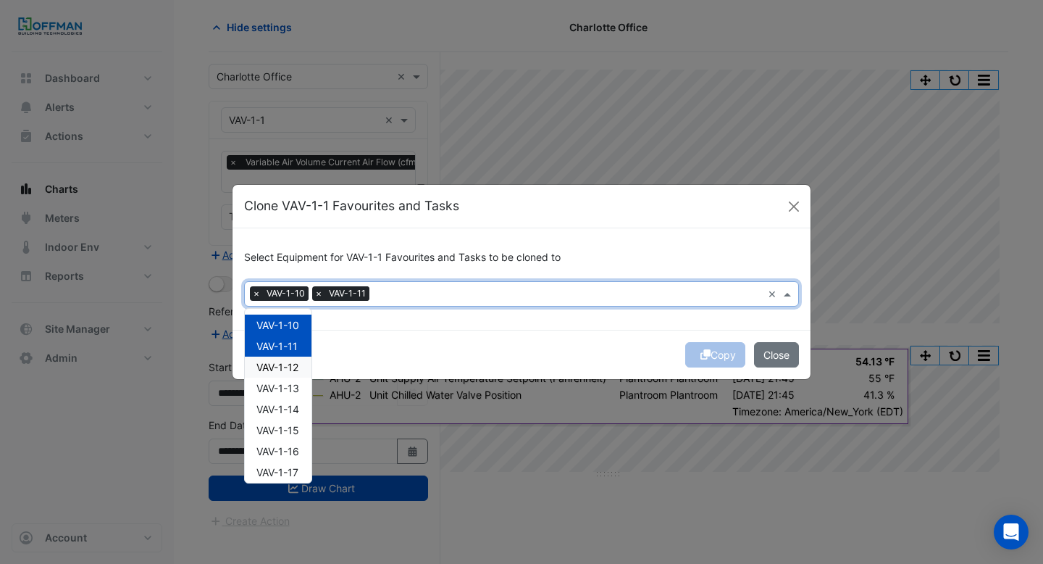
click at [293, 359] on div "VAV-1-12" at bounding box center [278, 366] width 67 height 21
click at [290, 404] on span "VAV-1-14" at bounding box center [277, 409] width 43 height 12
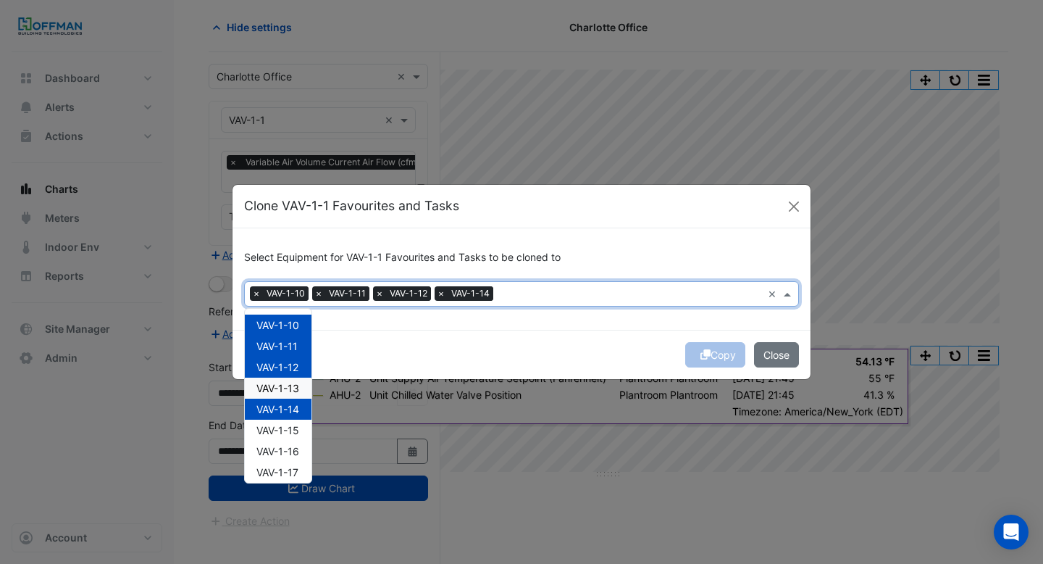
click at [290, 388] on span "VAV-1-13" at bounding box center [277, 388] width 43 height 12
click at [290, 414] on span "VAV-1-14" at bounding box center [277, 409] width 43 height 12
click at [289, 427] on span "VAV-1-15" at bounding box center [277, 430] width 43 height 12
click at [289, 416] on div "VAV-1-14" at bounding box center [278, 408] width 67 height 21
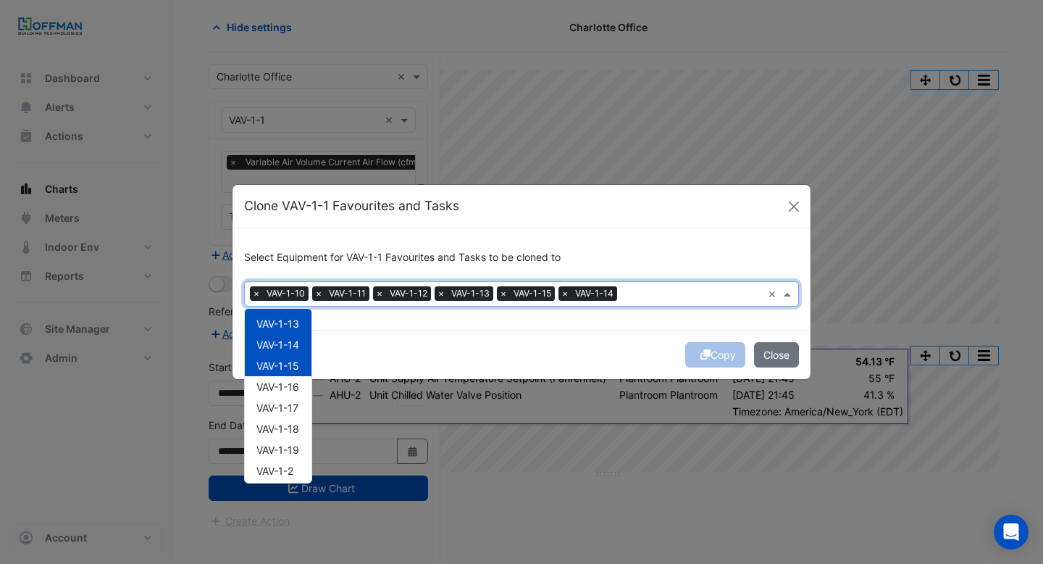
scroll to position [66, 0]
click at [288, 396] on div "VAV-1-17" at bounding box center [278, 406] width 67 height 21
click at [288, 409] on span "VAV-1-17" at bounding box center [277, 406] width 42 height 12
click at [288, 385] on span "VAV-1-16" at bounding box center [277, 385] width 43 height 12
click at [288, 396] on div "VAV-1-17" at bounding box center [278, 406] width 67 height 21
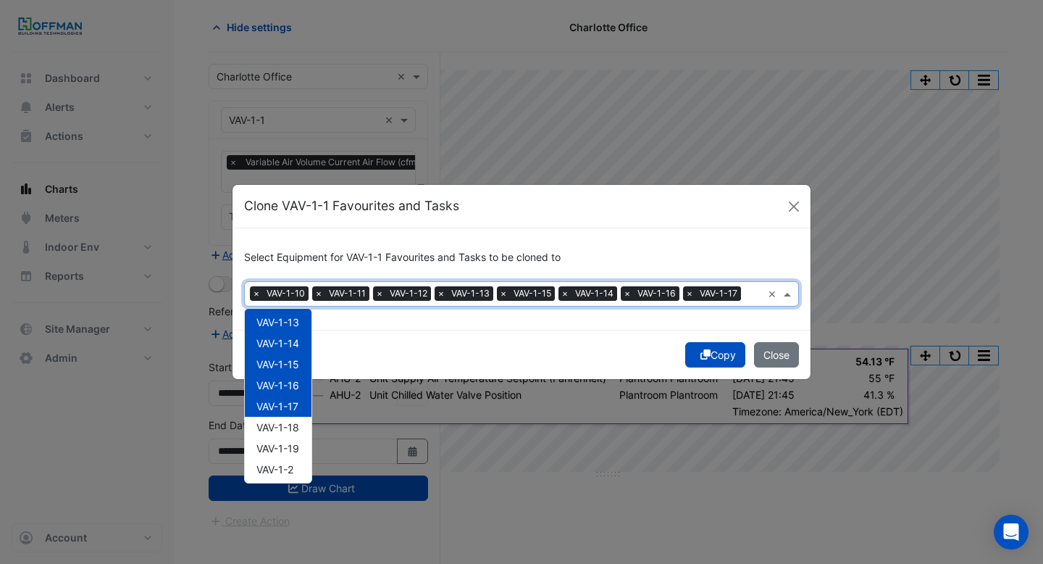
click at [288, 414] on div "VAV-1-17" at bounding box center [278, 406] width 67 height 21
click at [286, 438] on div "VAV-1-19" at bounding box center [278, 448] width 67 height 21
click at [289, 428] on span "VAV-1-18" at bounding box center [277, 427] width 43 height 12
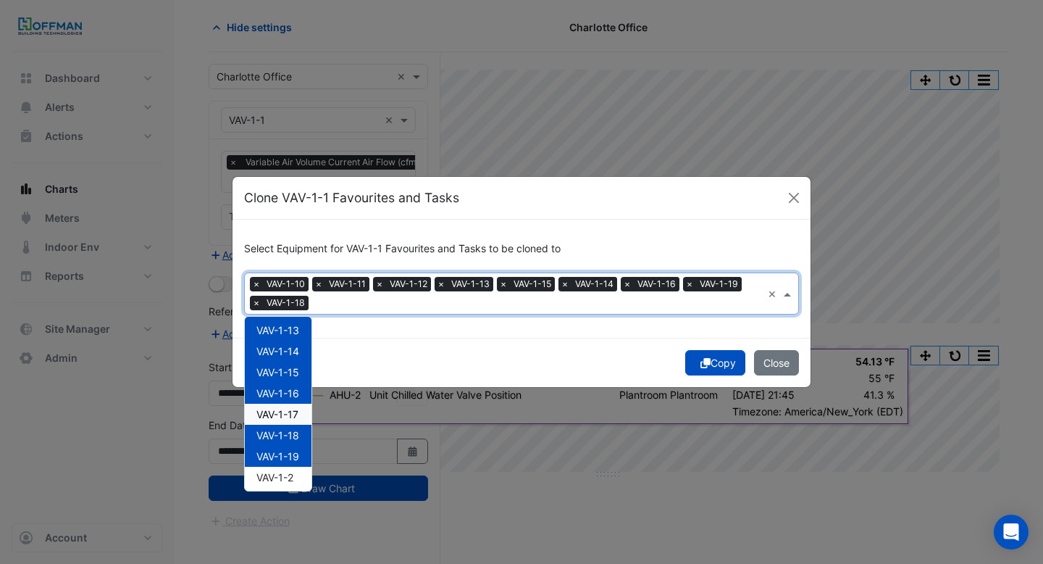
click at [289, 406] on div "VAV-1-17" at bounding box center [278, 414] width 67 height 21
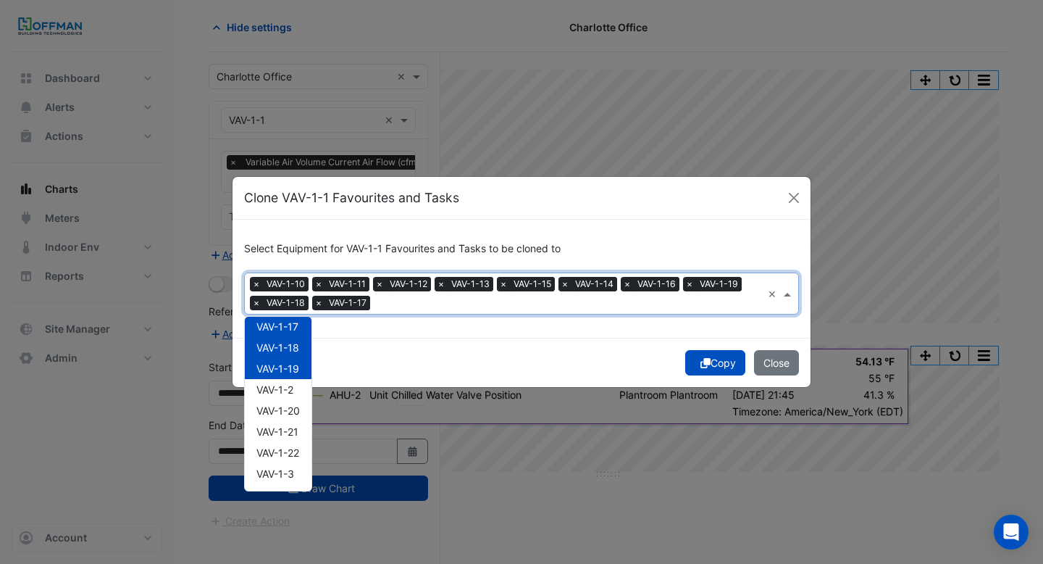
scroll to position [155, 0]
click at [289, 388] on span "VAV-1-2" at bounding box center [274, 388] width 37 height 12
click at [290, 408] on span "VAV-1-20" at bounding box center [277, 409] width 43 height 12
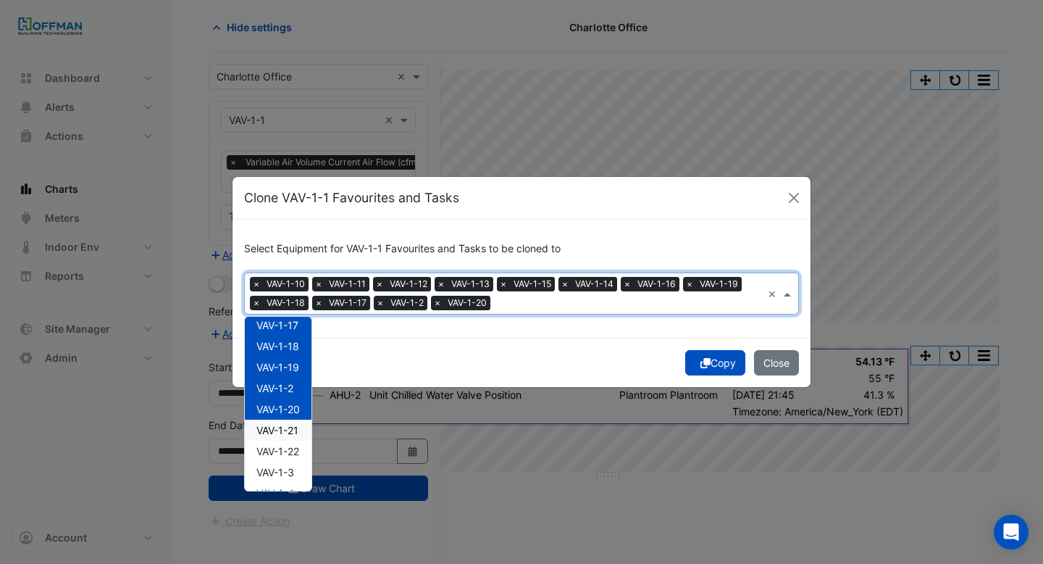
click at [290, 430] on span "VAV-1-21" at bounding box center [277, 430] width 42 height 12
click at [289, 451] on span "VAV-1-22" at bounding box center [277, 451] width 43 height 12
click at [289, 464] on div "VAV-1-3" at bounding box center [278, 472] width 67 height 21
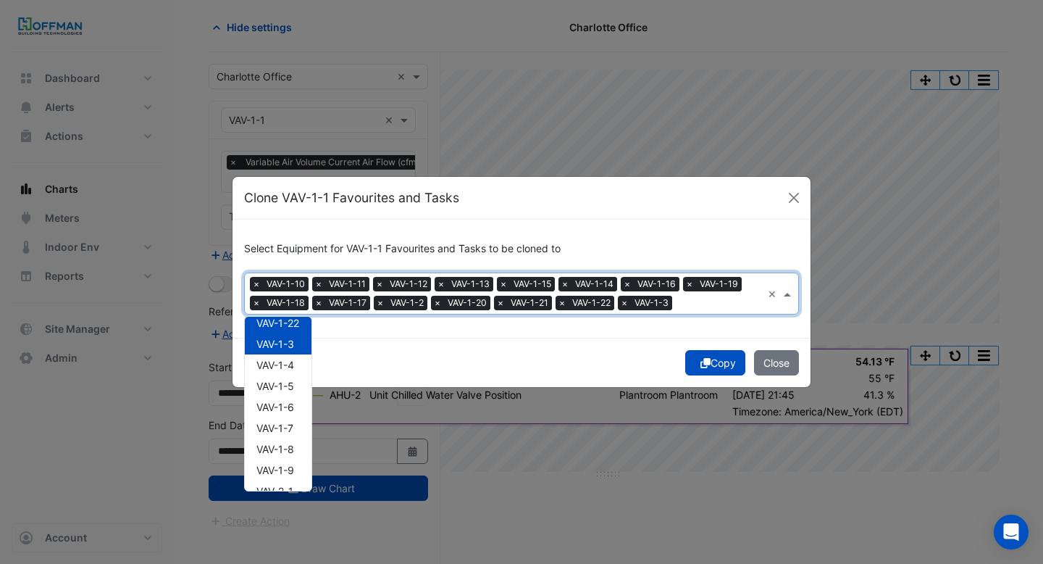
scroll to position [292, 0]
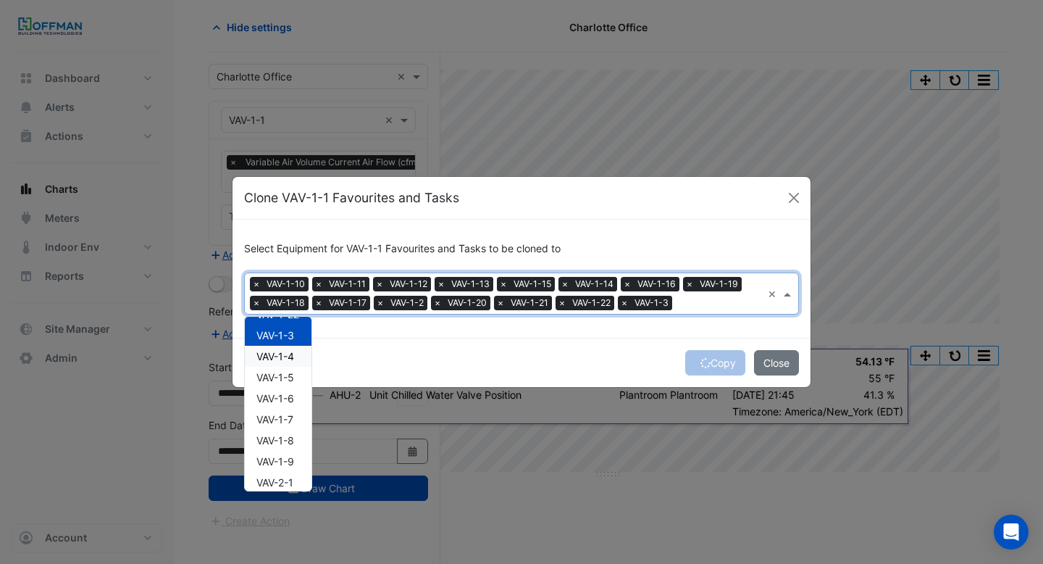
click at [284, 362] on div "VAV-1-4" at bounding box center [278, 356] width 67 height 21
click at [284, 377] on span "VAV-1-5" at bounding box center [275, 377] width 38 height 12
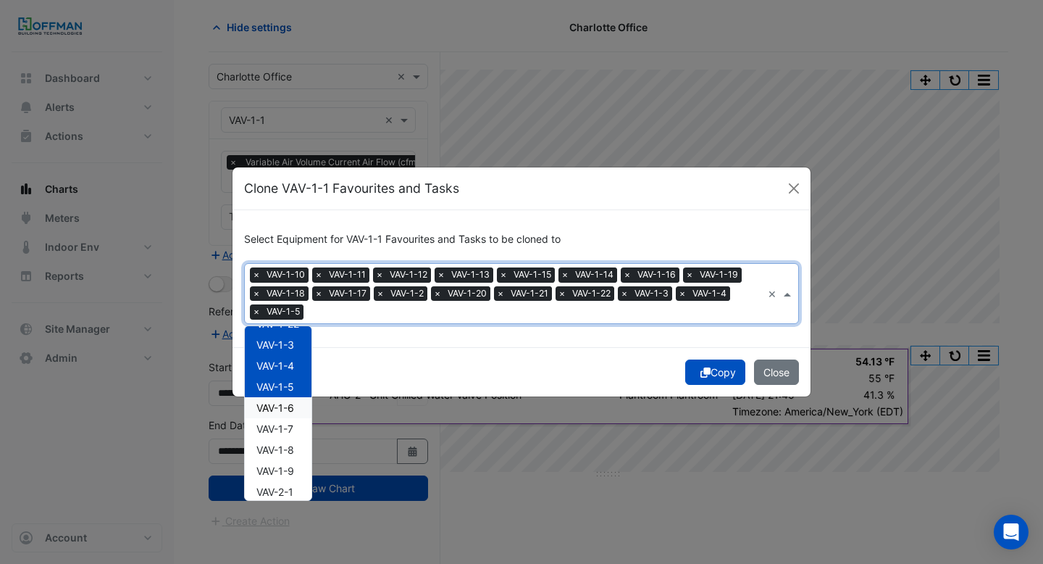
click at [286, 410] on span "VAV-1-6" at bounding box center [275, 407] width 38 height 12
click at [286, 427] on span "VAV-1-7" at bounding box center [274, 428] width 37 height 12
click at [286, 435] on div "VAV-1-7" at bounding box center [278, 428] width 67 height 21
click at [286, 434] on div "VAV-1-7" at bounding box center [278, 428] width 67 height 21
click at [286, 445] on span "VAV-1-8" at bounding box center [275, 449] width 38 height 12
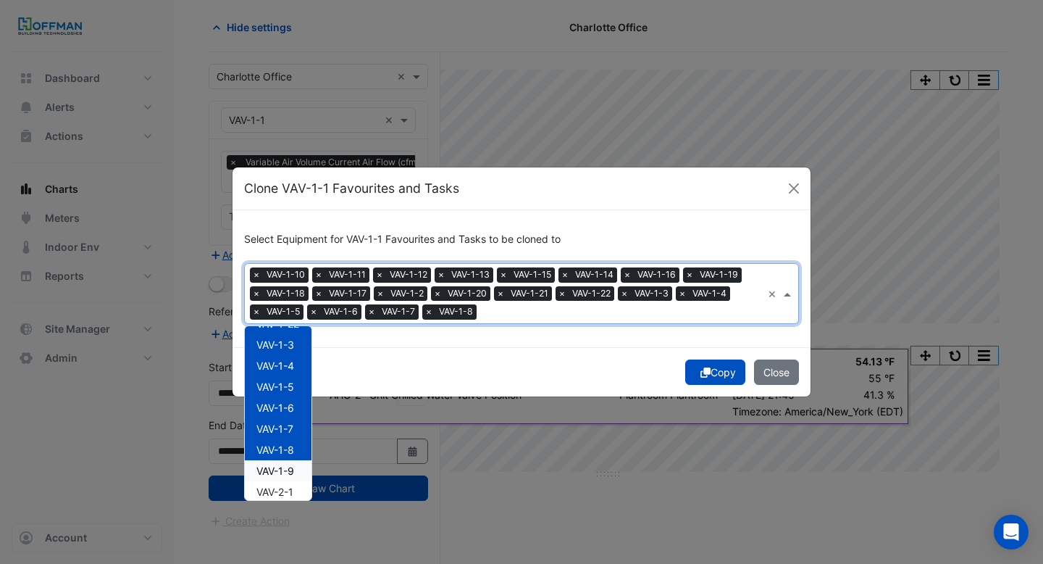
click at [288, 467] on span "VAV-1-9" at bounding box center [275, 470] width 38 height 12
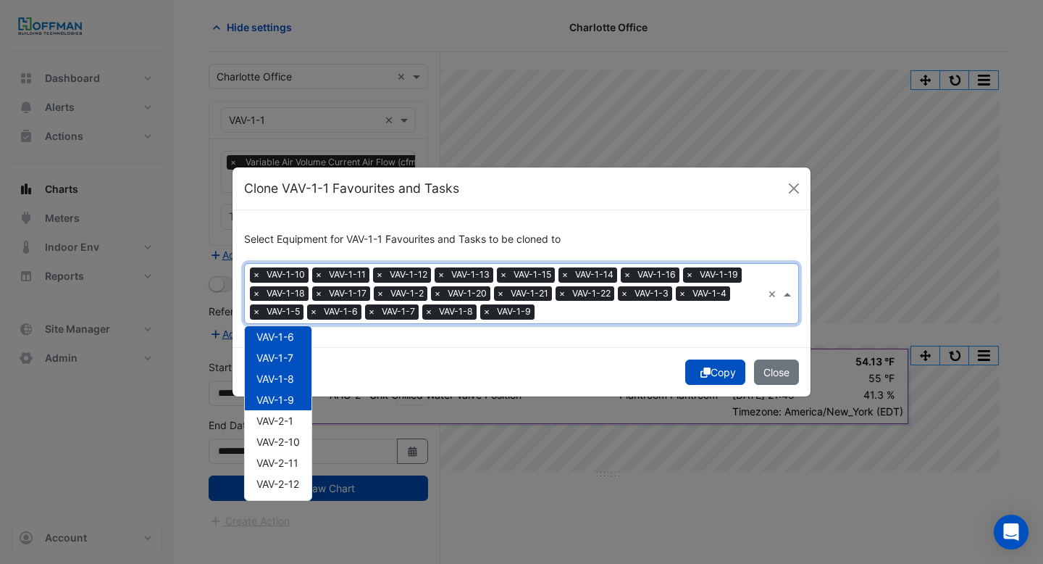
scroll to position [364, 0]
drag, startPoint x: 729, startPoint y: 375, endPoint x: 792, endPoint y: 372, distance: 63.1
click at [792, 372] on div "Copy Close" at bounding box center [522, 371] width 578 height 49
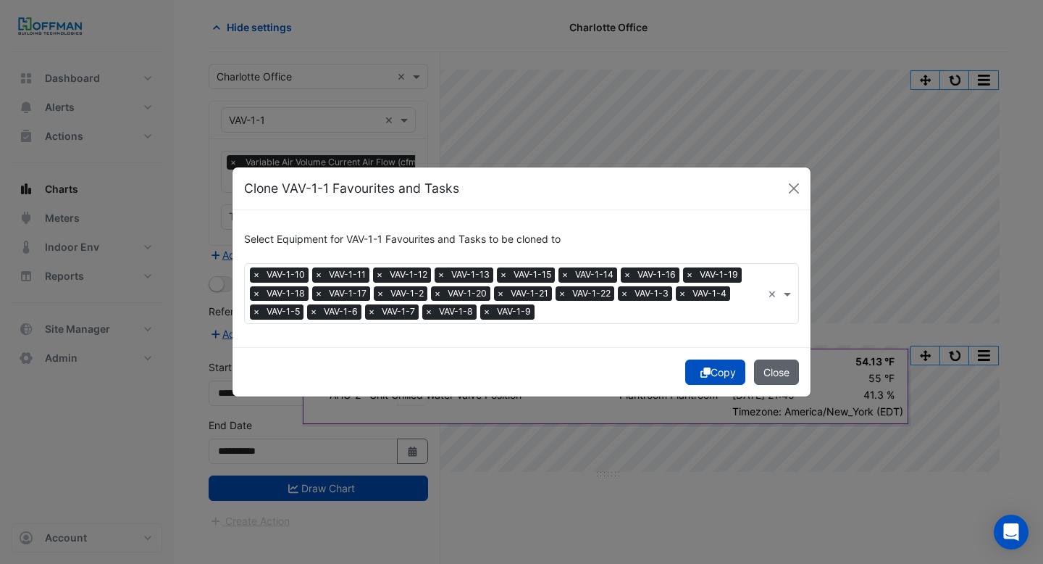
click at [792, 372] on button "Close" at bounding box center [776, 371] width 45 height 25
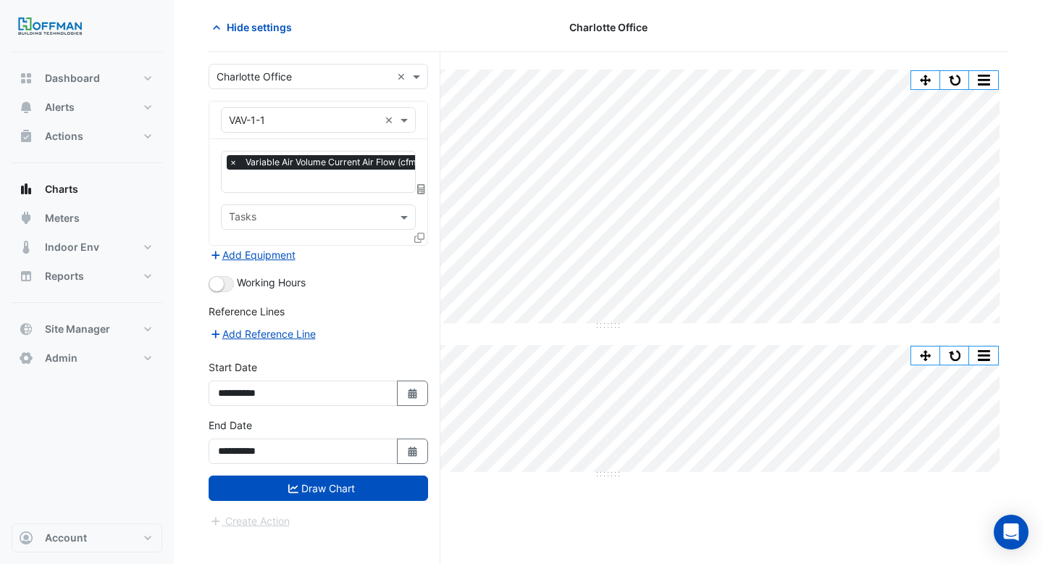
scroll to position [0, 7]
click at [325, 185] on input "text" at bounding box center [355, 182] width 267 height 15
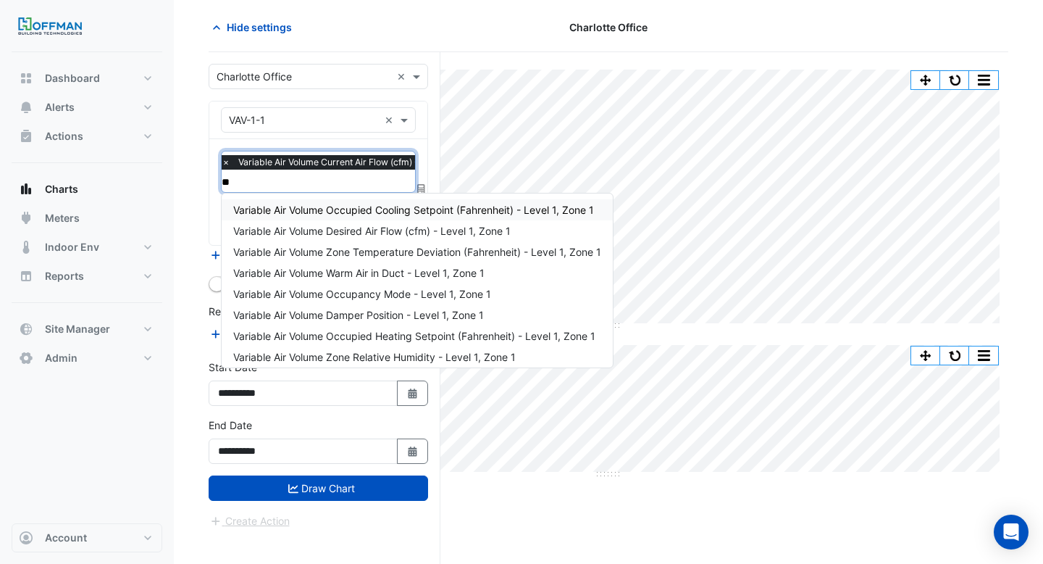
type input "***"
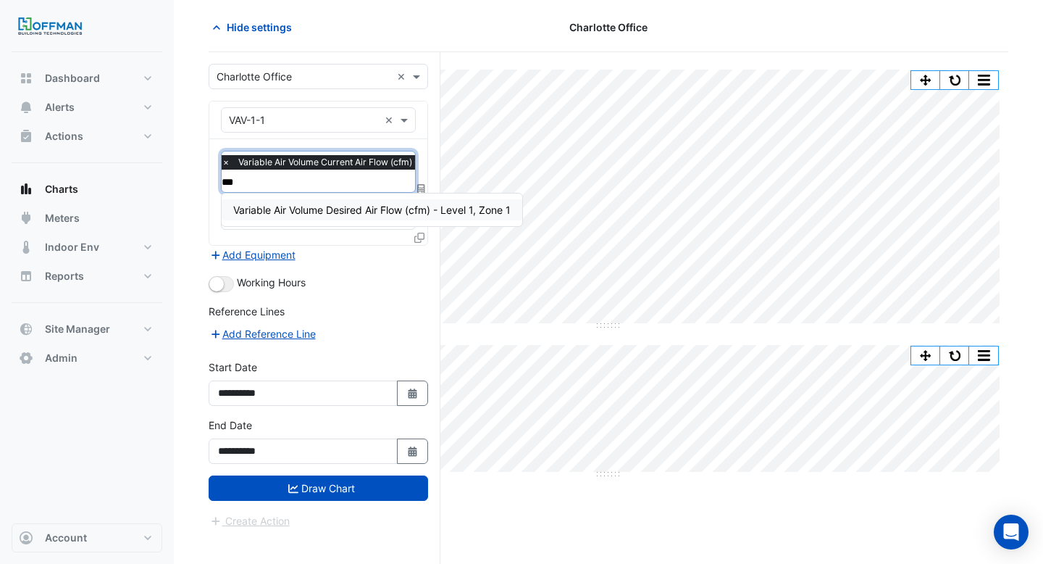
click at [336, 213] on span "Variable Air Volume Desired Air Flow (cfm) - Level 1, Zone 1" at bounding box center [371, 210] width 277 height 12
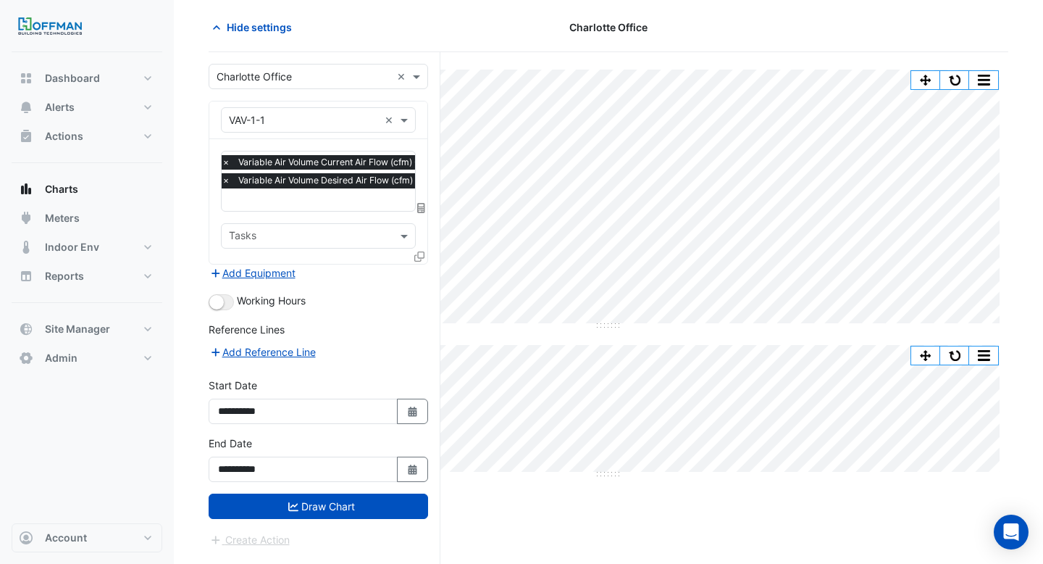
click at [418, 255] on icon at bounding box center [419, 256] width 10 height 10
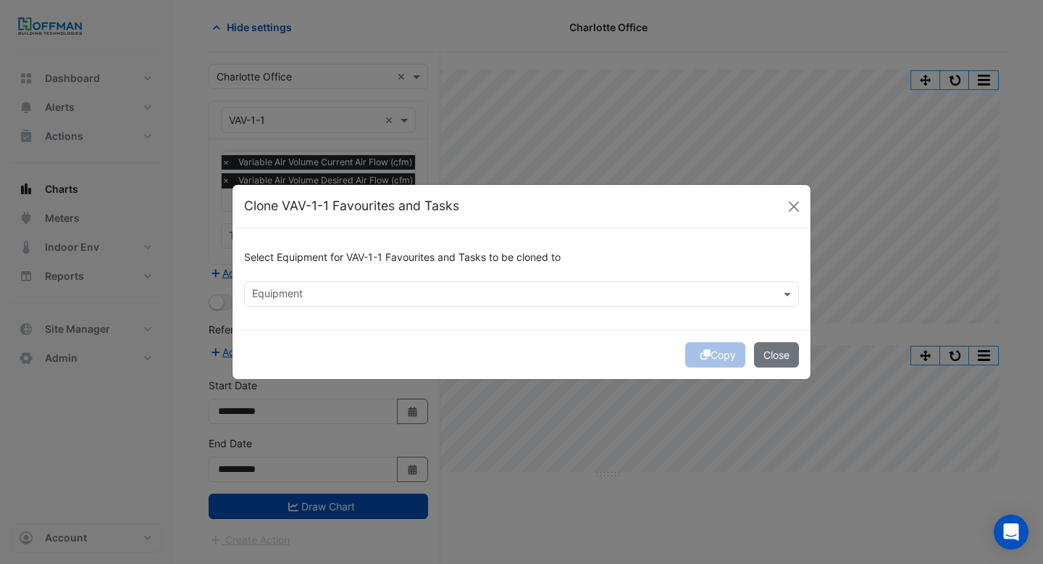
click at [371, 283] on div "Equipment" at bounding box center [510, 294] width 530 height 22
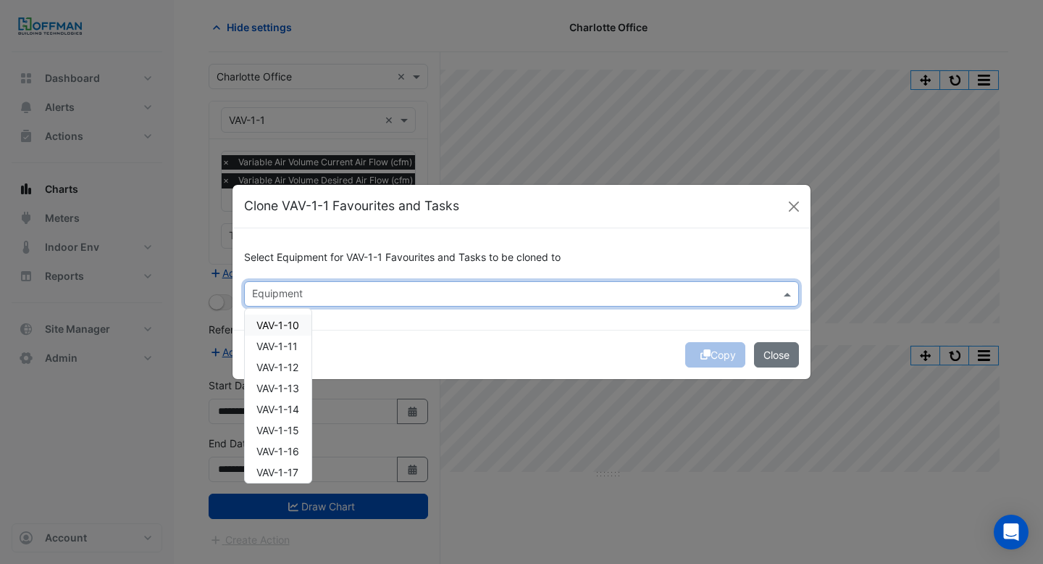
click at [283, 321] on span "VAV-1-10" at bounding box center [277, 325] width 43 height 12
click at [283, 346] on span "VAV-1-11" at bounding box center [276, 346] width 41 height 12
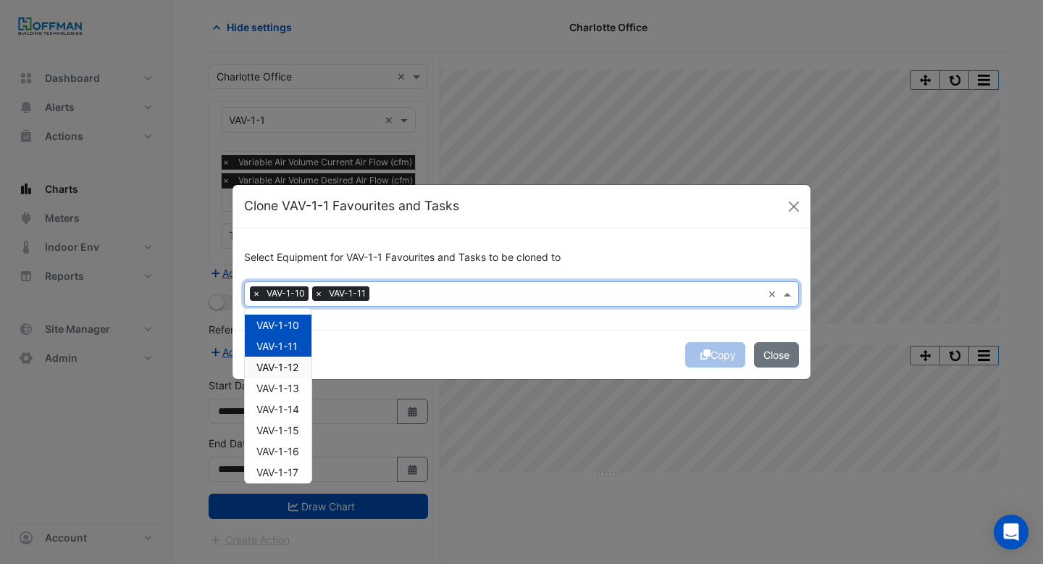
click at [283, 362] on span "VAV-1-12" at bounding box center [277, 367] width 42 height 12
click at [283, 380] on div "VAV-1-13" at bounding box center [278, 387] width 67 height 21
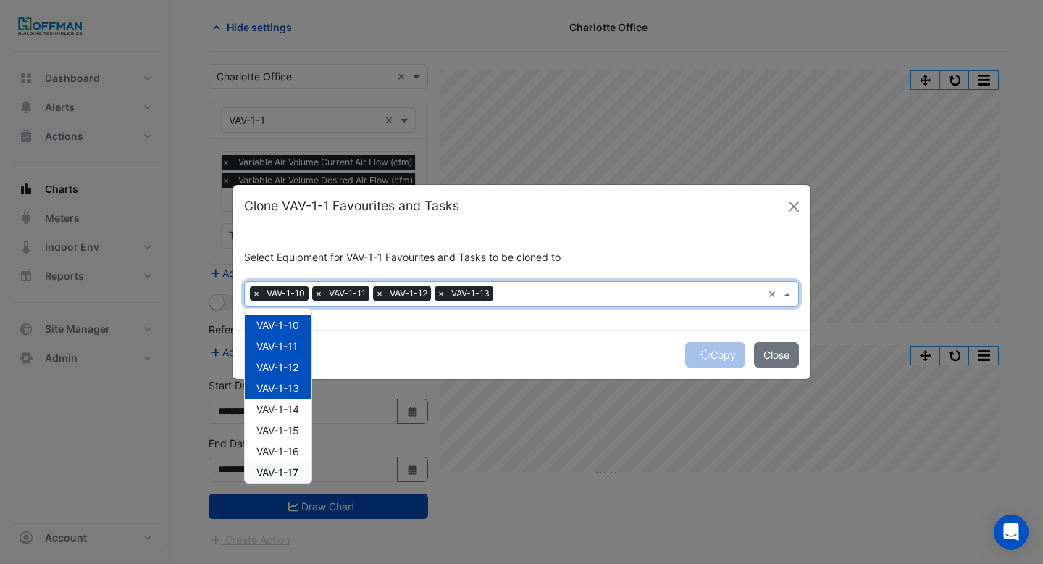
click at [292, 463] on div "VAV-1-17" at bounding box center [278, 472] width 67 height 21
click at [292, 442] on div "VAV-1-16" at bounding box center [278, 451] width 67 height 21
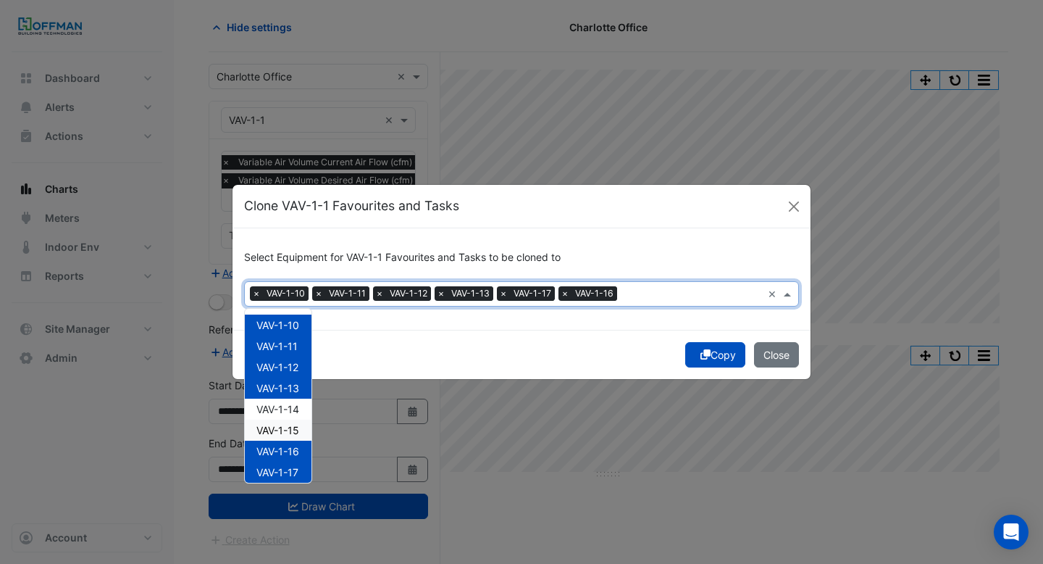
click at [292, 427] on span "VAV-1-15" at bounding box center [277, 430] width 43 height 12
click at [292, 409] on span "VAV-1-14" at bounding box center [277, 409] width 43 height 12
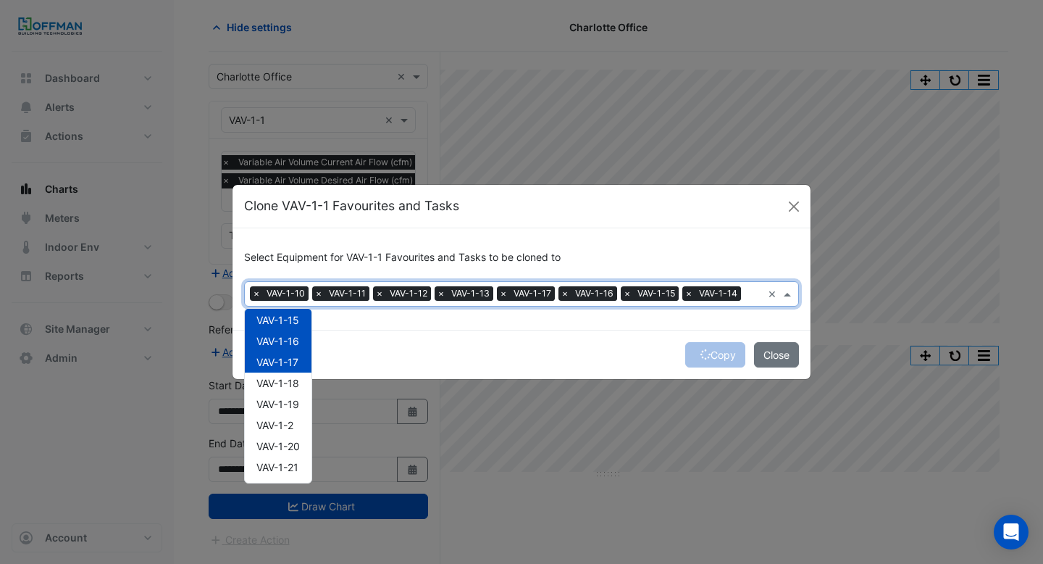
scroll to position [112, 0]
click at [290, 375] on span "VAV-1-18" at bounding box center [277, 381] width 43 height 12
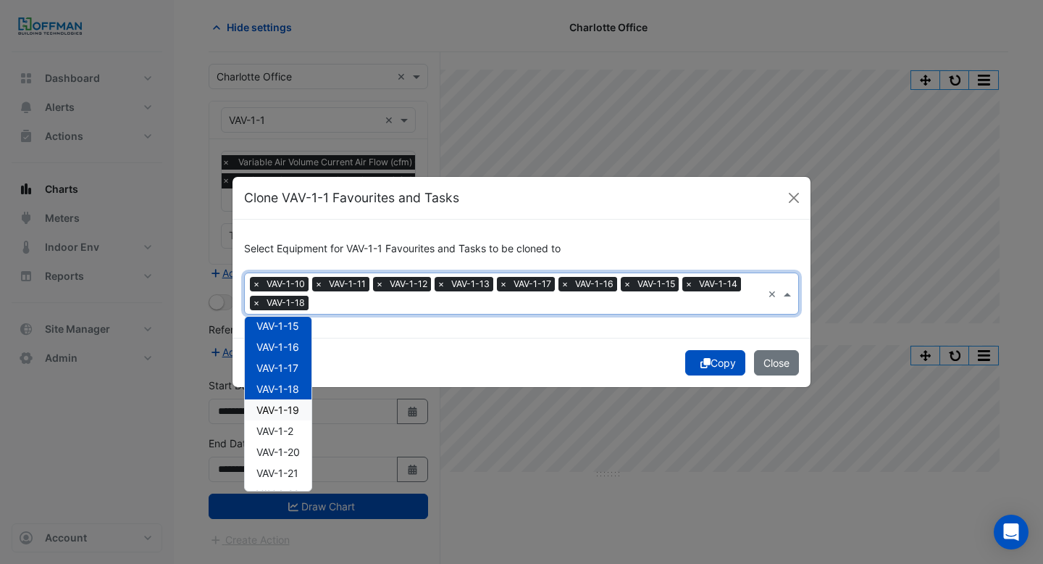
click at [290, 409] on span "VAV-1-19" at bounding box center [277, 410] width 43 height 12
click at [290, 421] on div "VAV-1-2" at bounding box center [278, 430] width 67 height 21
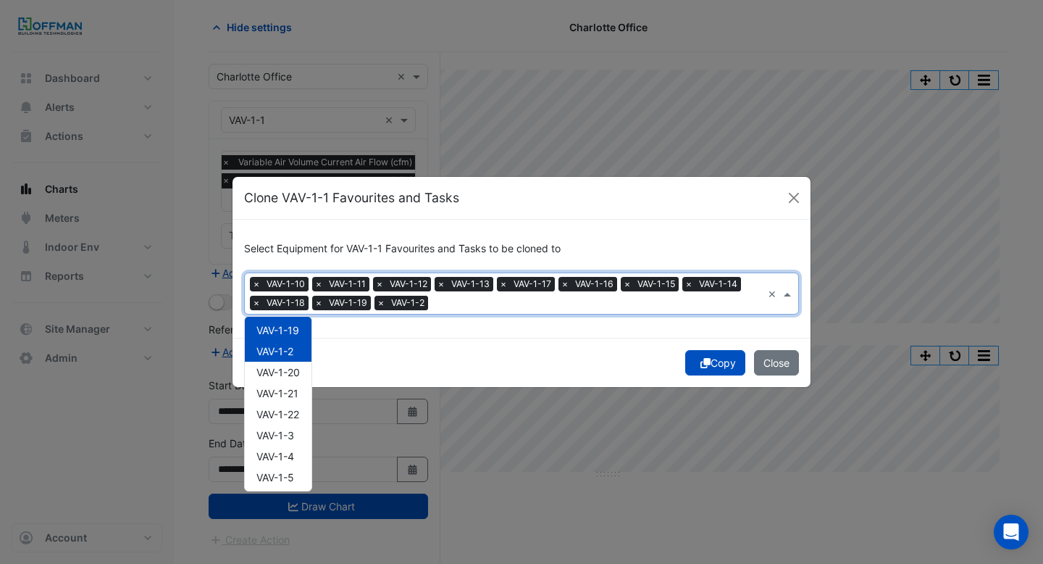
scroll to position [193, 0]
click at [287, 382] on div "VAV-1-21" at bounding box center [278, 392] width 67 height 21
click at [287, 375] on span "VAV-1-20" at bounding box center [277, 371] width 43 height 12
click at [286, 410] on span "VAV-1-22" at bounding box center [277, 413] width 43 height 12
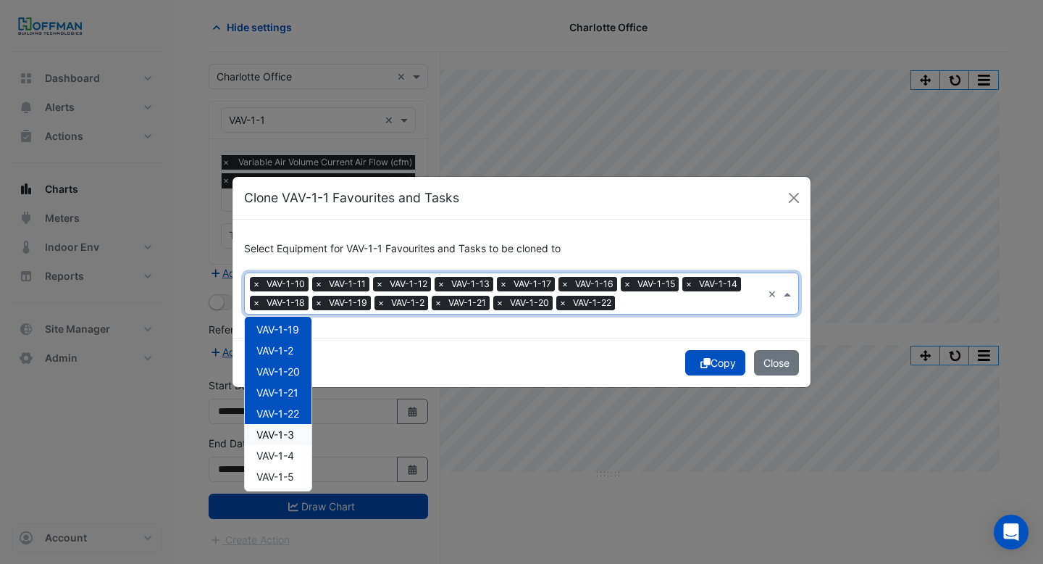
click at [286, 431] on span "VAV-1-3" at bounding box center [275, 434] width 38 height 12
click at [285, 416] on span "VAV-1-4" at bounding box center [275, 412] width 38 height 12
click at [285, 426] on div "VAV-1-5" at bounding box center [278, 432] width 67 height 21
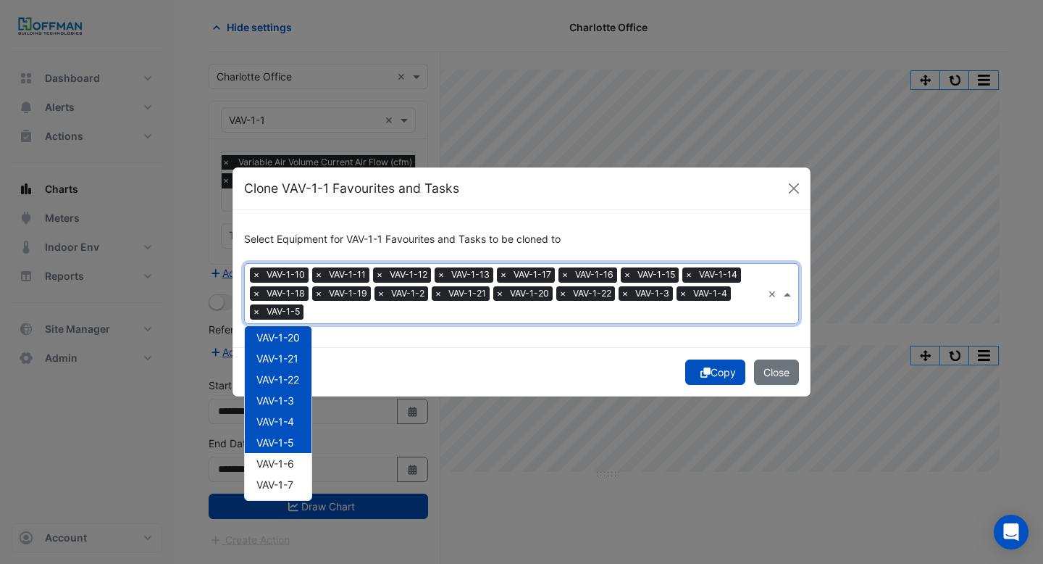
click at [285, 444] on span "VAV-1-5" at bounding box center [275, 442] width 38 height 12
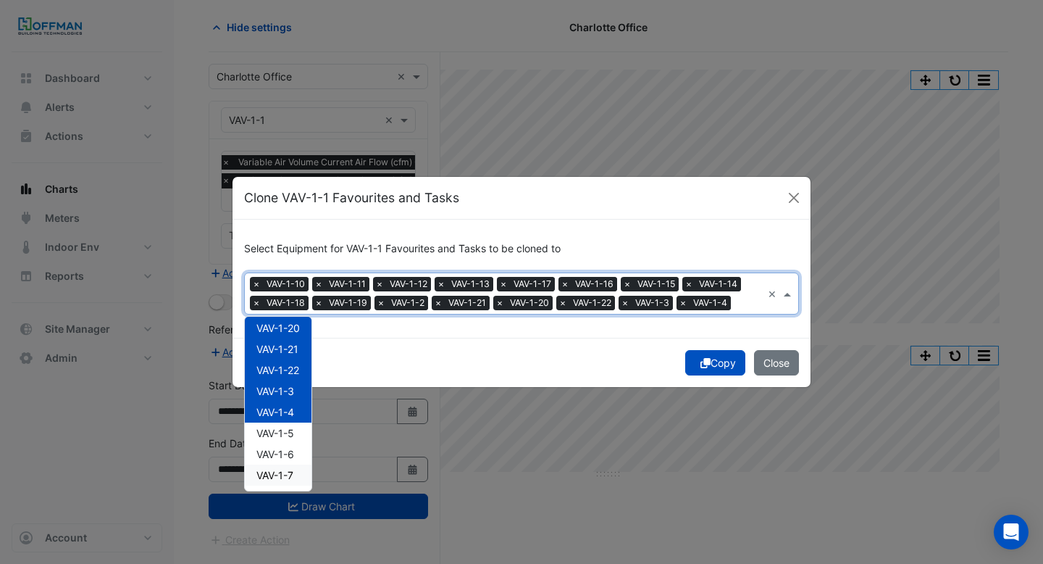
click at [281, 467] on div "VAV-1-7" at bounding box center [278, 474] width 67 height 21
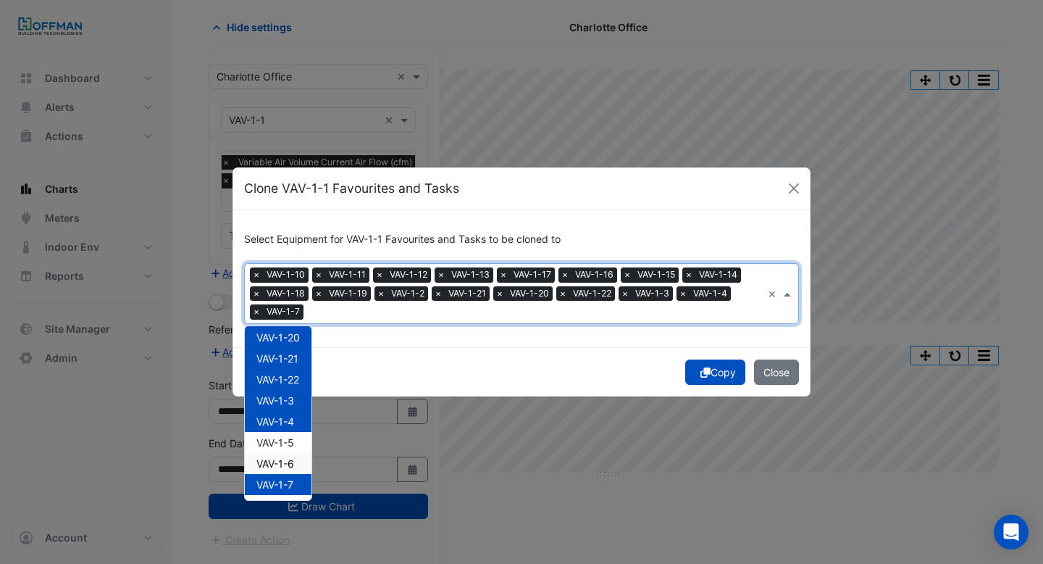
click at [281, 454] on div "VAV-1-6" at bounding box center [278, 463] width 67 height 21
click at [281, 441] on span "VAV-1-5" at bounding box center [275, 442] width 38 height 12
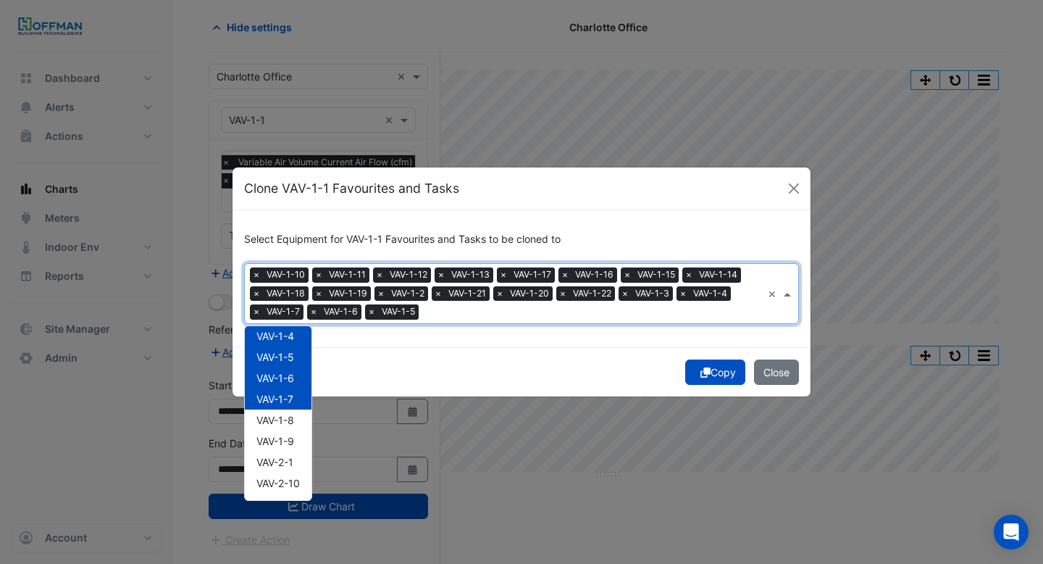
scroll to position [323, 0]
click at [288, 422] on span "VAV-1-8" at bounding box center [275, 418] width 38 height 12
click at [288, 433] on span "VAV-1-9" at bounding box center [275, 439] width 38 height 12
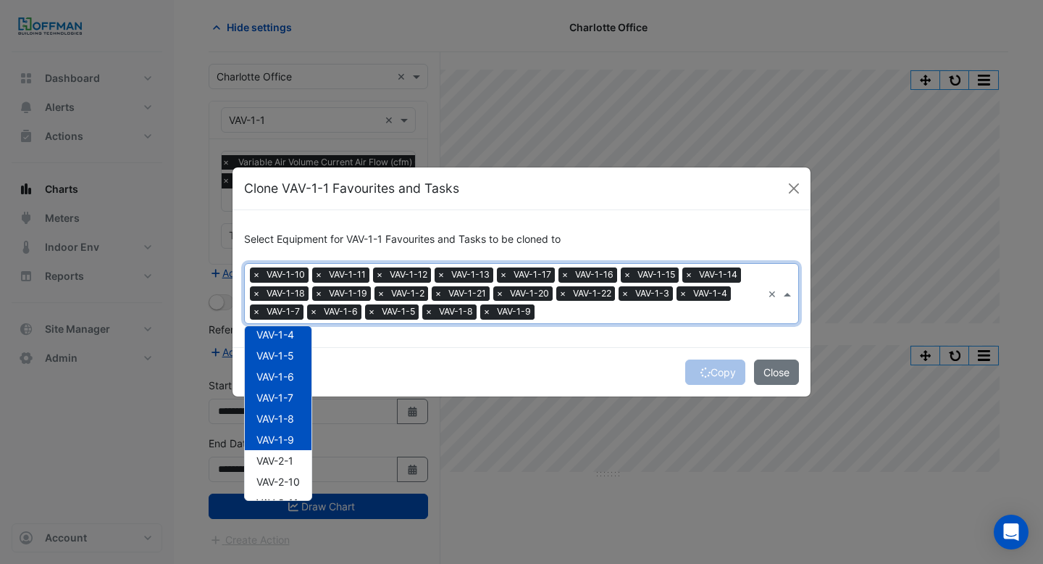
click at [723, 372] on div "Copy Close" at bounding box center [522, 371] width 578 height 49
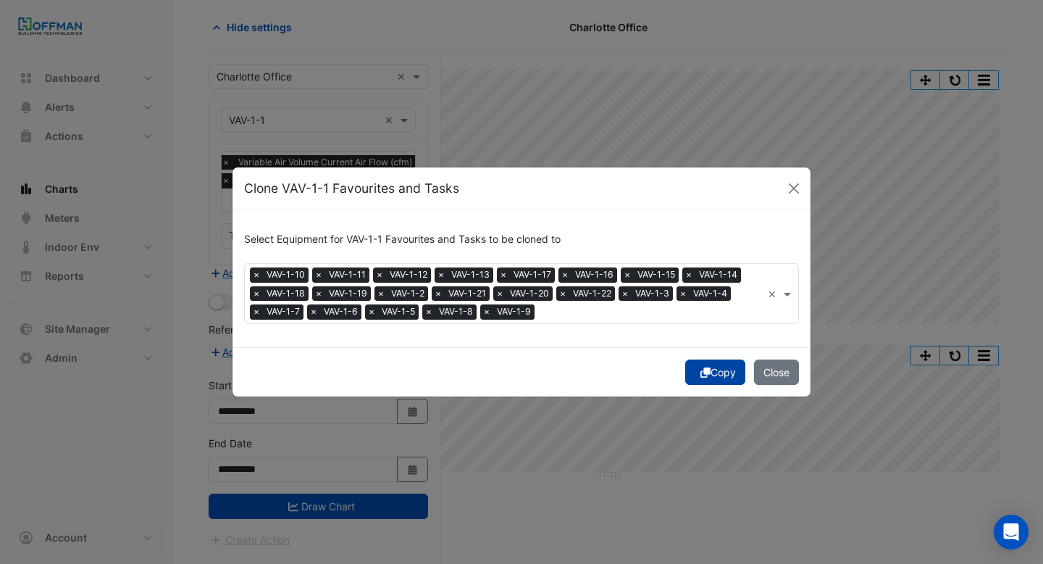
click at [705, 366] on fa-icon "submit" at bounding box center [706, 372] width 10 height 12
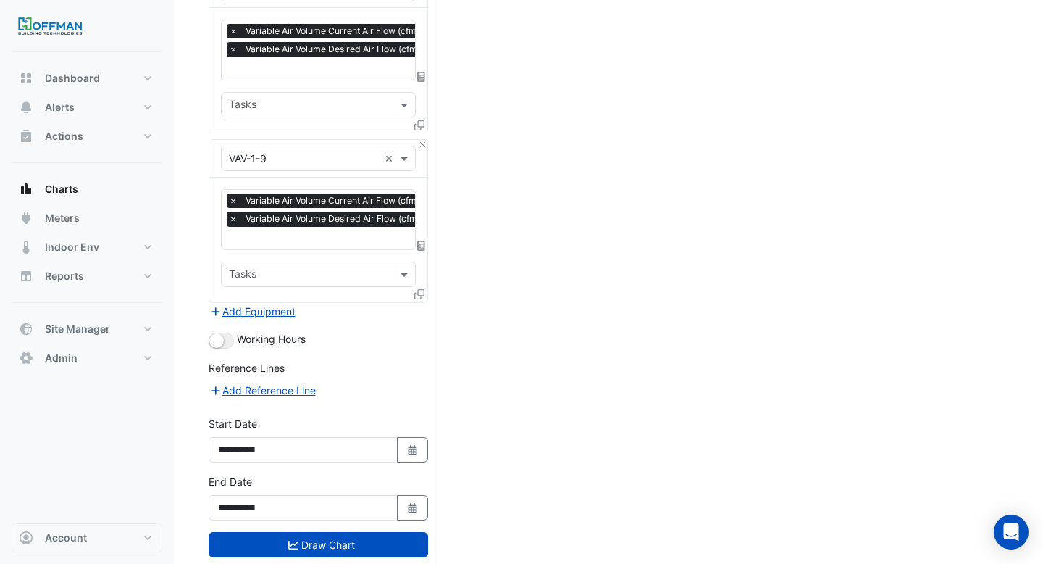
scroll to position [3574, 0]
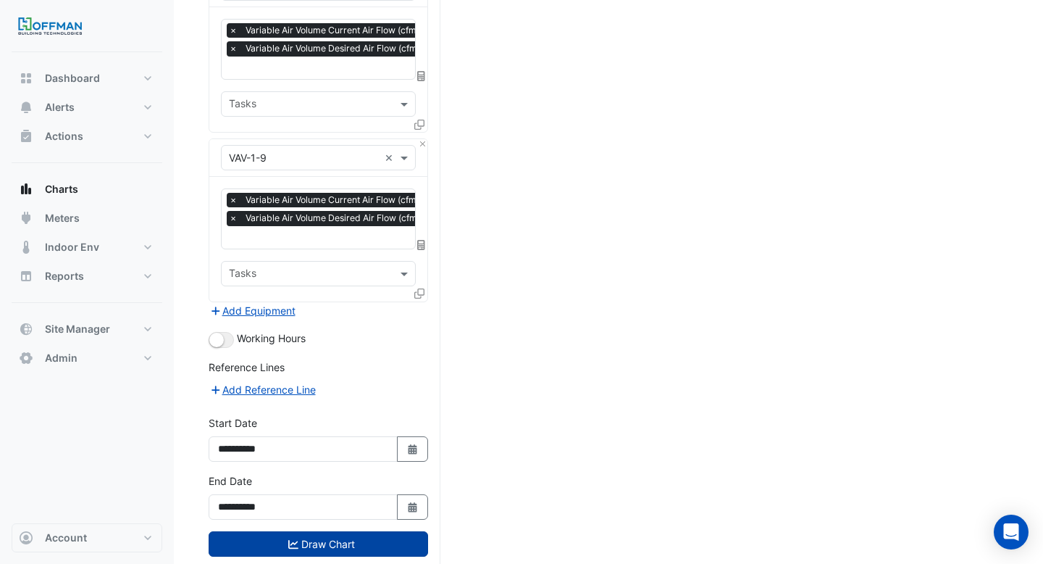
click at [335, 531] on button "Draw Chart" at bounding box center [319, 543] width 220 height 25
